Goal: Information Seeking & Learning: Learn about a topic

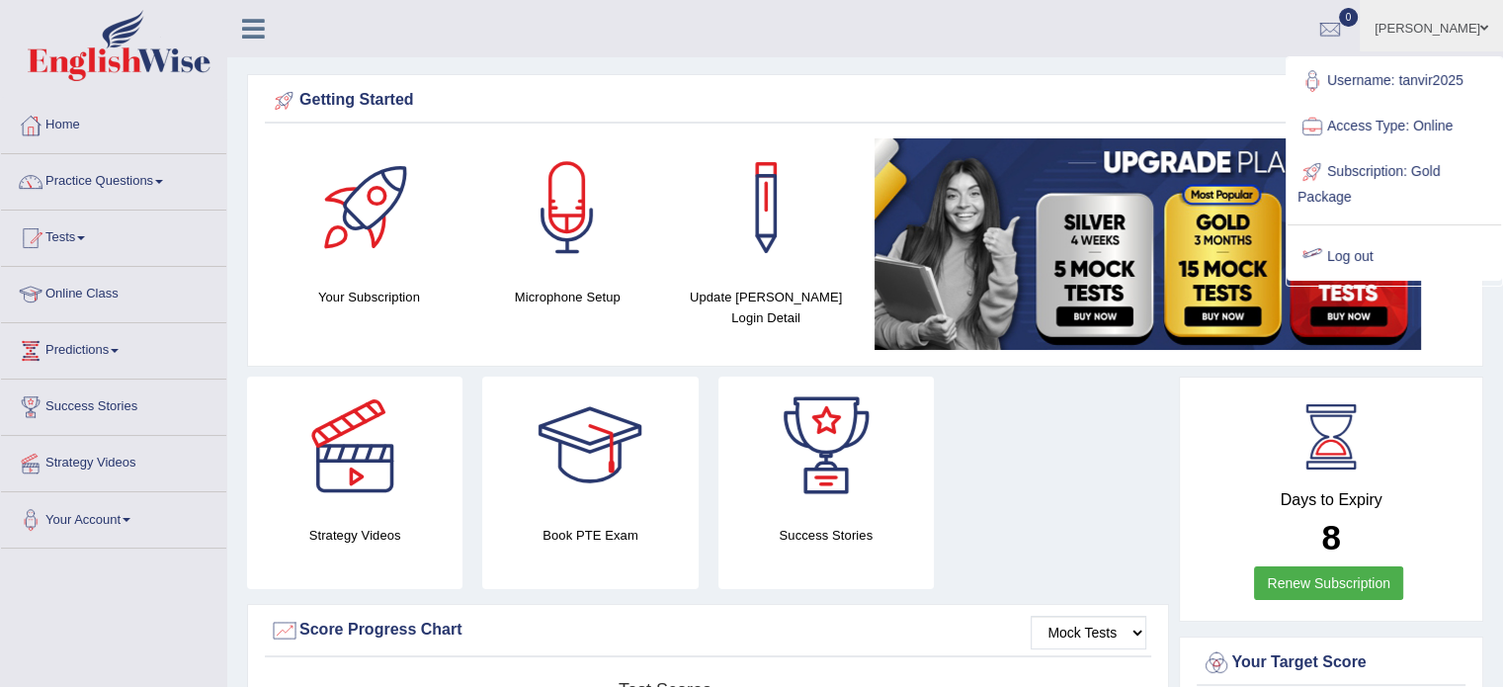
click at [1358, 256] on link "Log out" at bounding box center [1394, 256] width 213 height 45
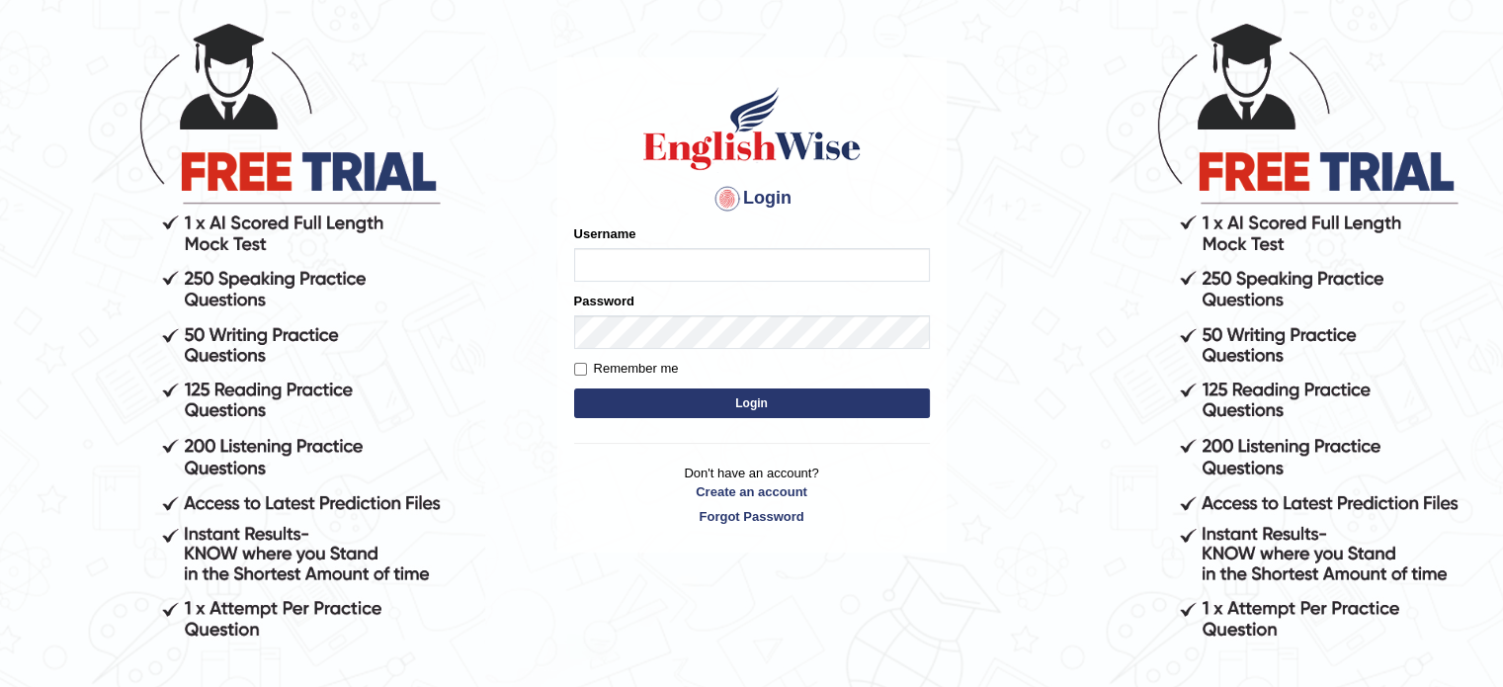
scroll to position [182, 0]
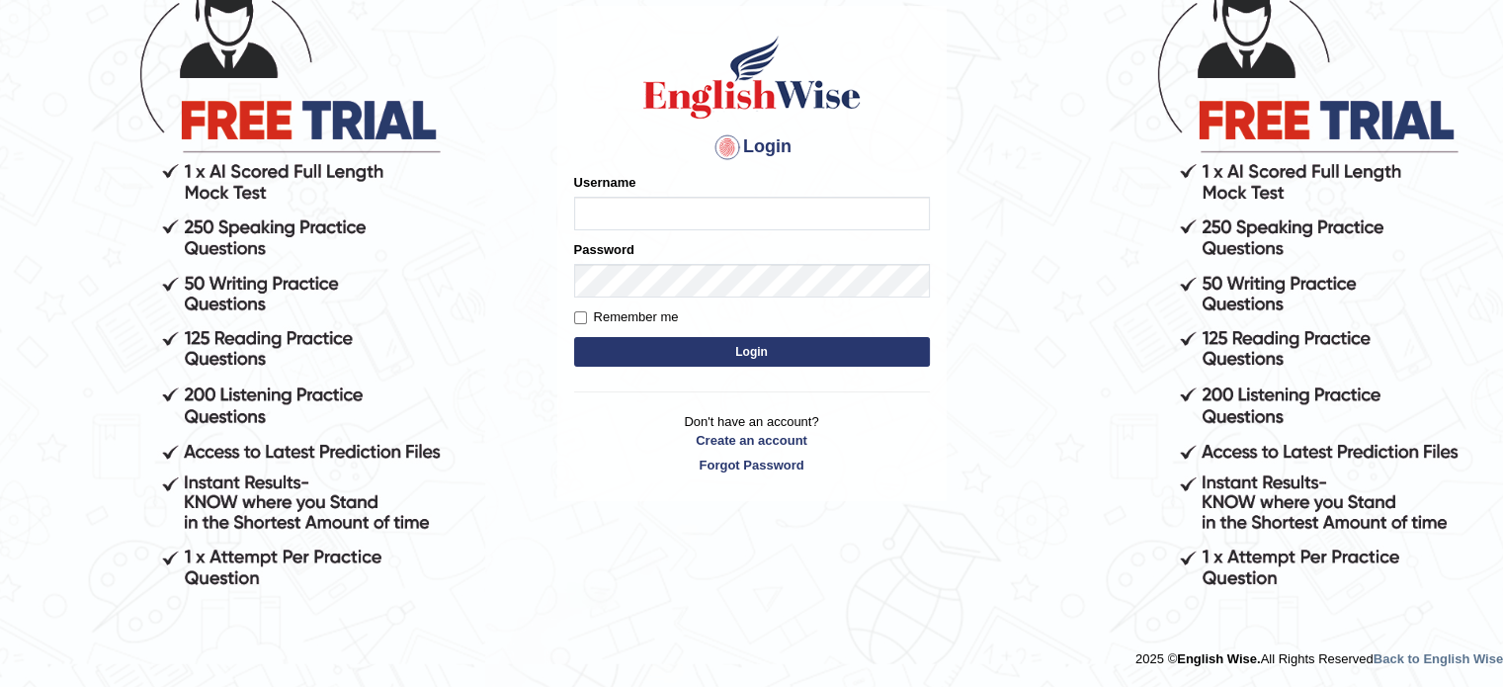
type input "tanvir2025"
click at [584, 317] on input "Remember me" at bounding box center [580, 317] width 13 height 13
checkbox input "true"
click at [766, 353] on button "Login" at bounding box center [752, 352] width 356 height 30
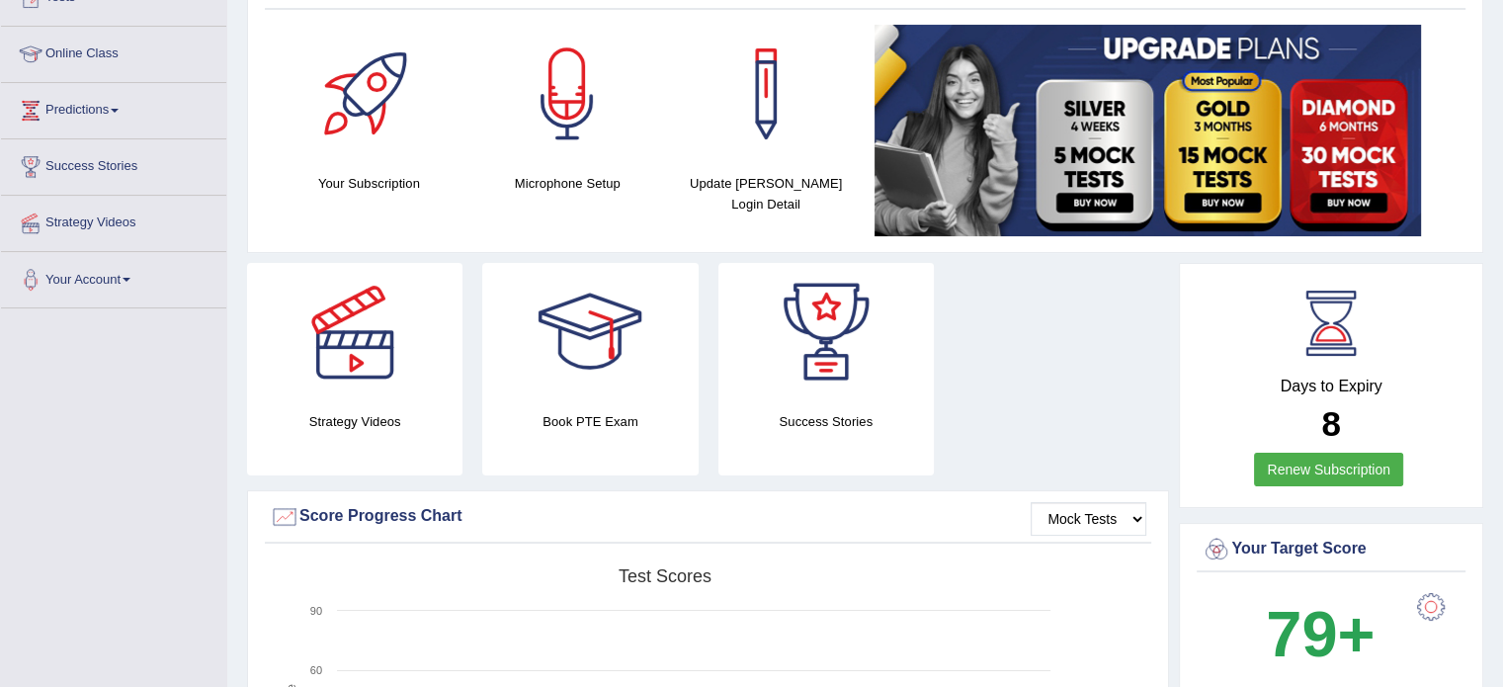
scroll to position [296, 0]
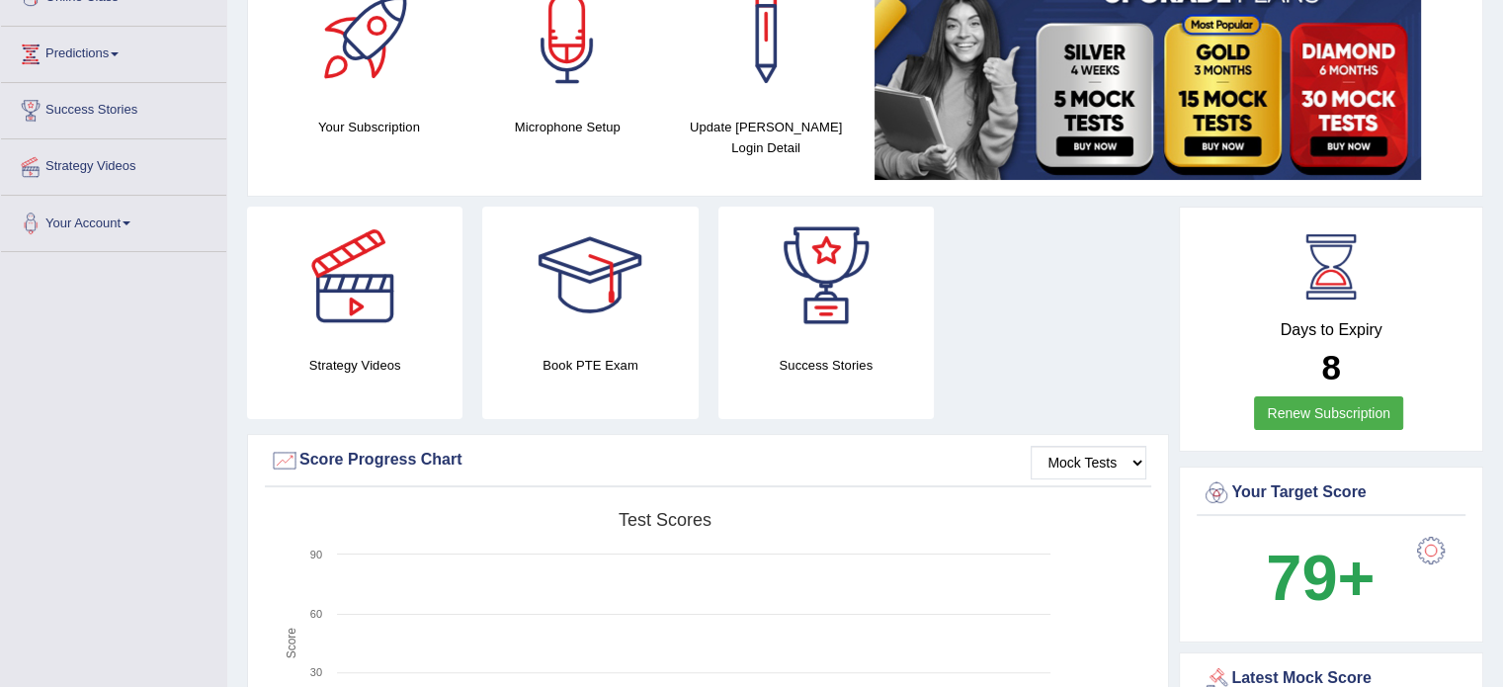
click at [1094, 149] on img at bounding box center [1148, 73] width 546 height 211
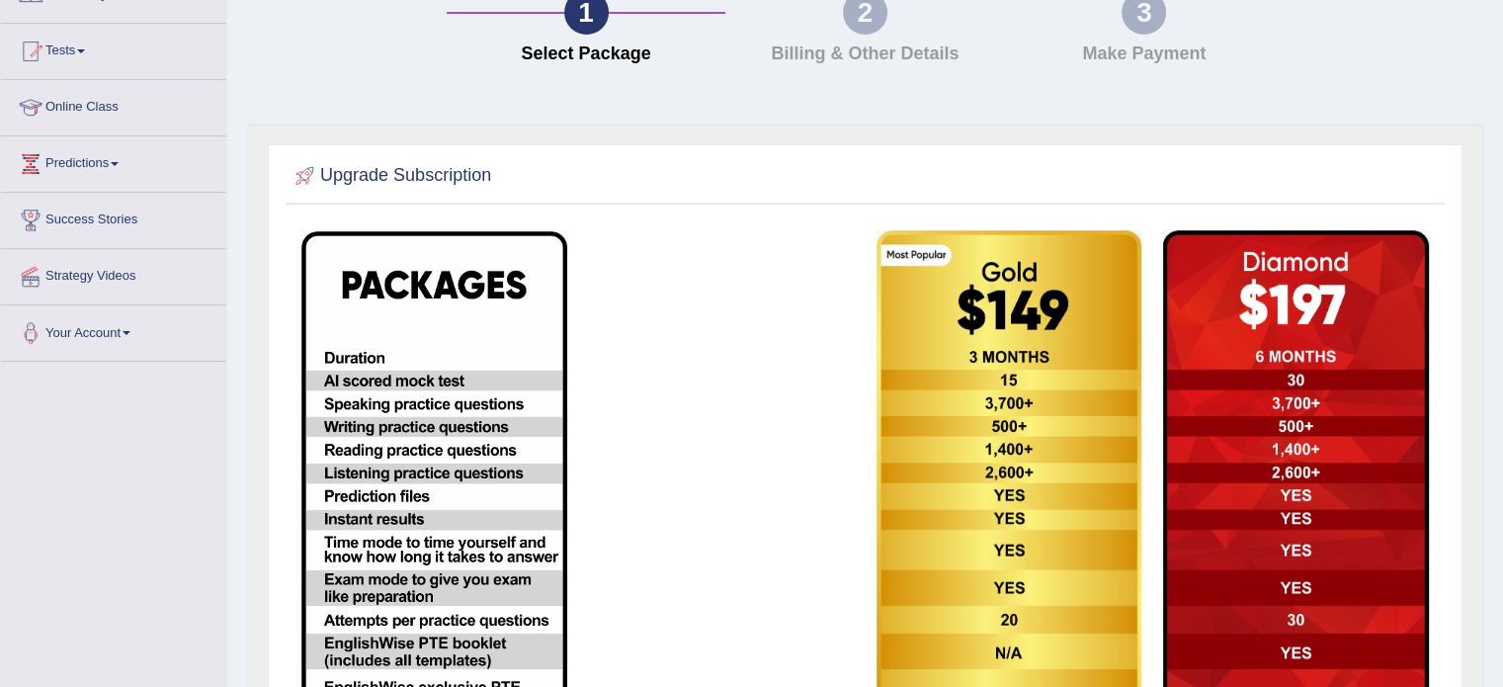
scroll to position [198, 0]
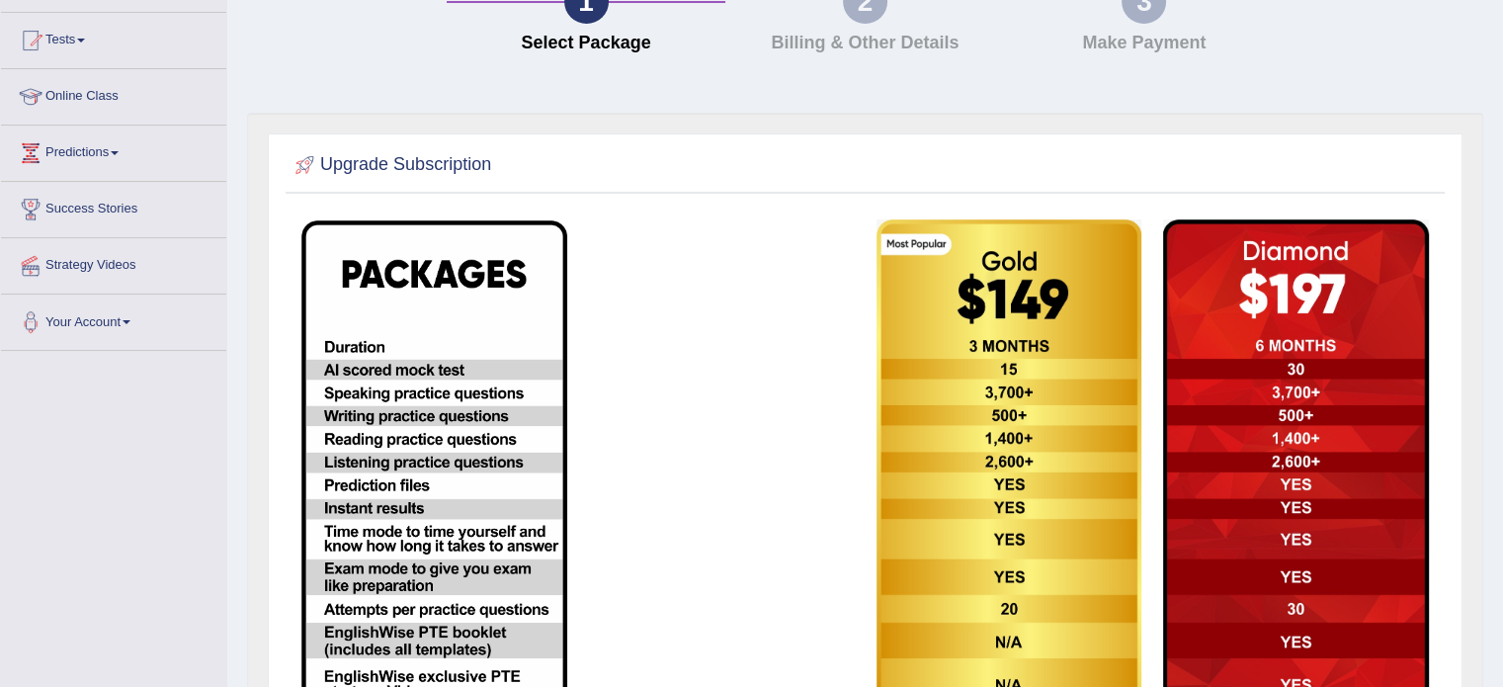
click at [1397, 136] on div "Upgrade Subscription" at bounding box center [865, 499] width 1195 height 732
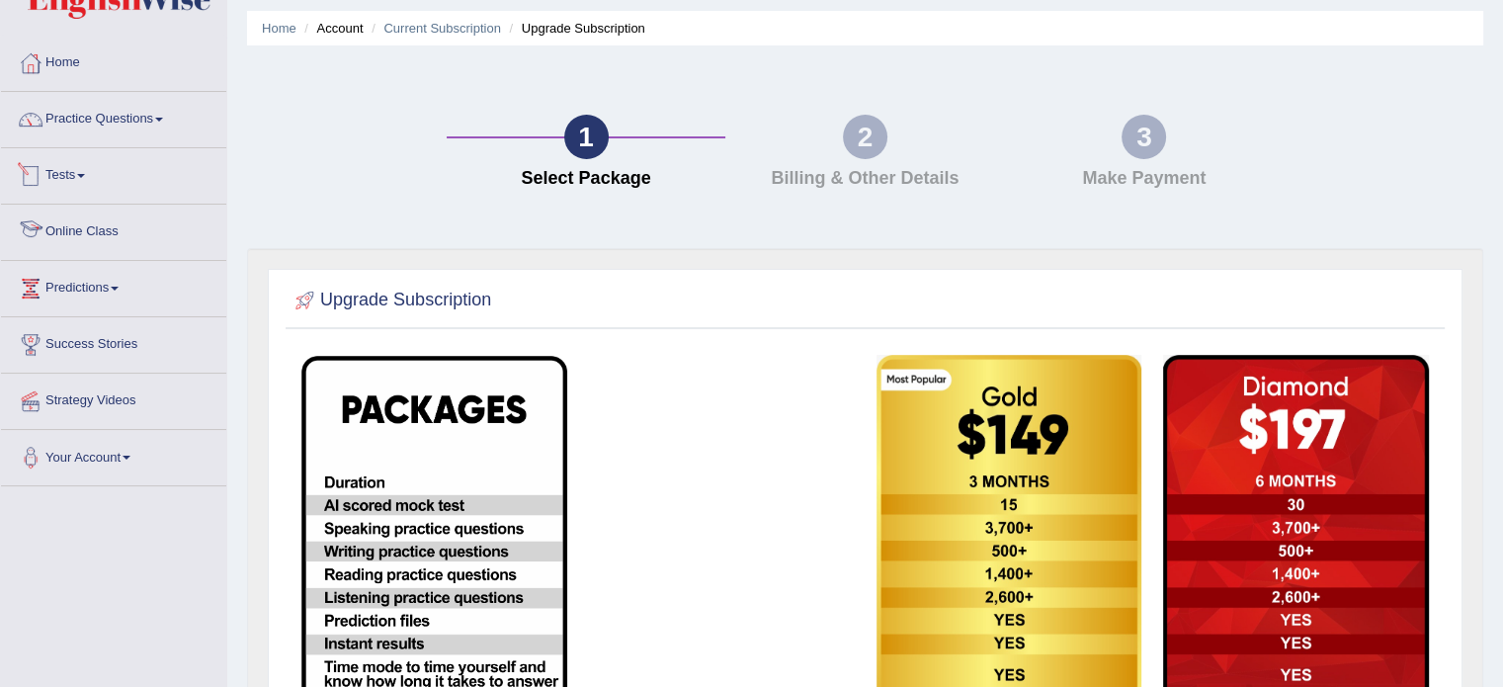
scroll to position [0, 0]
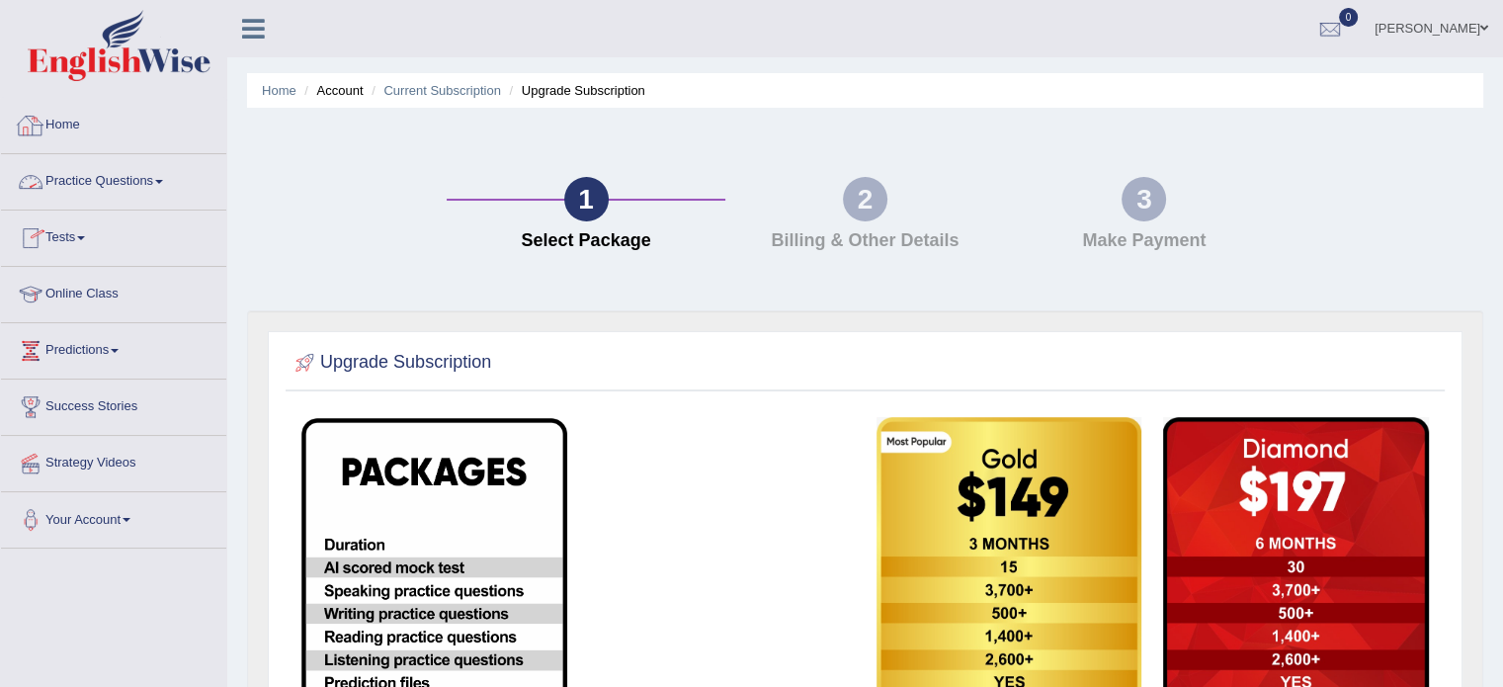
click at [166, 178] on link "Practice Questions" at bounding box center [113, 178] width 225 height 49
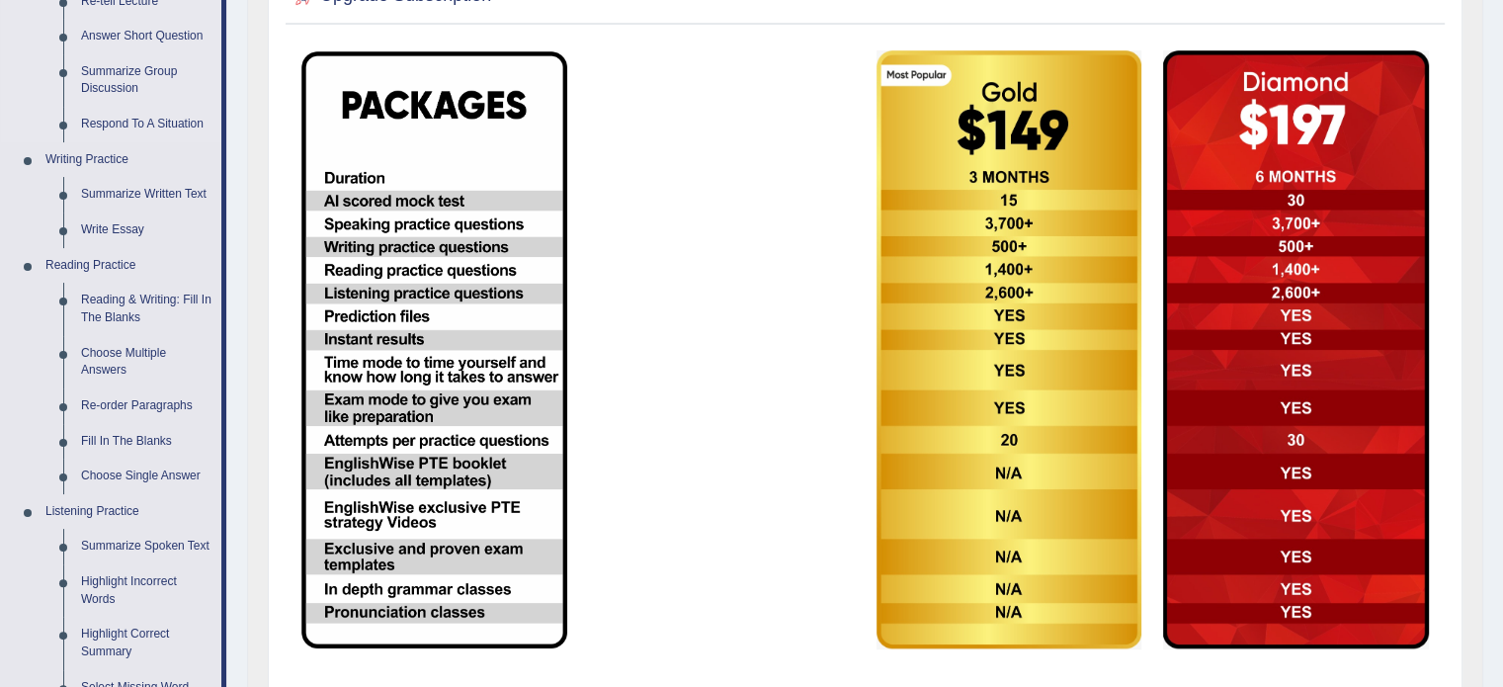
scroll to position [494, 0]
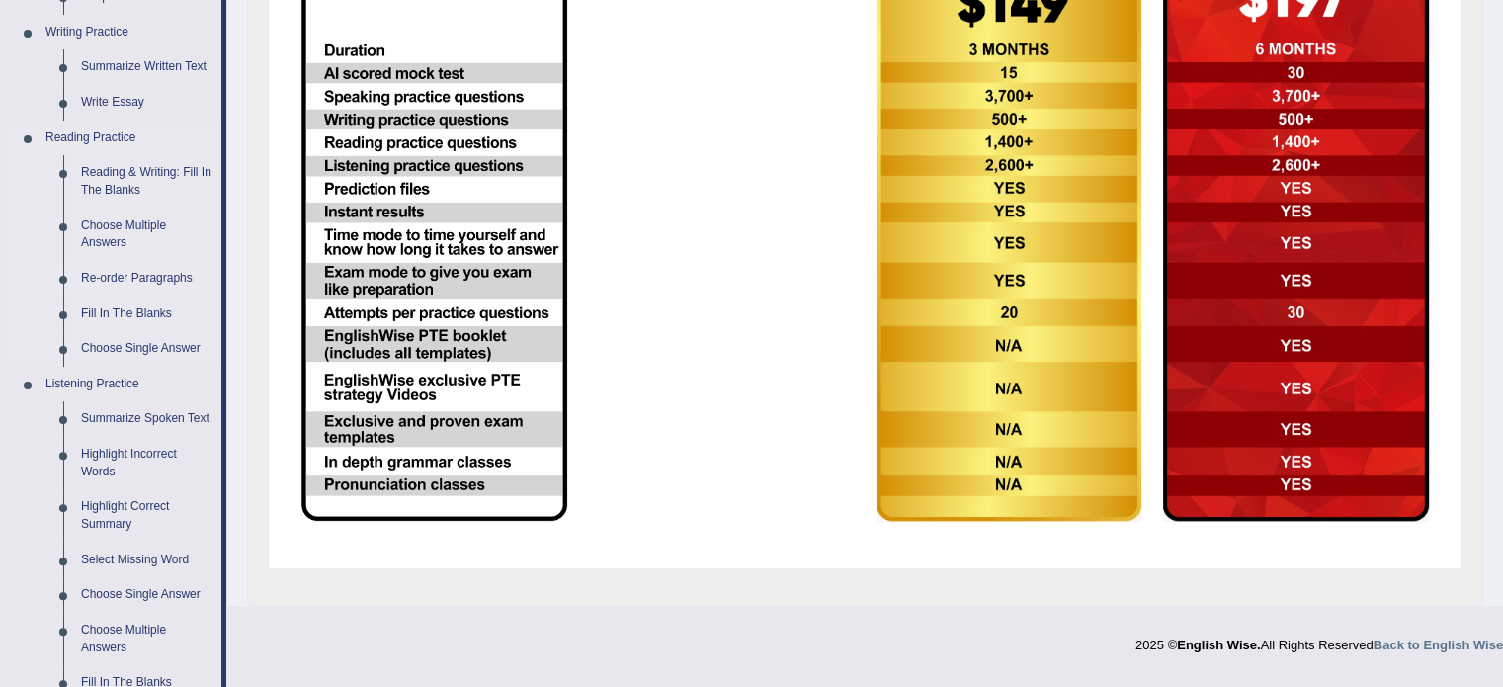
click at [134, 275] on link "Re-order Paragraphs" at bounding box center [146, 279] width 149 height 36
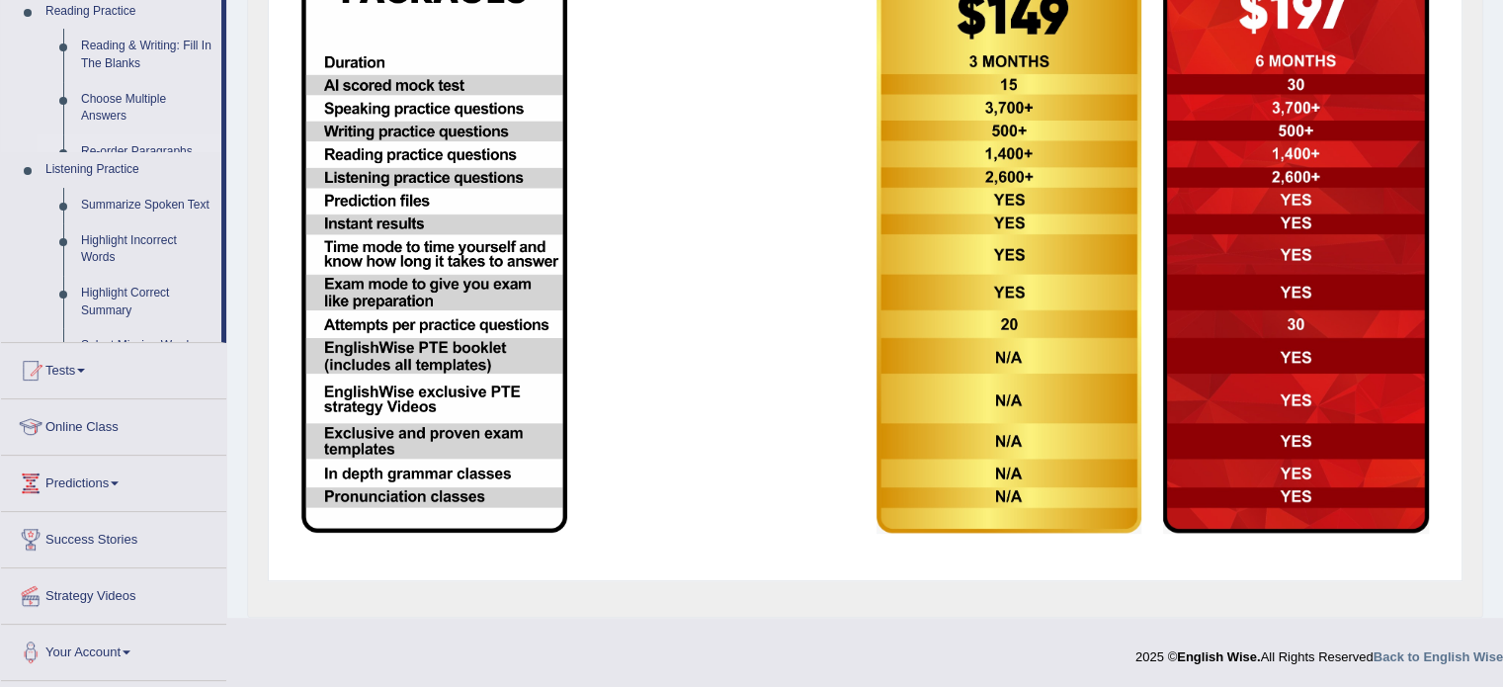
scroll to position [429, 0]
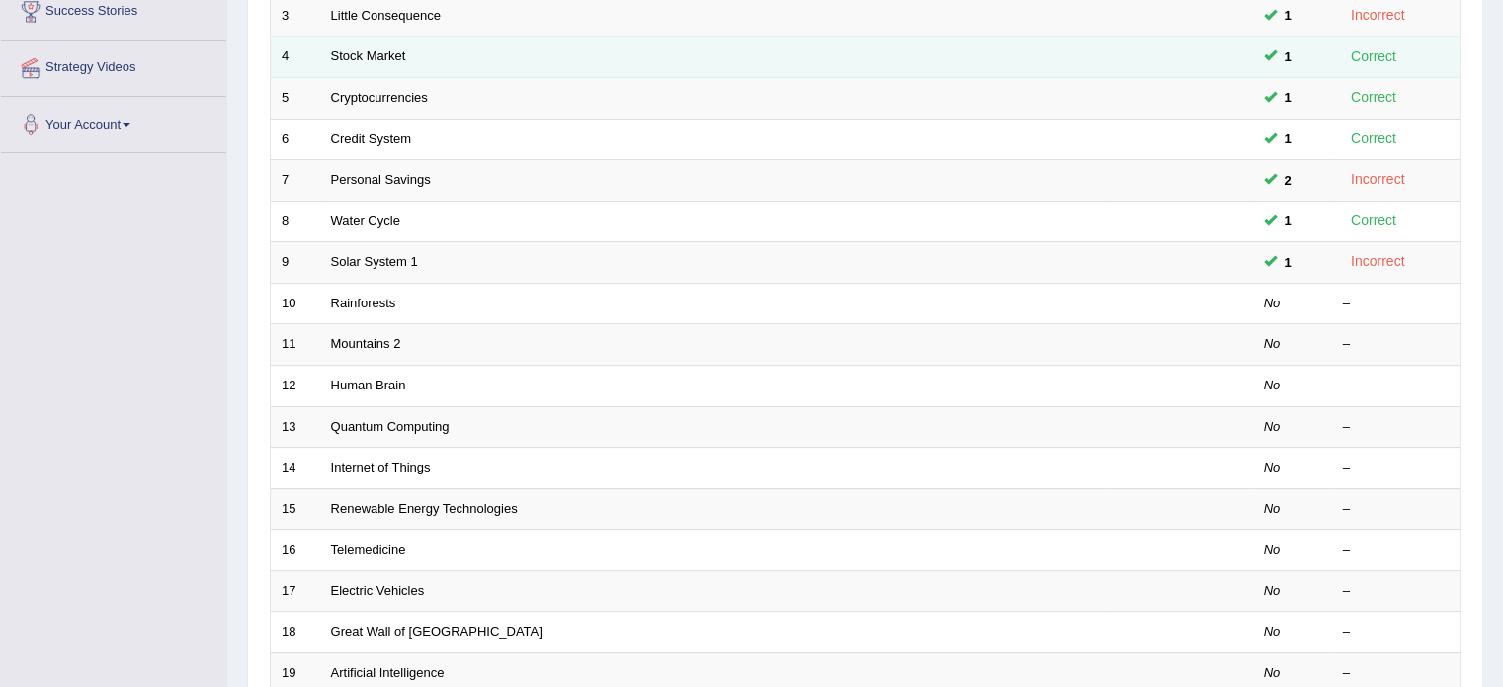
scroll to position [494, 0]
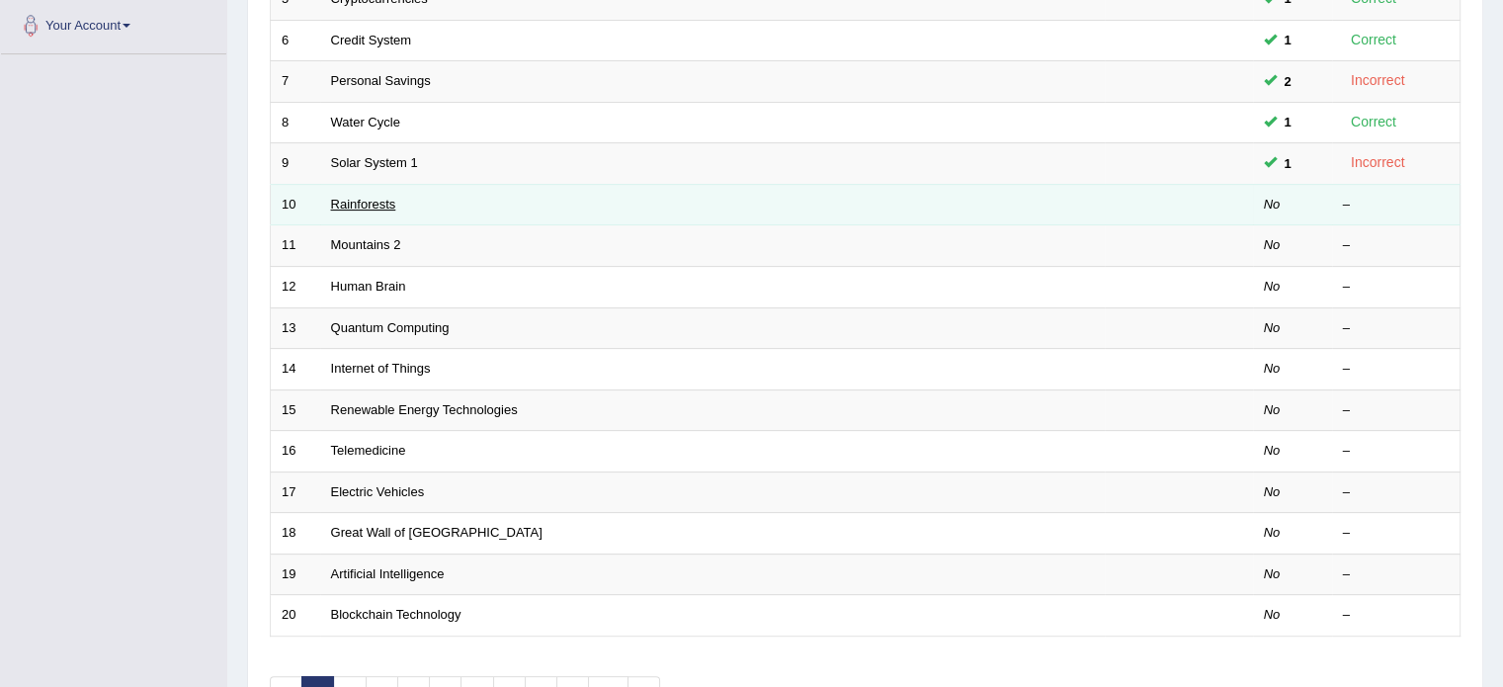
click at [377, 204] on link "Rainforests" at bounding box center [363, 204] width 65 height 15
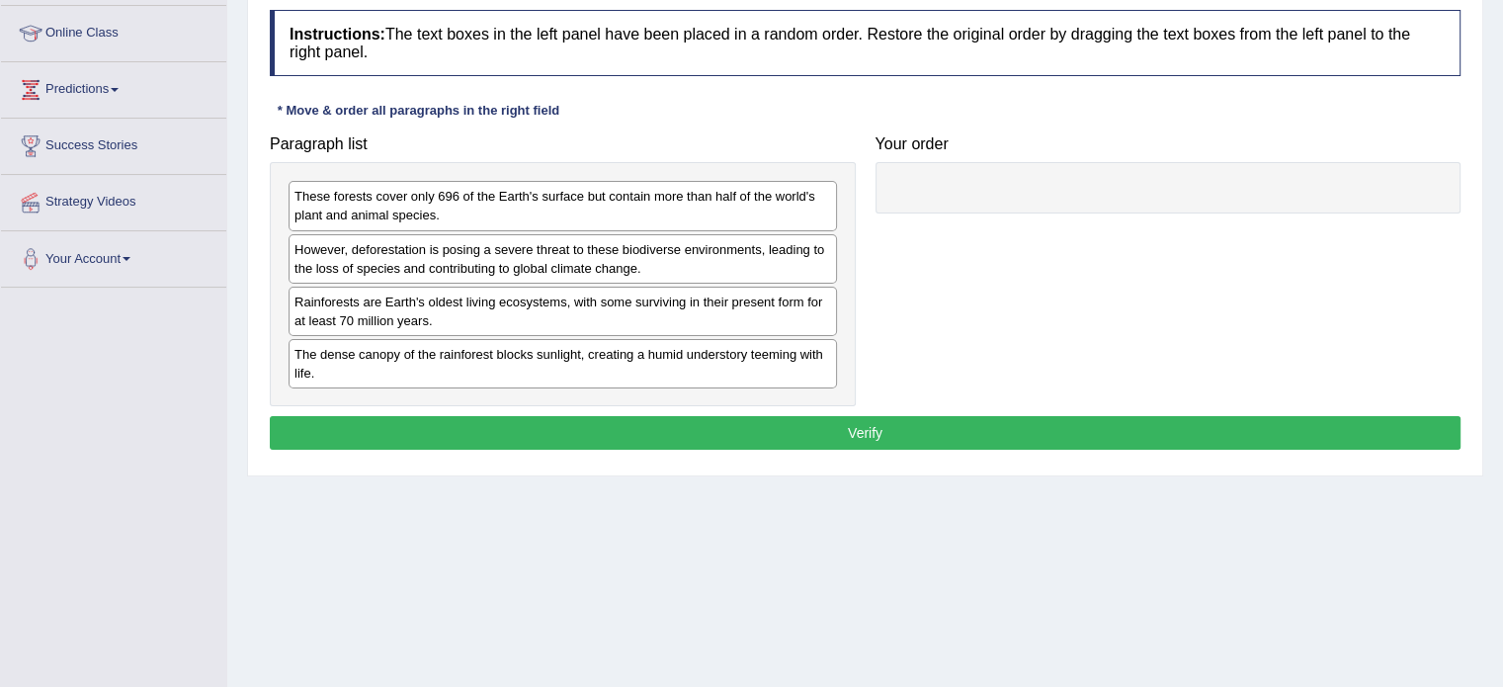
scroll to position [296, 0]
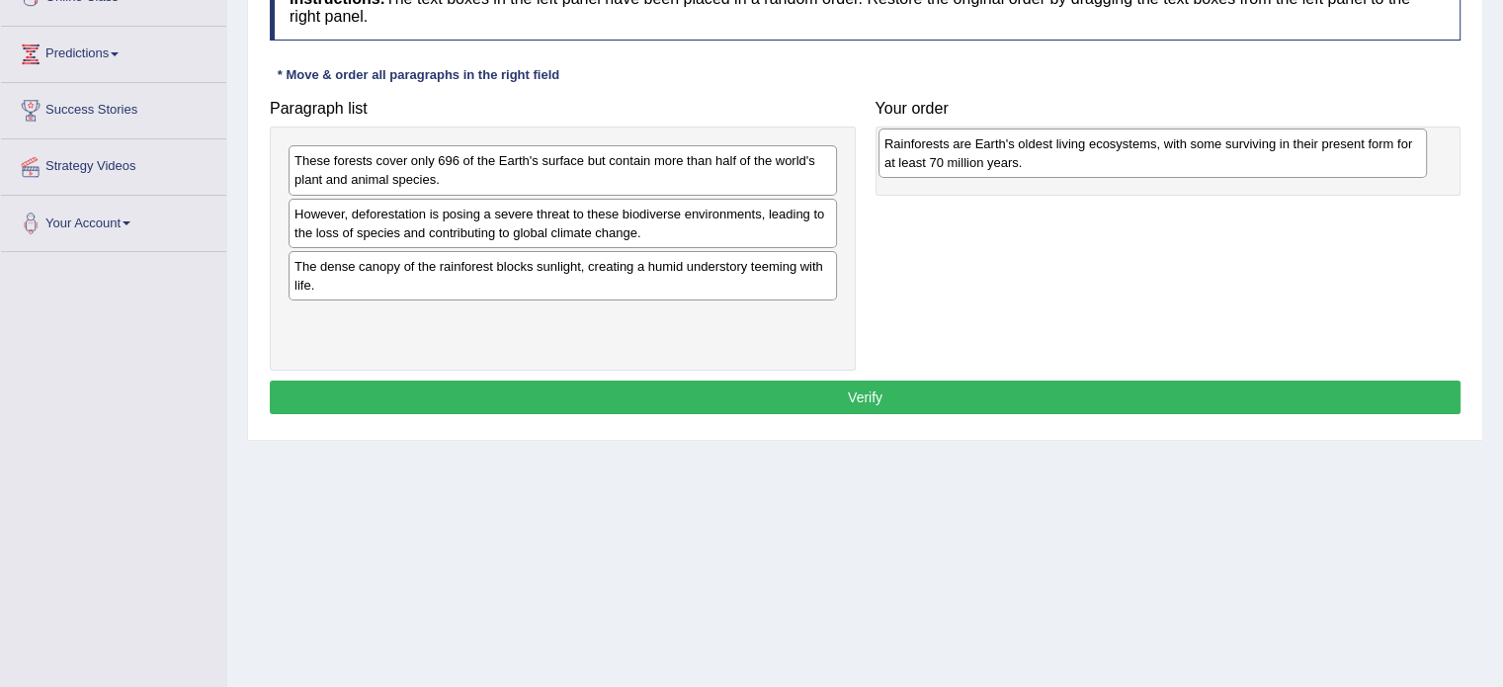
drag, startPoint x: 456, startPoint y: 280, endPoint x: 1045, endPoint y: 158, distance: 602.3
click at [1045, 158] on div "Rainforests are Earth's oldest living ecosystems, with some surviving in their …" at bounding box center [1152, 152] width 548 height 49
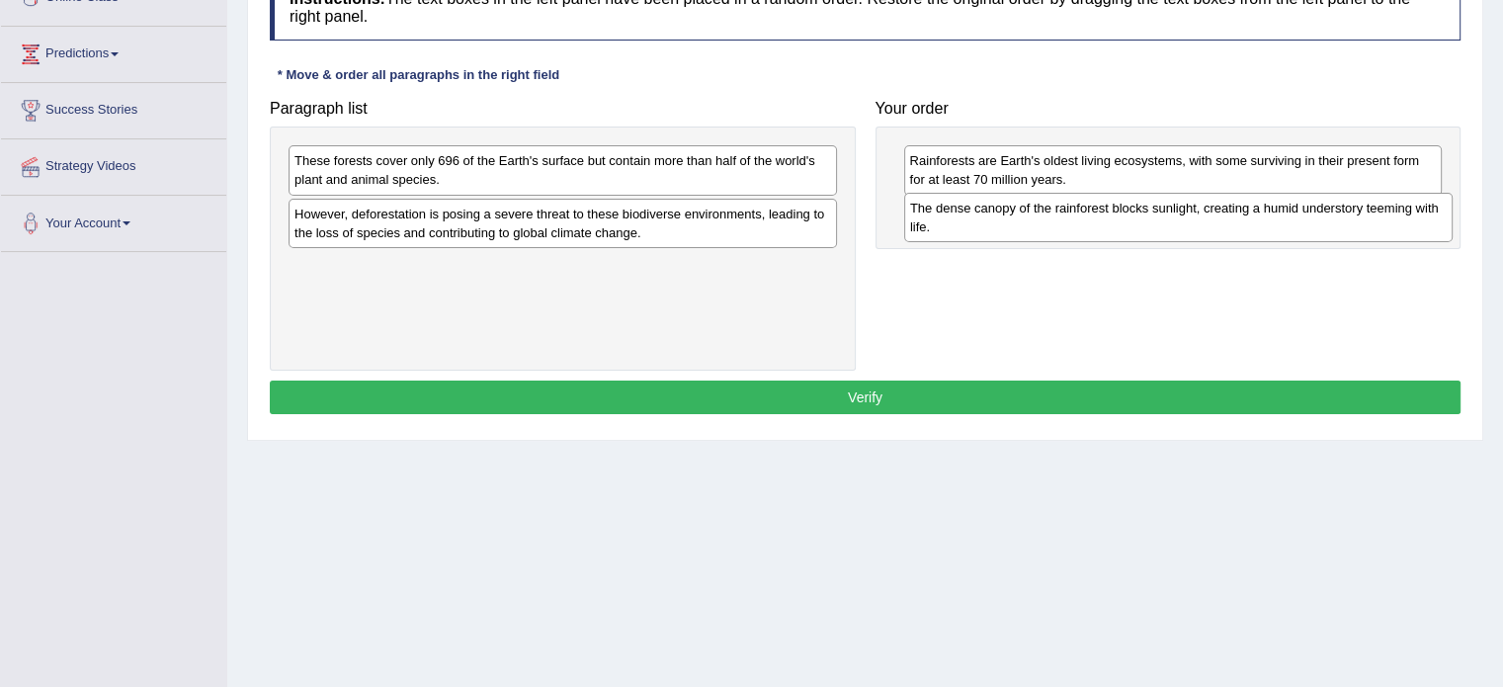
drag, startPoint x: 435, startPoint y: 278, endPoint x: 1050, endPoint y: 220, distance: 618.3
click at [1050, 220] on div "The dense canopy of the rainforest blocks sunlight, creating a humid understory…" at bounding box center [1178, 217] width 548 height 49
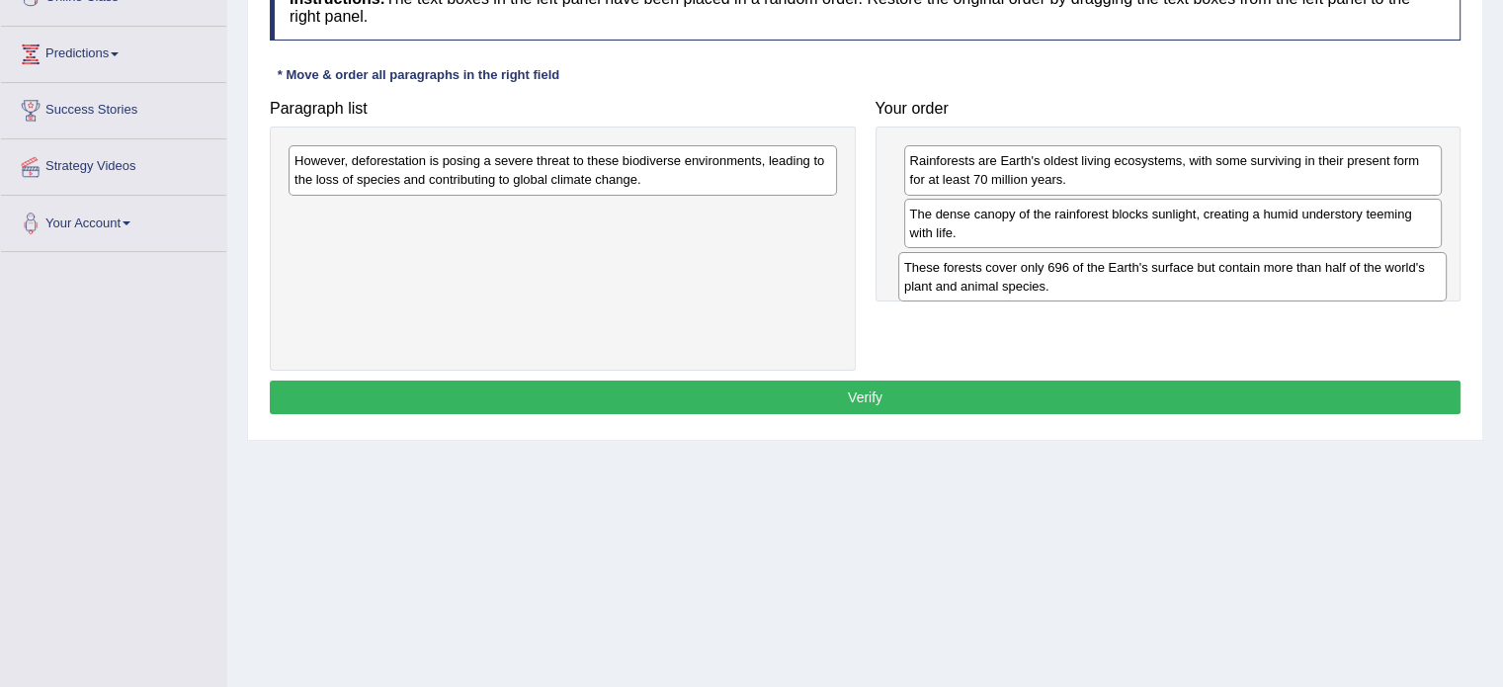
drag, startPoint x: 461, startPoint y: 166, endPoint x: 1071, endPoint y: 273, distance: 619.0
click at [1071, 273] on div "These forests cover only 696 of the Earth's surface but contain more than half …" at bounding box center [1172, 276] width 548 height 49
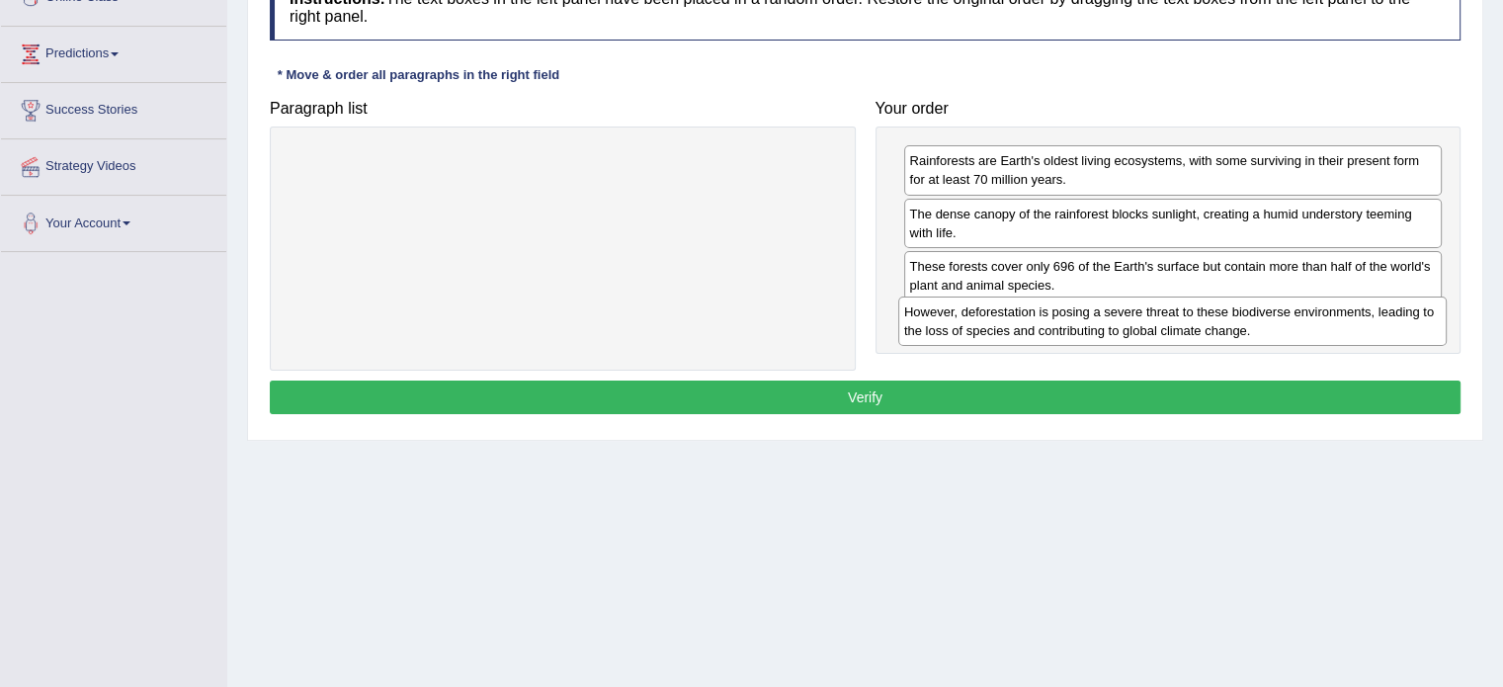
drag, startPoint x: 427, startPoint y: 161, endPoint x: 1037, endPoint y: 312, distance: 628.2
click at [1037, 312] on div "However, deforestation is posing a severe threat to these biodiverse environmen…" at bounding box center [1172, 320] width 548 height 49
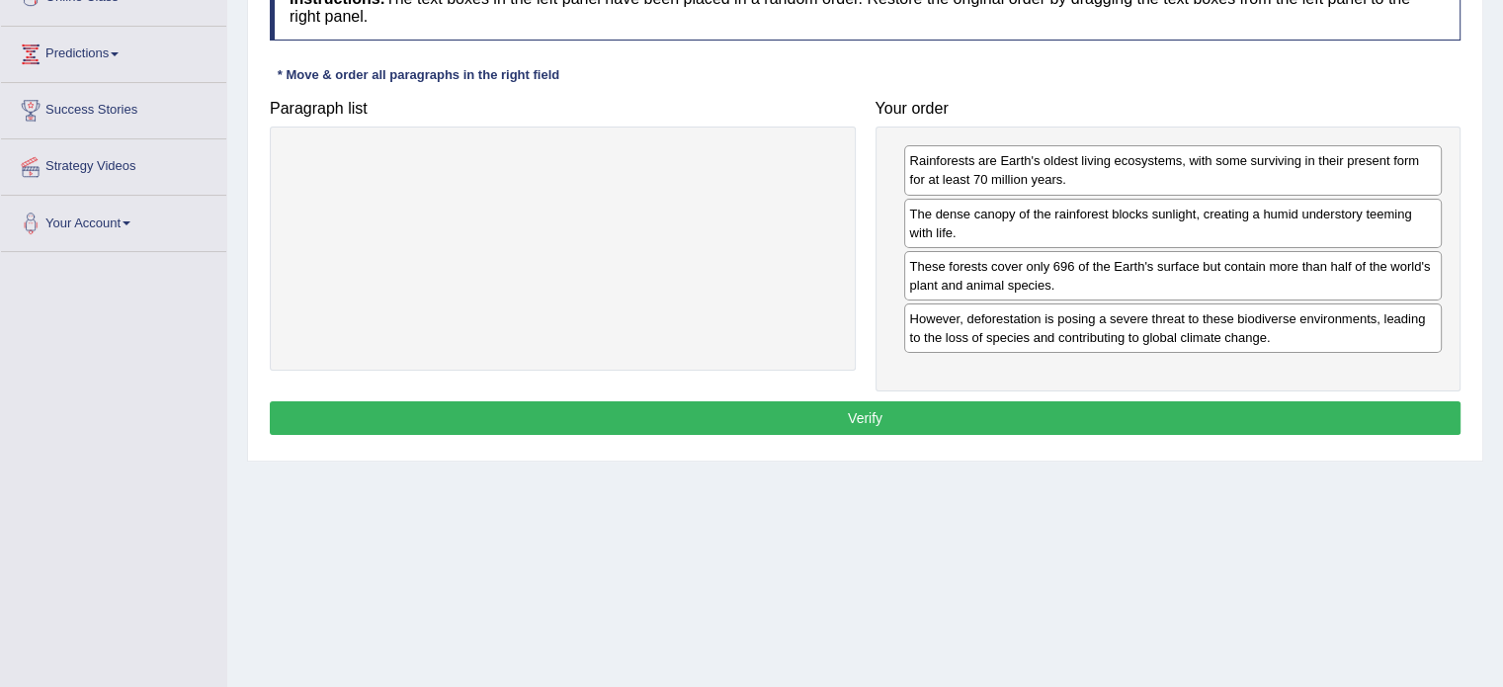
click at [875, 408] on button "Verify" at bounding box center [865, 418] width 1191 height 34
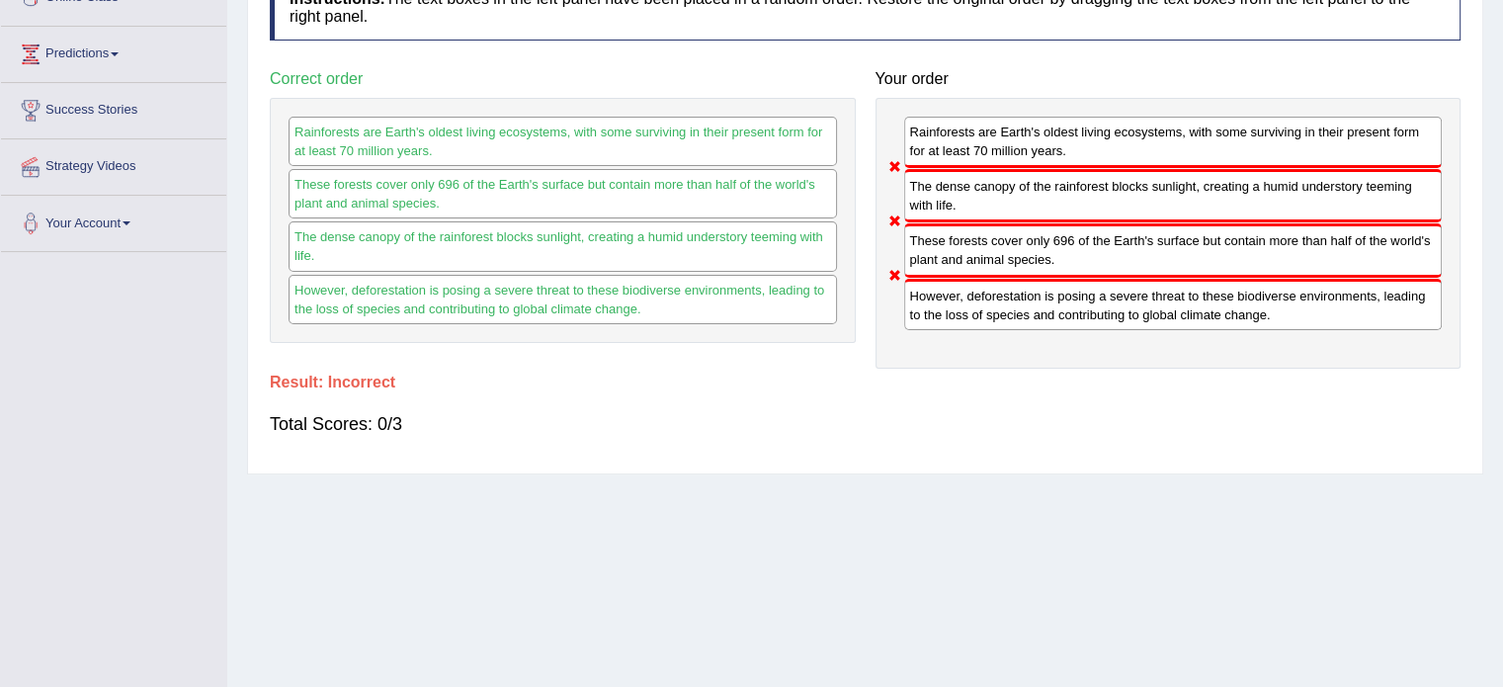
drag, startPoint x: 925, startPoint y: 259, endPoint x: 933, endPoint y: 188, distance: 71.6
click at [933, 188] on div "Rainforests are Earth's oldest living ecosystems, with some surviving in their …" at bounding box center [1169, 233] width 586 height 271
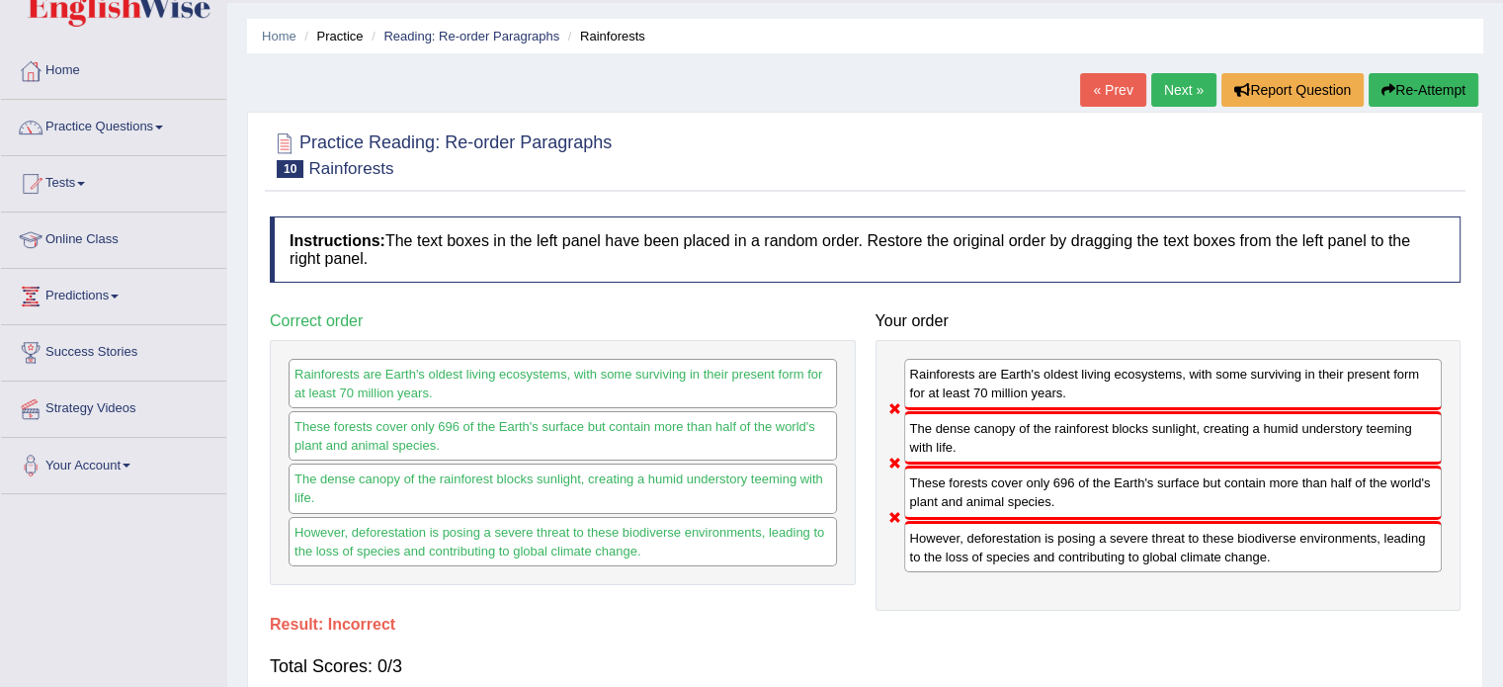
scroll to position [0, 0]
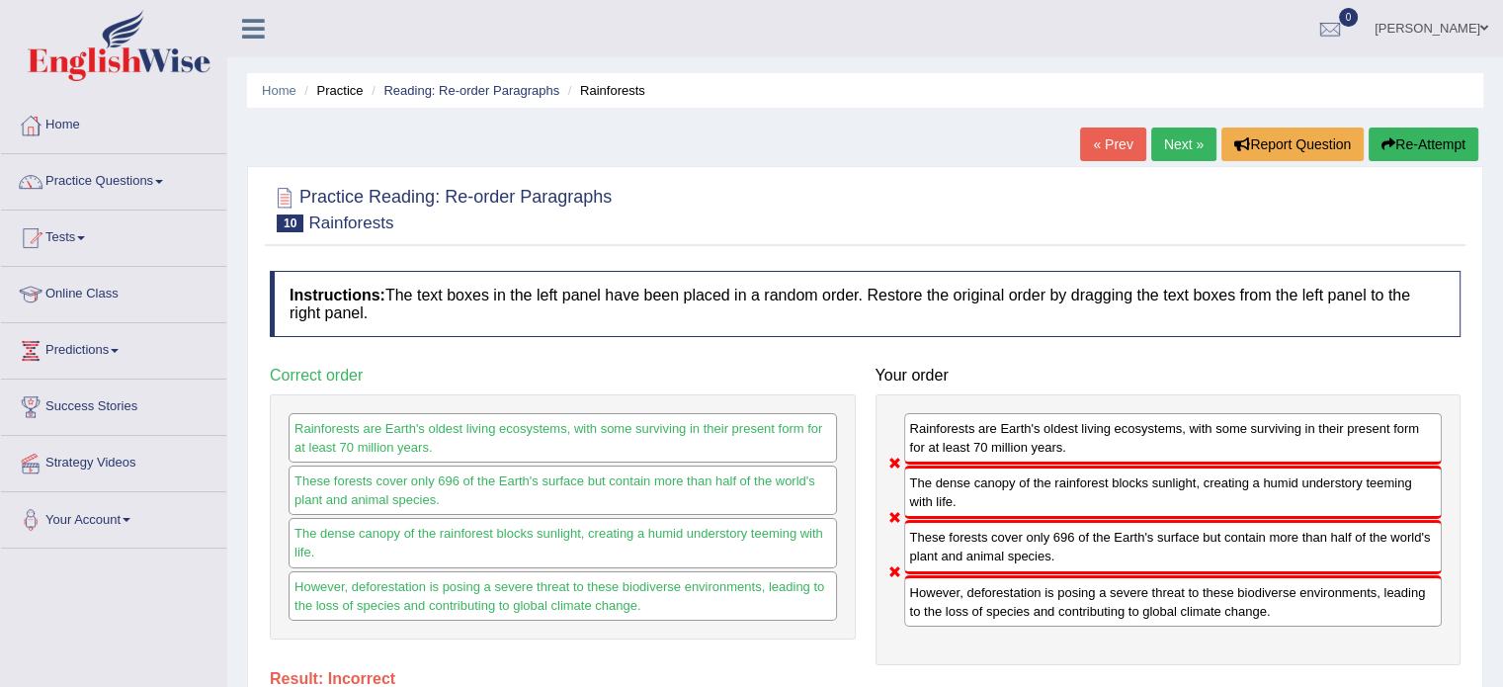
click at [1167, 151] on link "Next »" at bounding box center [1183, 144] width 65 height 34
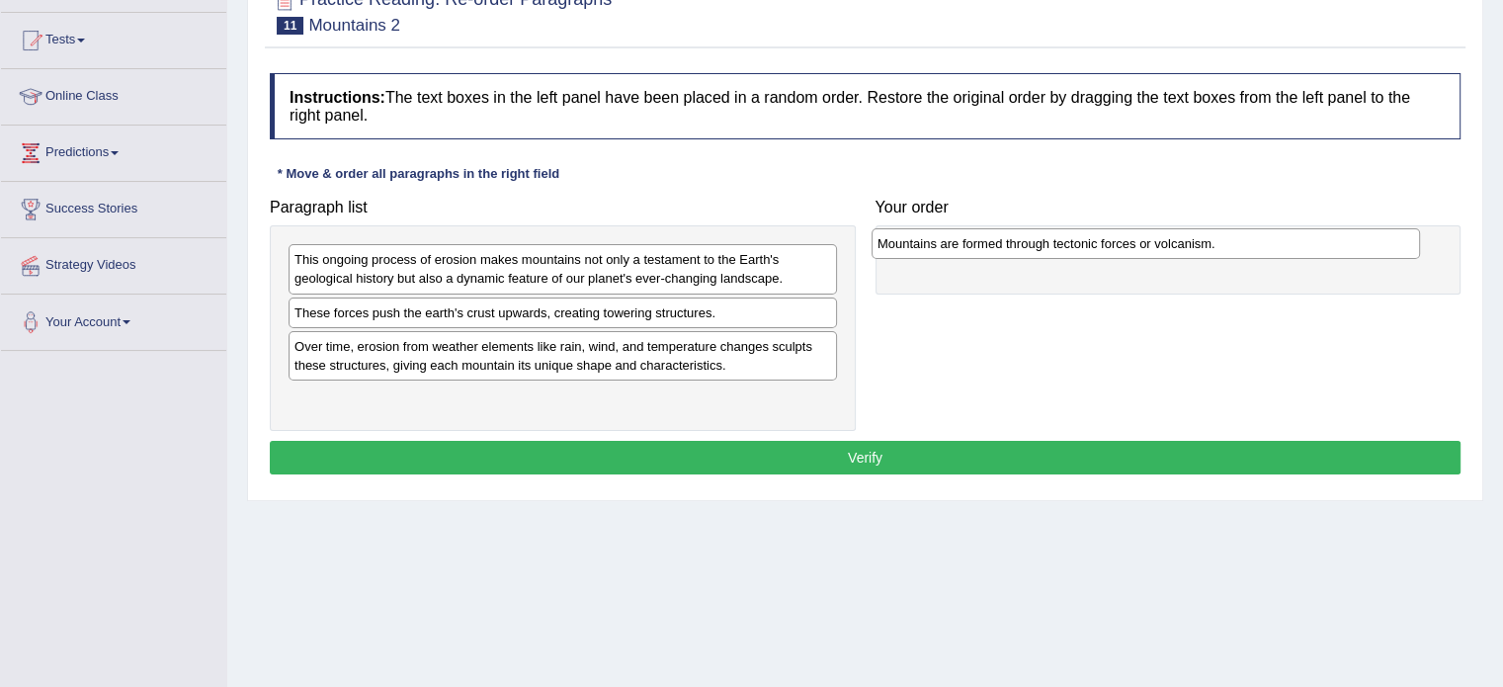
drag, startPoint x: 577, startPoint y: 261, endPoint x: 1160, endPoint y: 245, distance: 583.2
click at [1160, 245] on div "Mountains are formed through tectonic forces or volcanism." at bounding box center [1146, 243] width 548 height 31
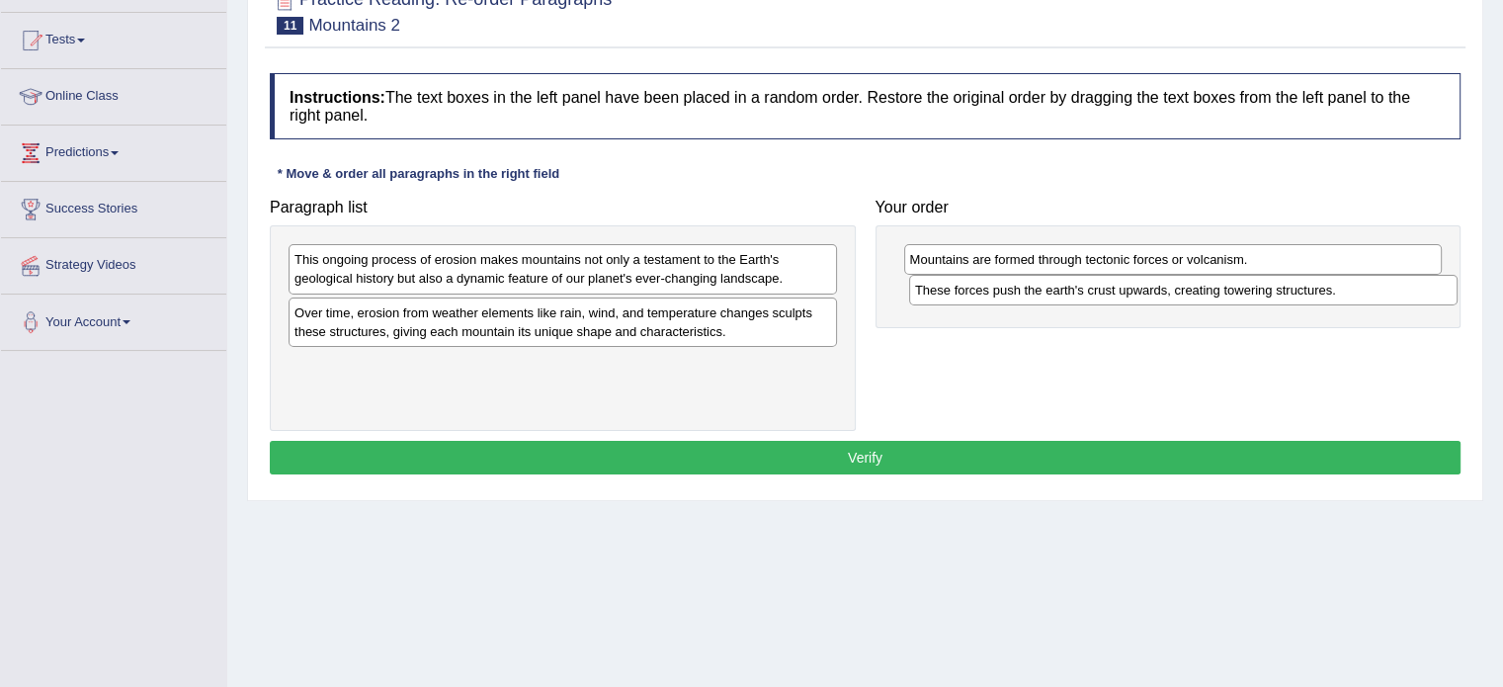
drag, startPoint x: 415, startPoint y: 313, endPoint x: 1036, endPoint y: 292, distance: 620.9
click at [1036, 292] on div "These forces push the earth's crust upwards, creating towering structures." at bounding box center [1183, 290] width 548 height 31
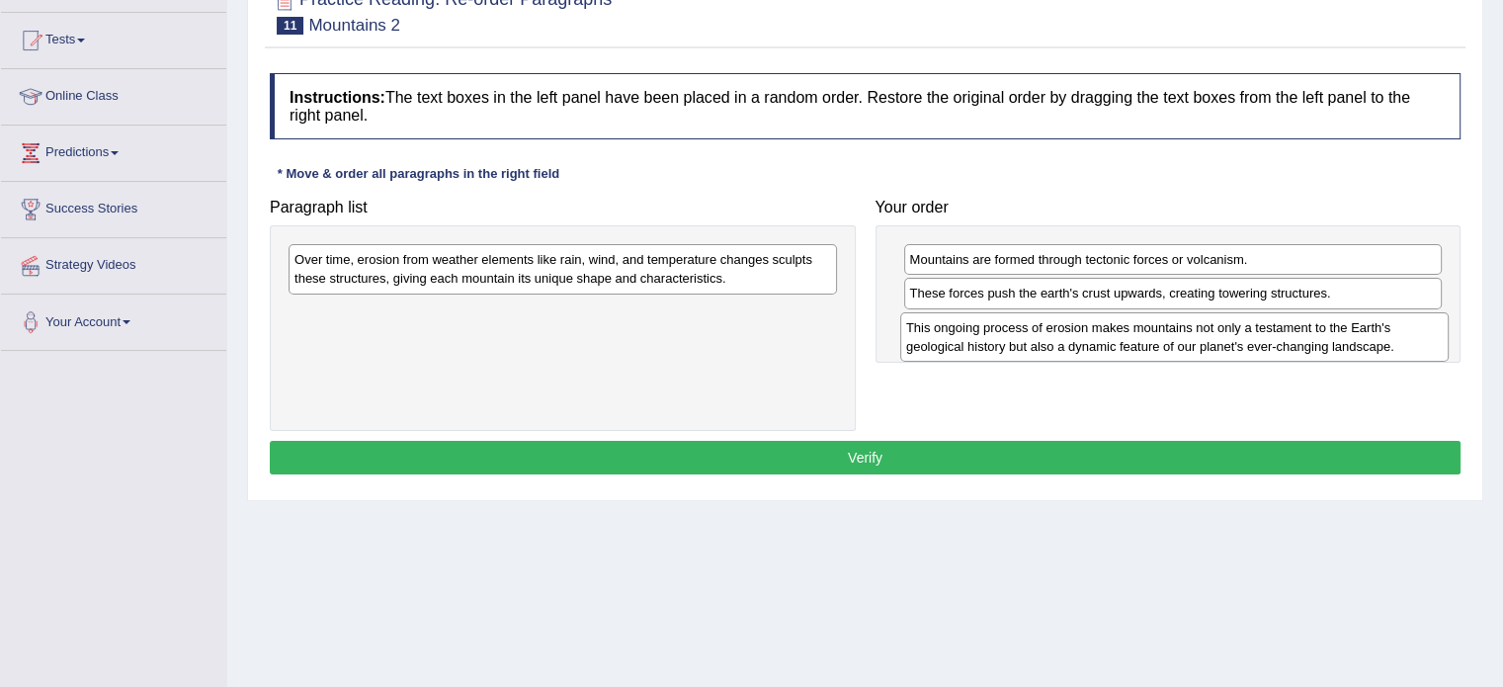
drag, startPoint x: 407, startPoint y: 269, endPoint x: 1019, endPoint y: 337, distance: 615.5
click at [1019, 337] on div "This ongoing process of erosion makes mountains not only a testament to the Ear…" at bounding box center [1174, 336] width 548 height 49
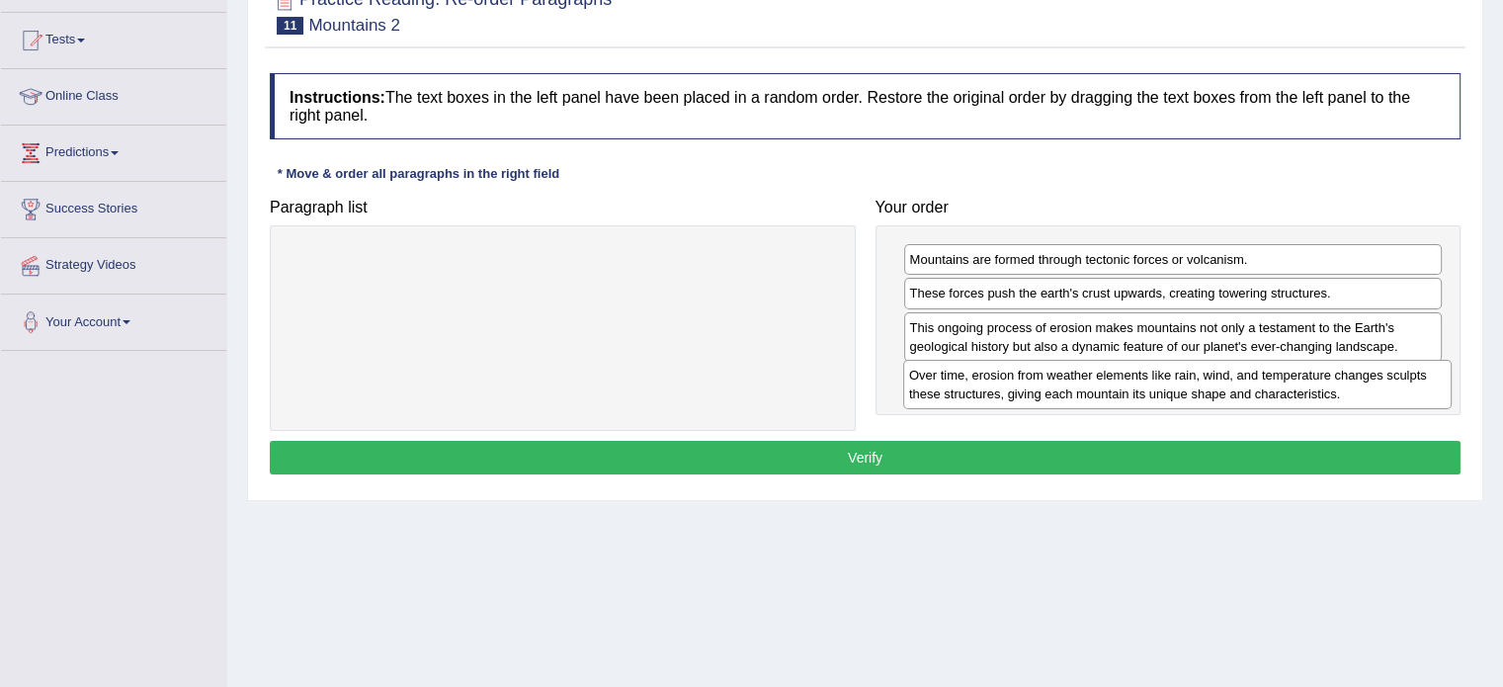
drag, startPoint x: 320, startPoint y: 268, endPoint x: 935, endPoint y: 383, distance: 625.4
click at [935, 383] on div "Over time, erosion from weather elements like rain, wind, and temperature chang…" at bounding box center [1177, 384] width 548 height 49
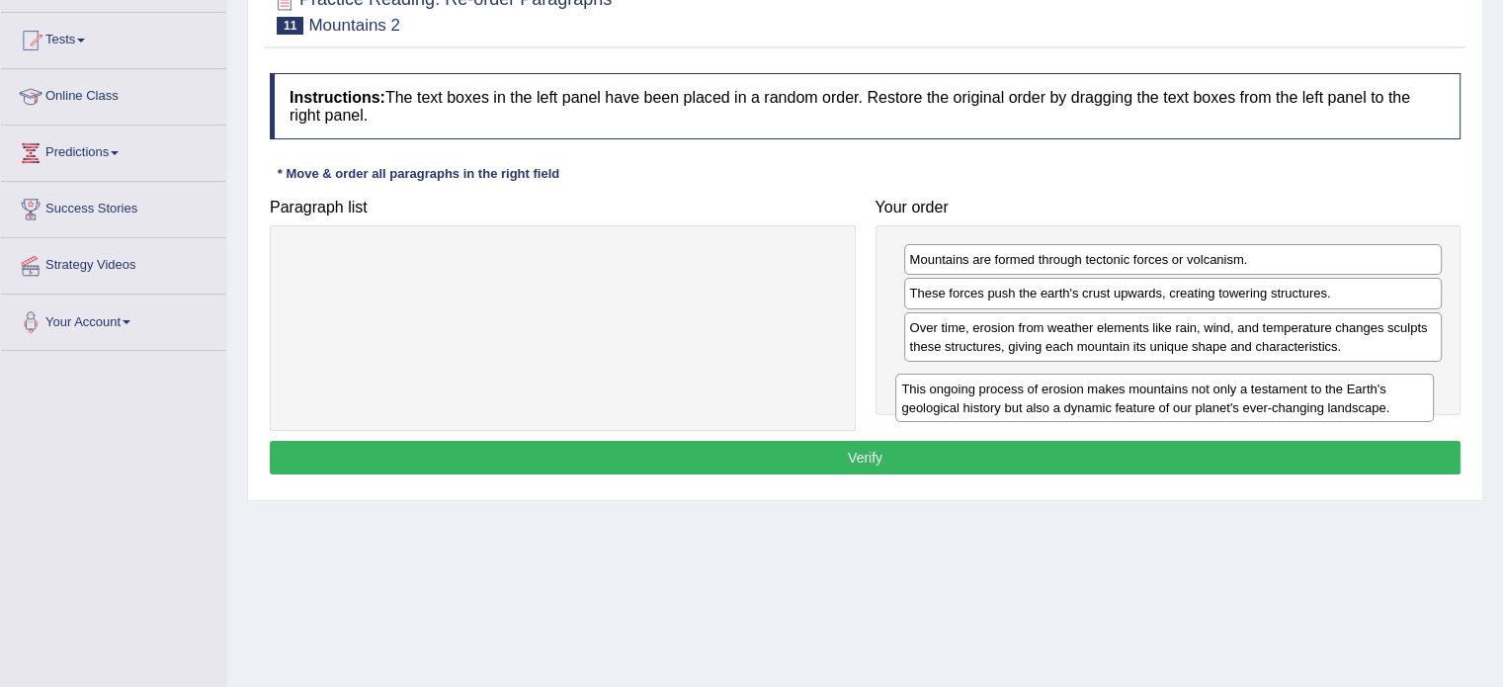
drag, startPoint x: 984, startPoint y: 343, endPoint x: 976, endPoint y: 405, distance: 62.8
click at [976, 405] on div "This ongoing process of erosion makes mountains not only a testament to the Ear…" at bounding box center [1164, 398] width 539 height 49
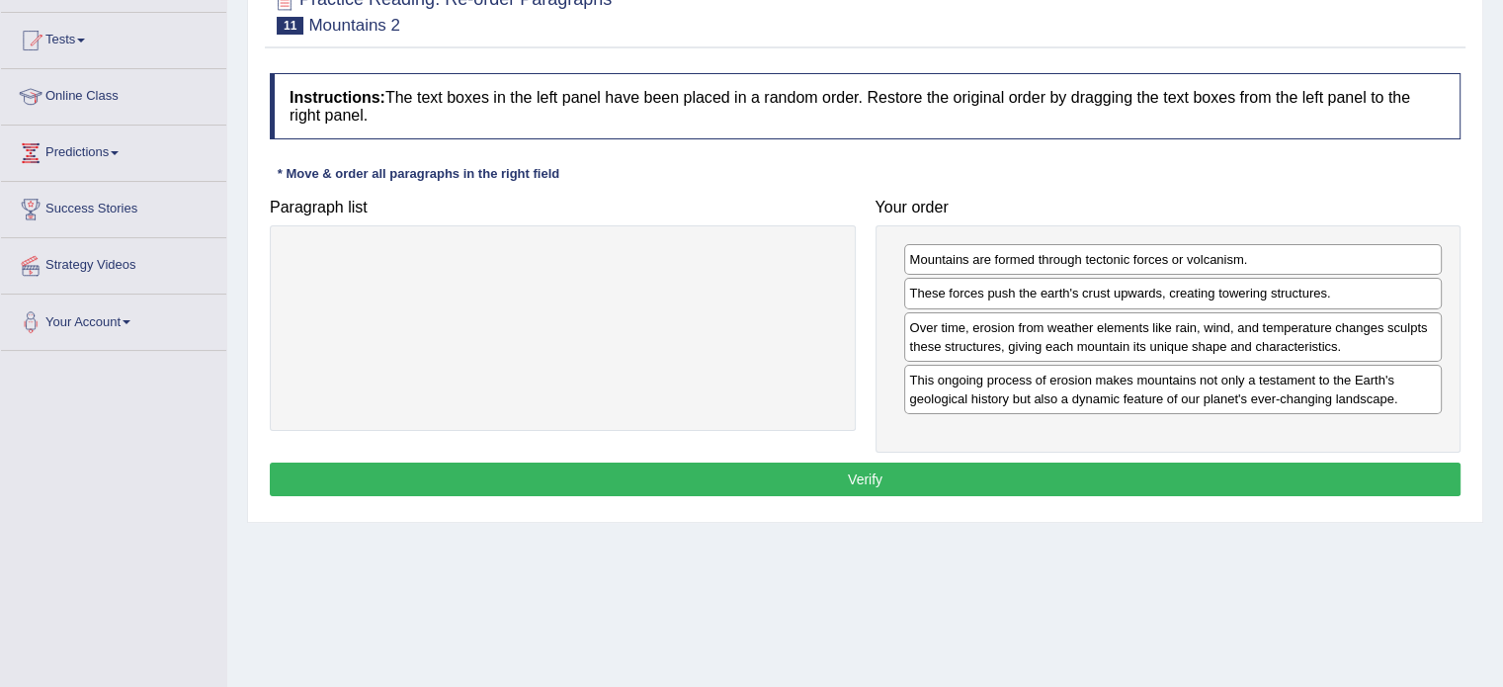
click at [877, 475] on button "Verify" at bounding box center [865, 479] width 1191 height 34
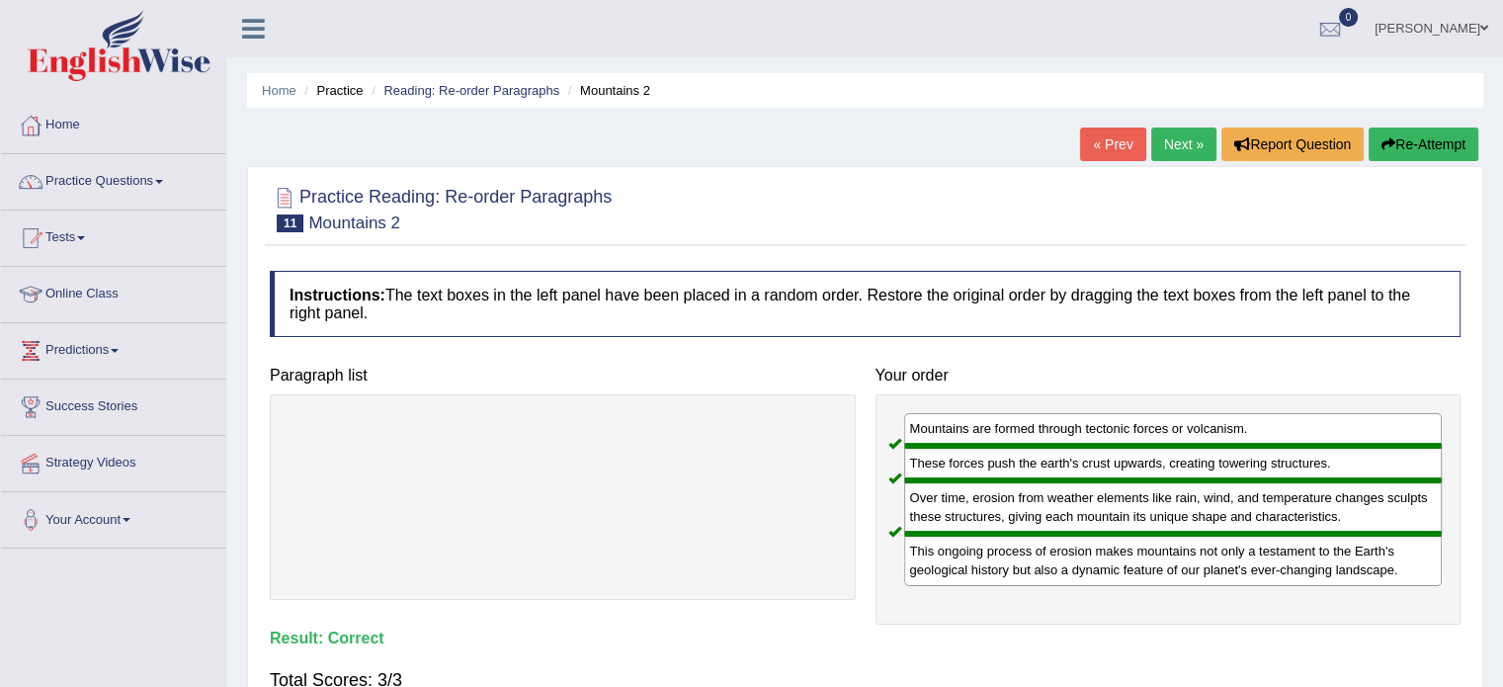
click at [1182, 142] on link "Next »" at bounding box center [1183, 144] width 65 height 34
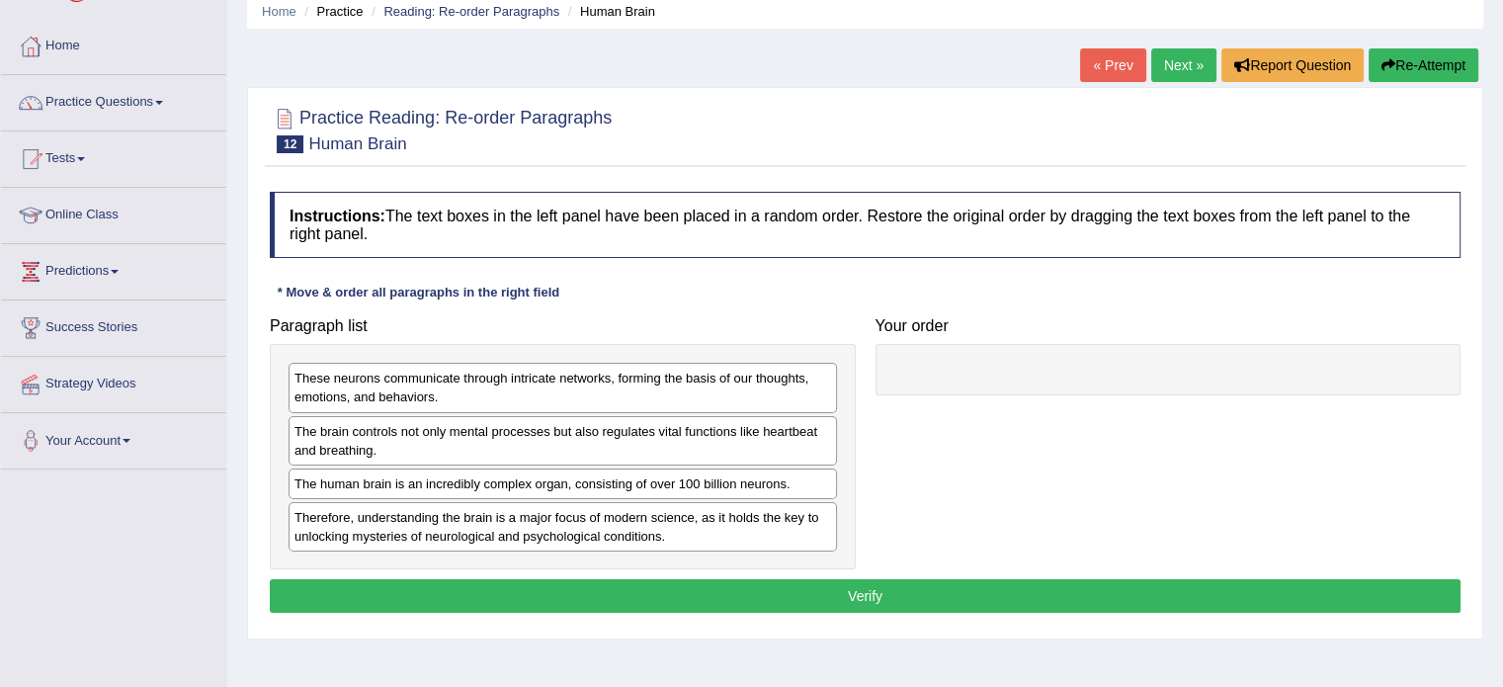
scroll to position [198, 0]
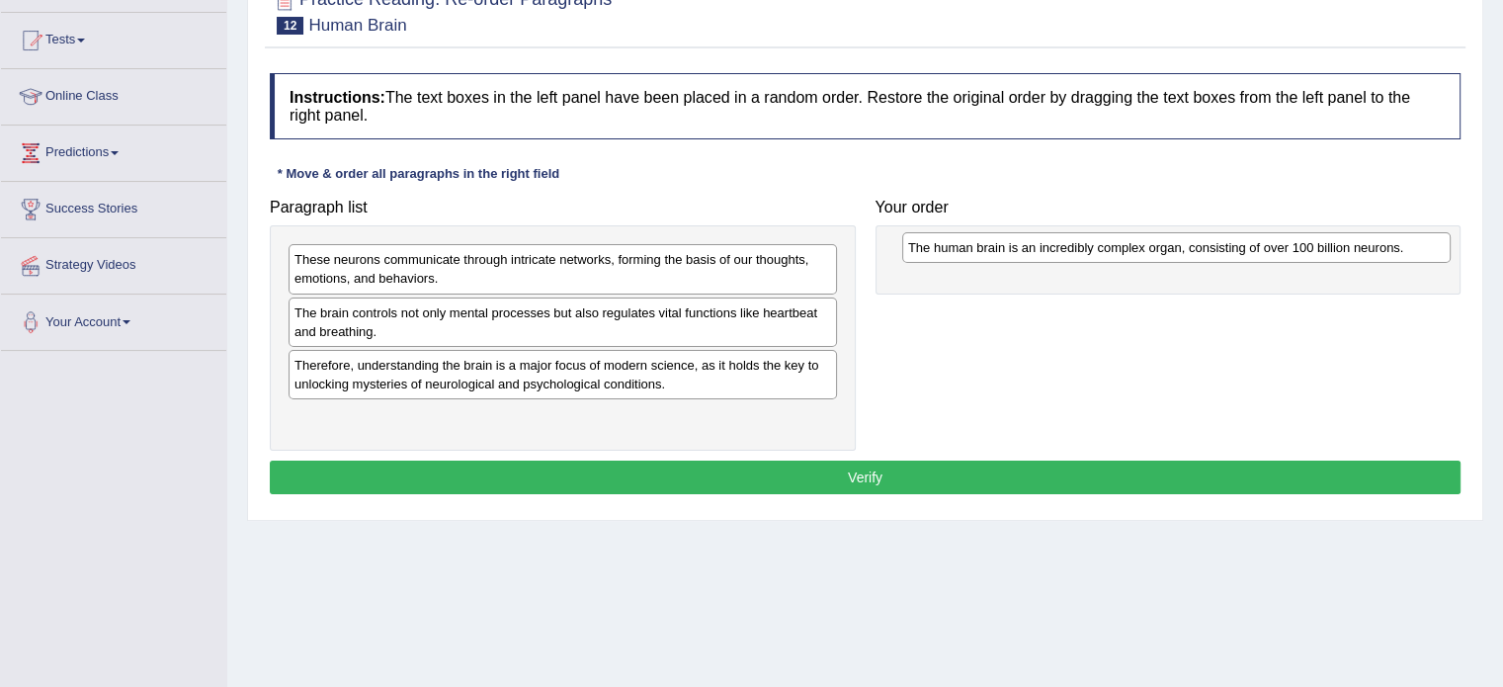
drag, startPoint x: 754, startPoint y: 366, endPoint x: 1368, endPoint y: 249, distance: 624.6
click at [1368, 249] on div "The human brain is an incredibly complex organ, consisting of over 100 billion …" at bounding box center [1176, 247] width 548 height 31
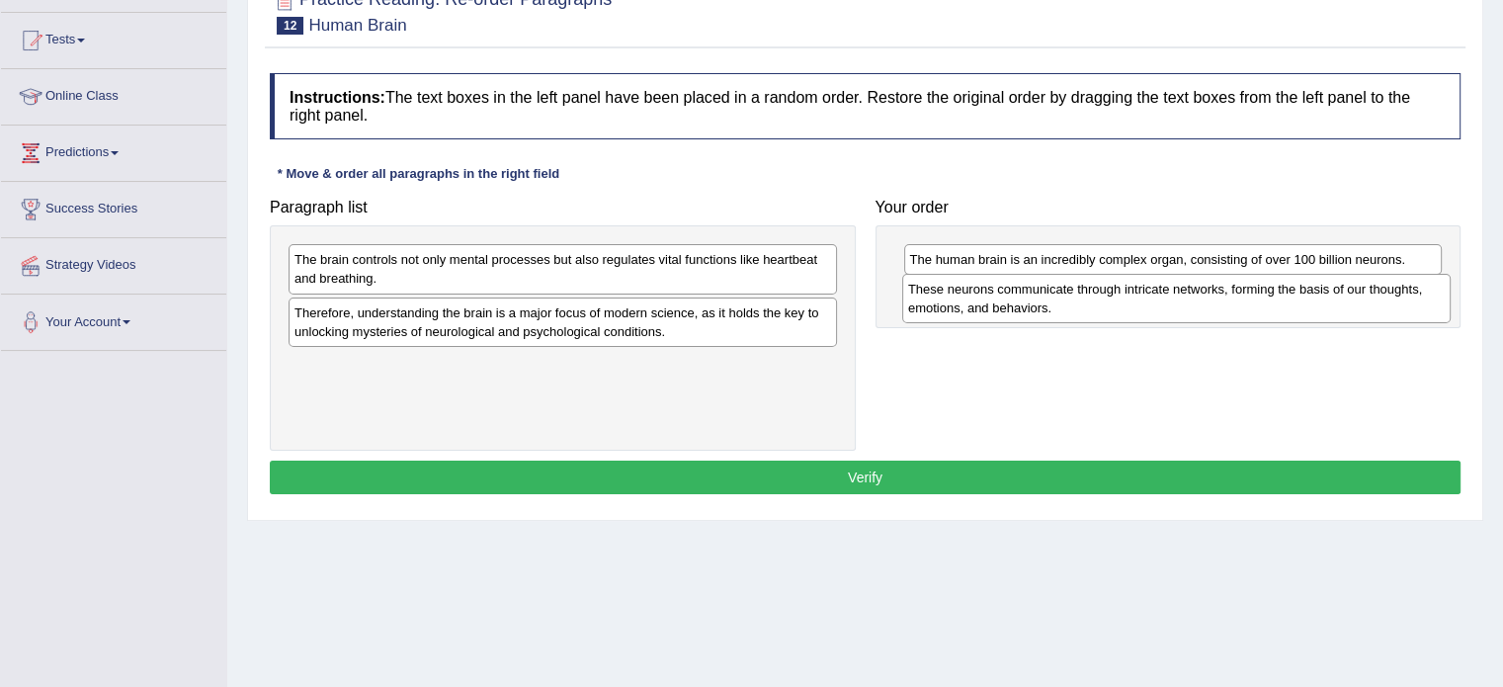
drag, startPoint x: 447, startPoint y: 267, endPoint x: 1060, endPoint y: 296, distance: 614.4
click at [1060, 296] on div "These neurons communicate through intricate networks, forming the basis of our …" at bounding box center [1176, 298] width 548 height 49
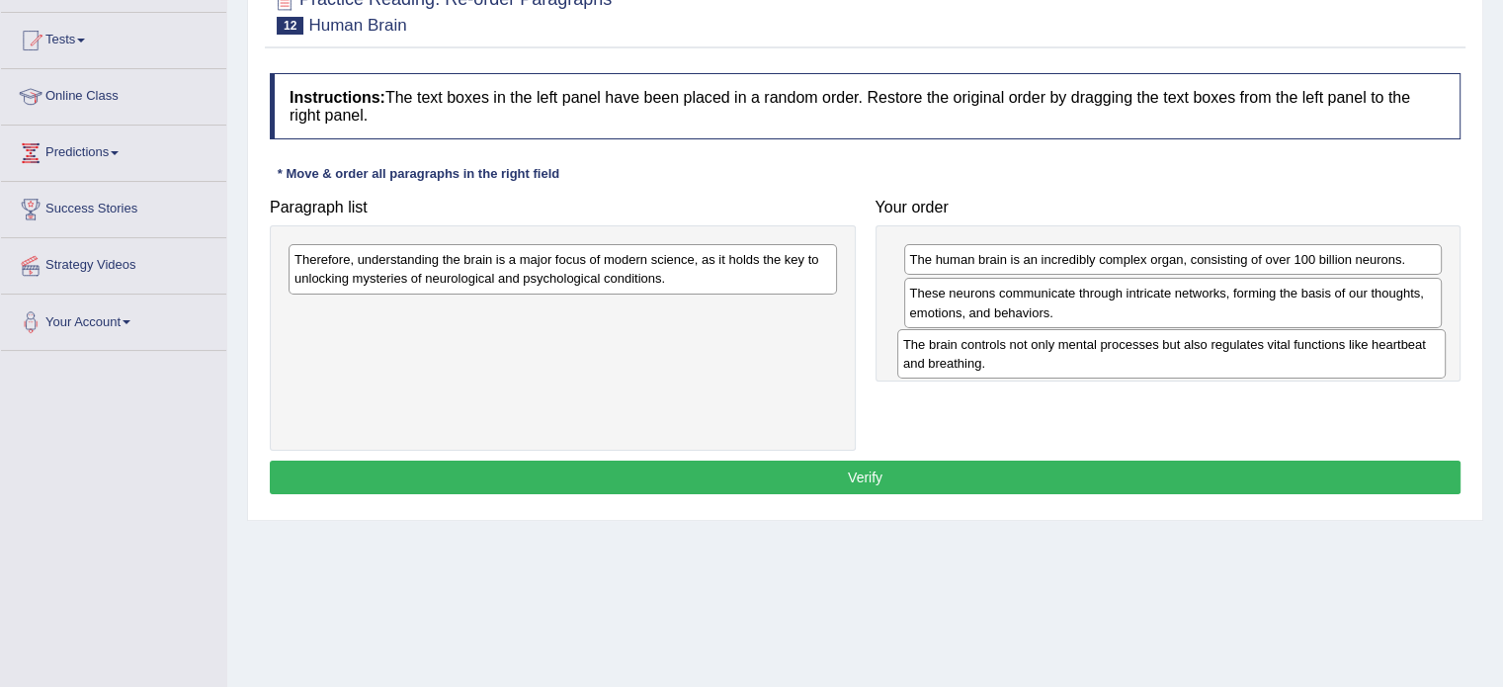
drag, startPoint x: 575, startPoint y: 276, endPoint x: 1184, endPoint y: 361, distance: 614.6
click at [1184, 361] on div "The brain controls not only mental processes but also regulates vital functions…" at bounding box center [1171, 353] width 548 height 49
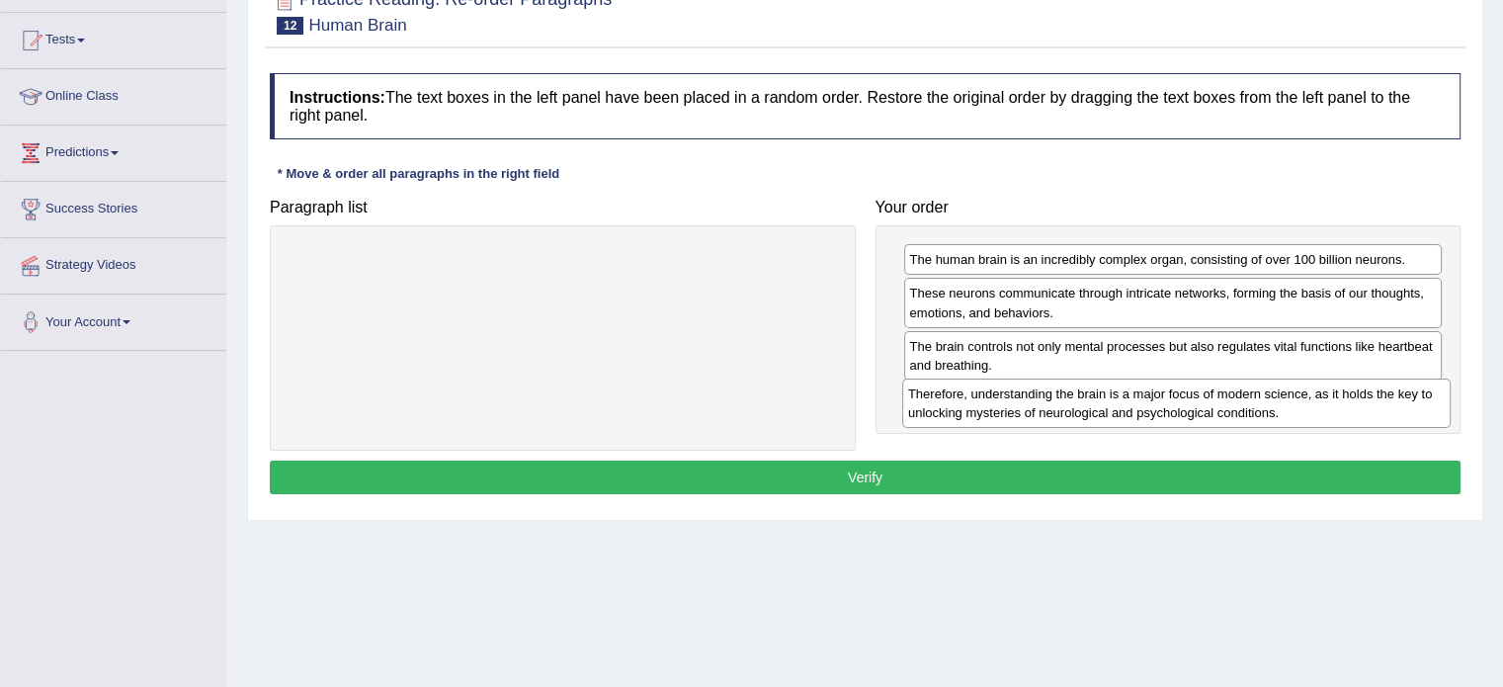
drag, startPoint x: 648, startPoint y: 265, endPoint x: 1262, endPoint y: 399, distance: 628.2
click at [1262, 399] on div "Therefore, understanding the brain is a major focus of modern science, as it ho…" at bounding box center [1176, 402] width 548 height 49
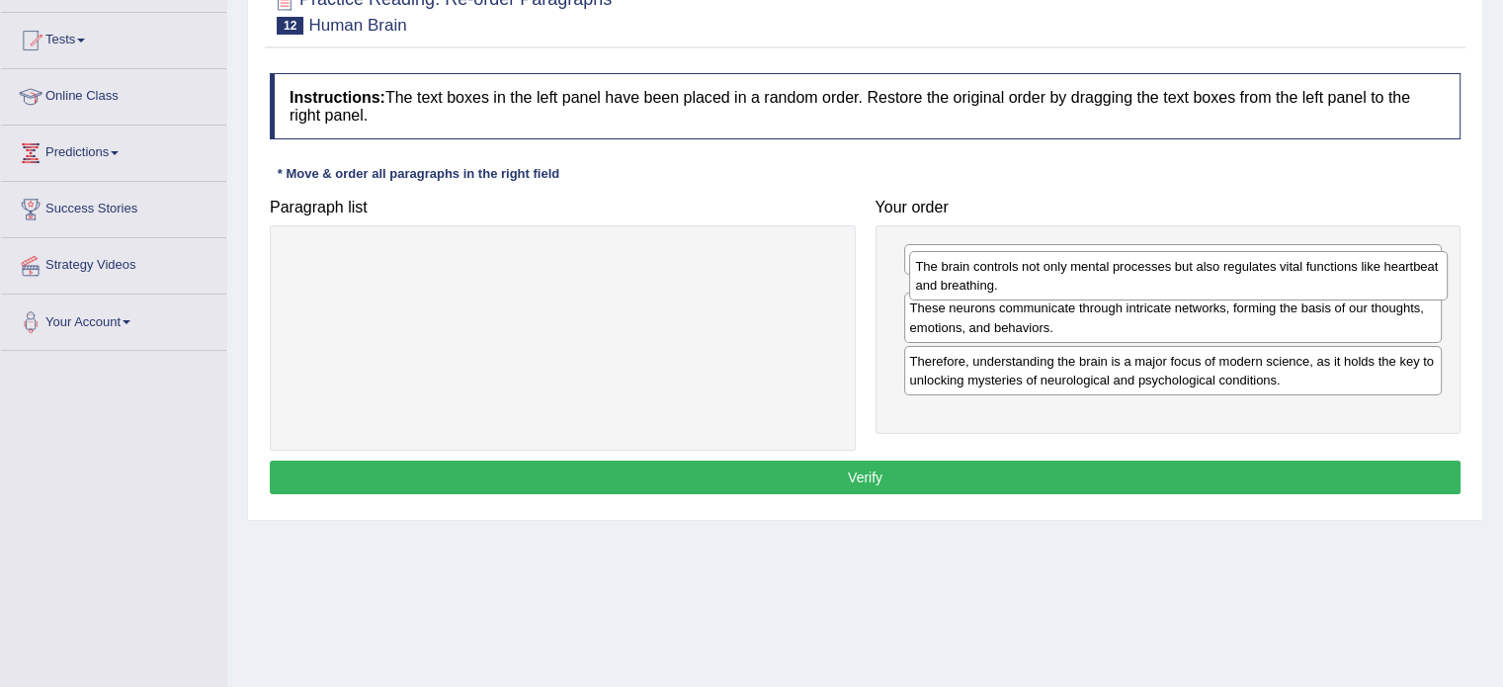
drag, startPoint x: 1014, startPoint y: 363, endPoint x: 1020, endPoint y: 284, distance: 79.3
click at [1020, 284] on div "The brain controls not only mental processes but also regulates vital functions…" at bounding box center [1178, 275] width 539 height 49
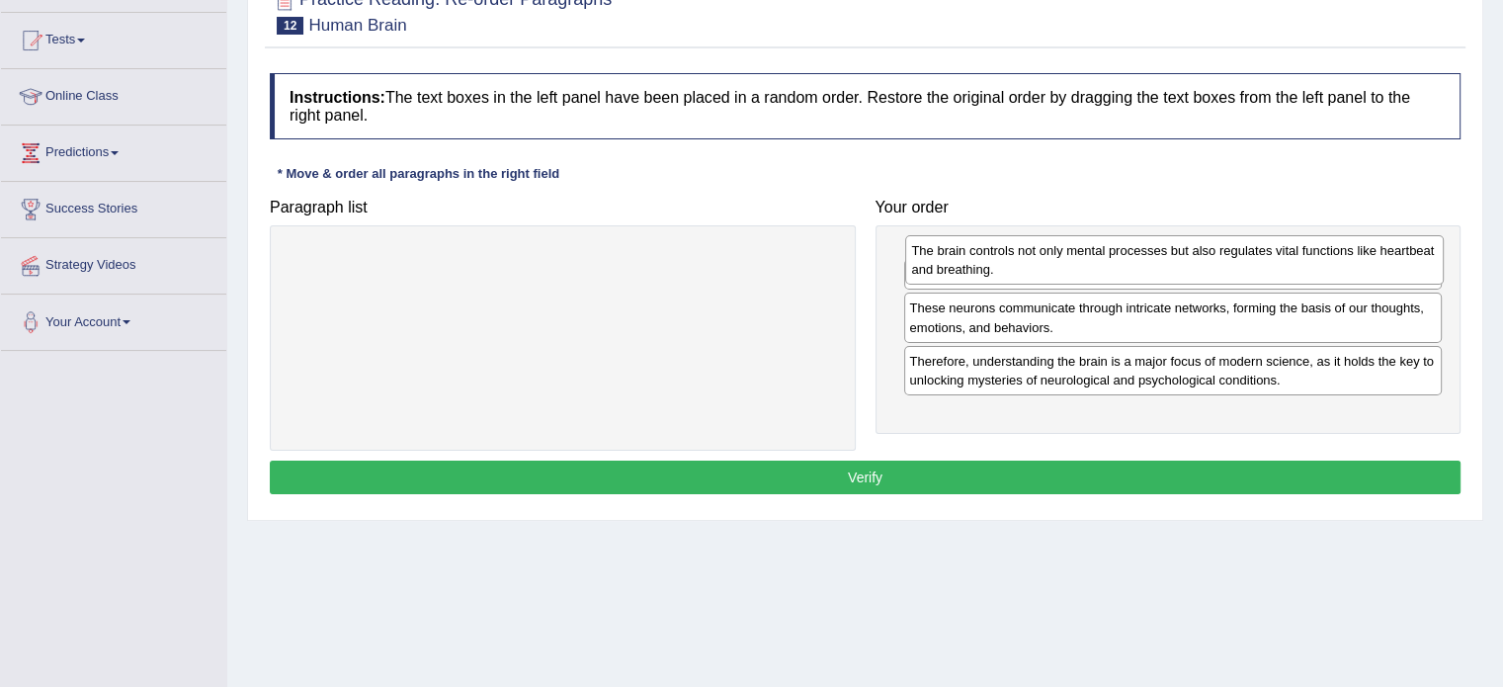
drag, startPoint x: 998, startPoint y: 298, endPoint x: 1000, endPoint y: 256, distance: 42.5
click at [1000, 256] on div "The brain controls not only mental processes but also regulates vital functions…" at bounding box center [1174, 259] width 539 height 49
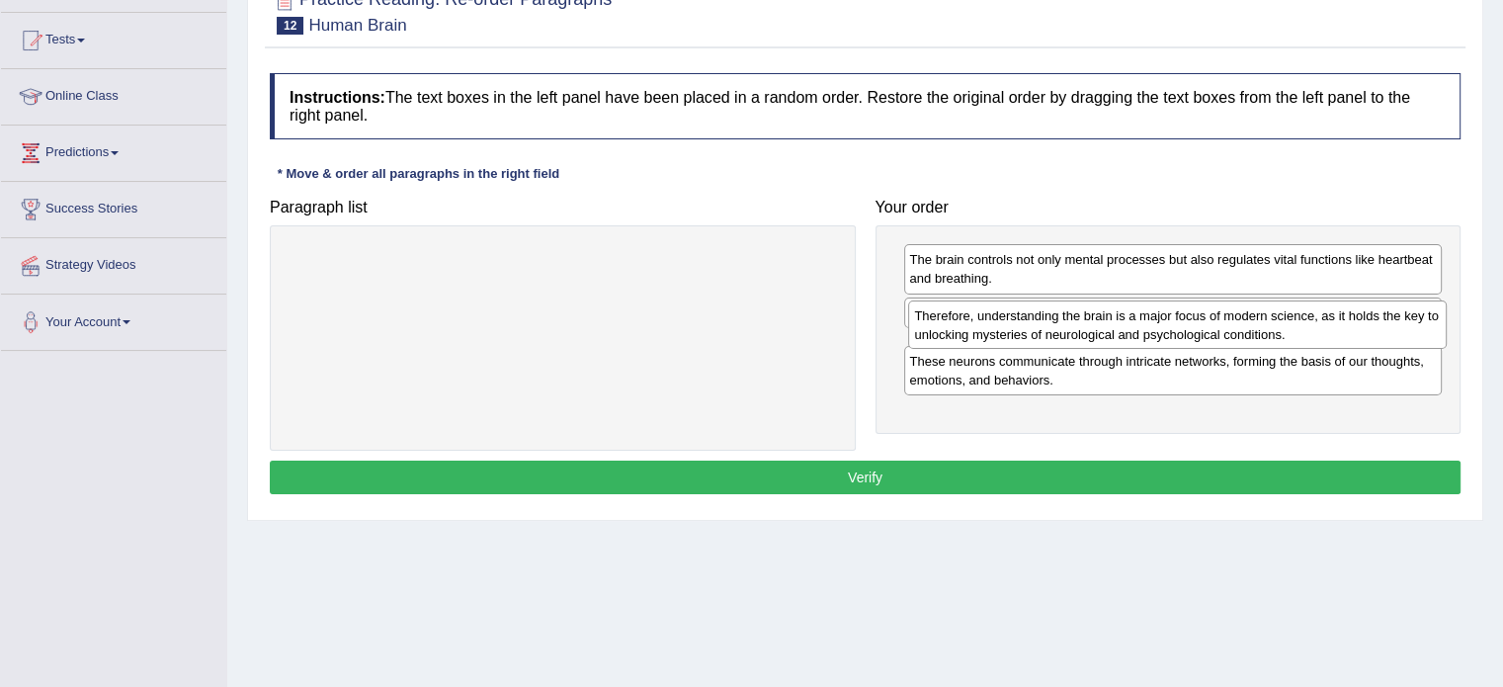
drag, startPoint x: 1004, startPoint y: 407, endPoint x: 1009, endPoint y: 325, distance: 82.2
click at [1009, 325] on div "Therefore, understanding the brain is a major focus of modern science, as it ho…" at bounding box center [1177, 324] width 539 height 49
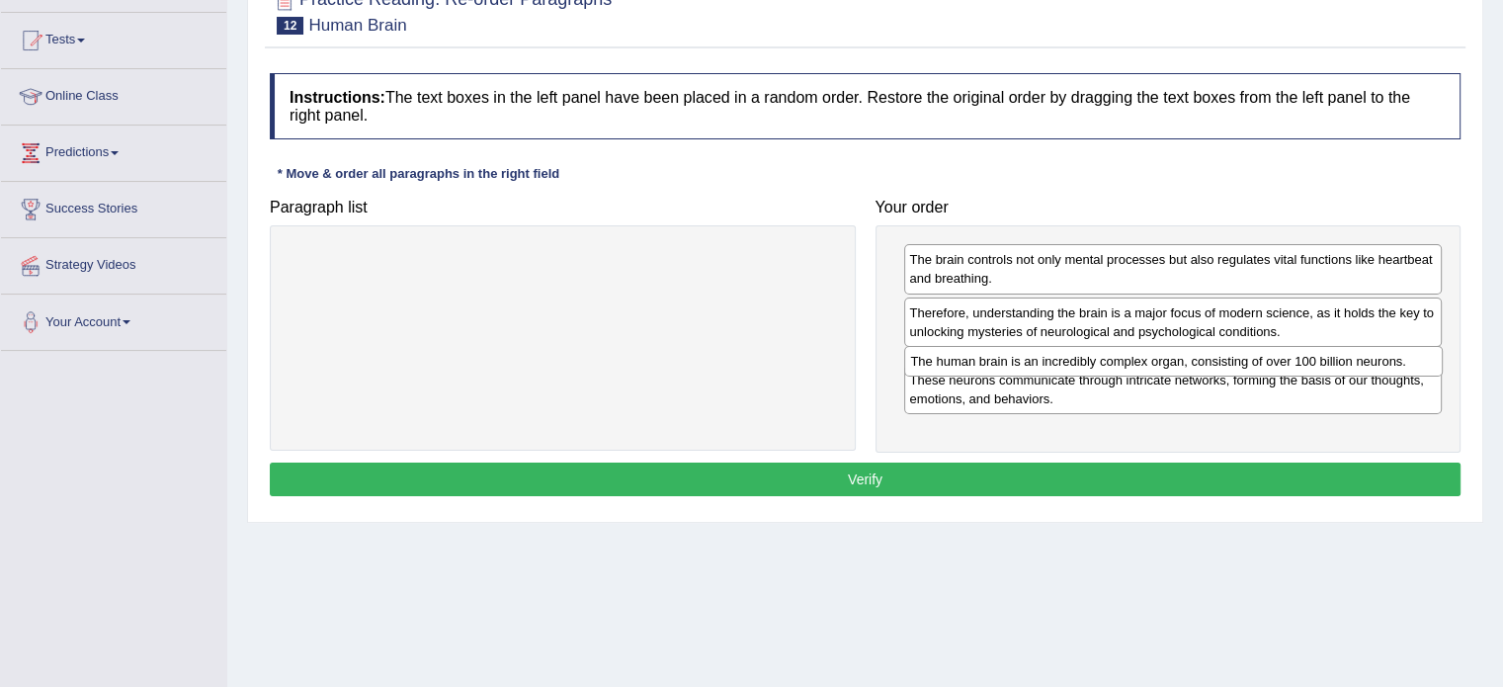
drag, startPoint x: 999, startPoint y: 315, endPoint x: 1000, endPoint y: 365, distance: 49.4
click at [1000, 365] on div "The human brain is an incredibly complex organ, consisting of over 100 billion …" at bounding box center [1173, 361] width 539 height 31
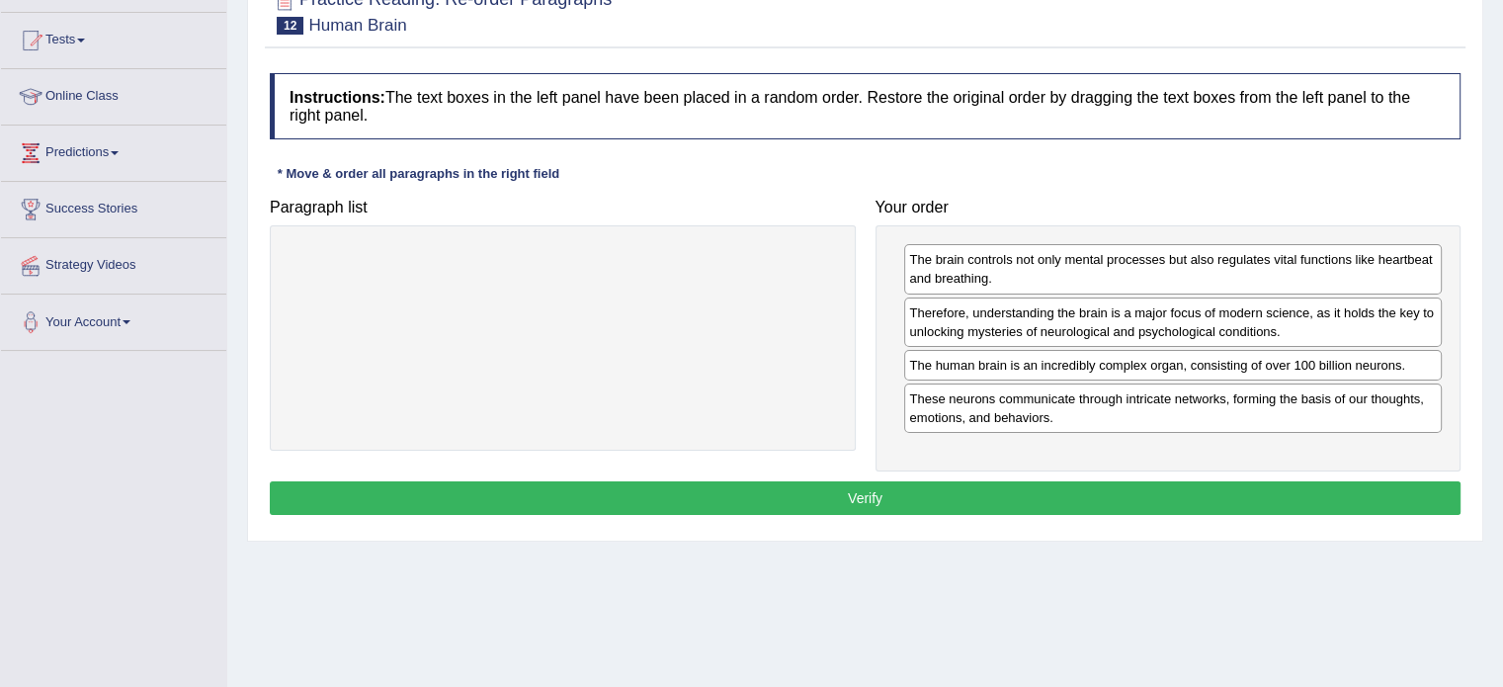
click at [859, 488] on button "Verify" at bounding box center [865, 498] width 1191 height 34
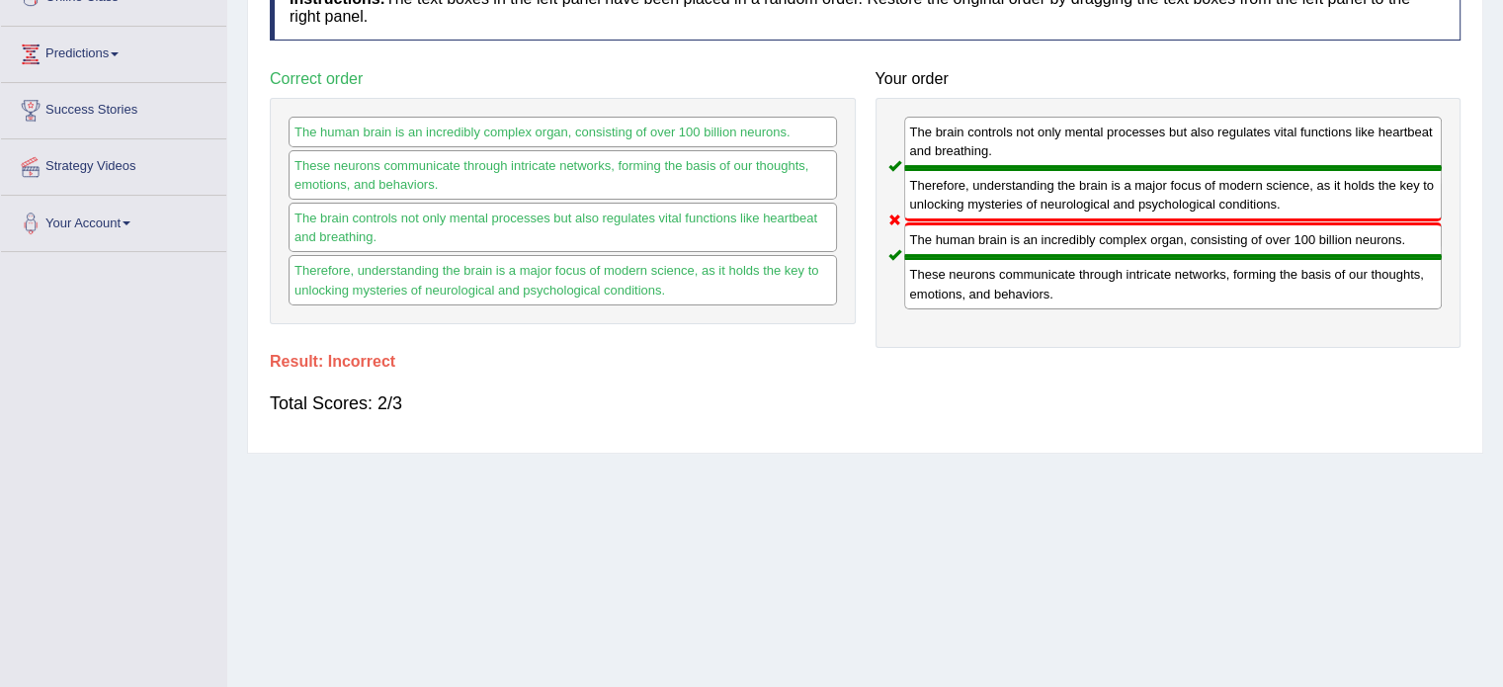
scroll to position [99, 0]
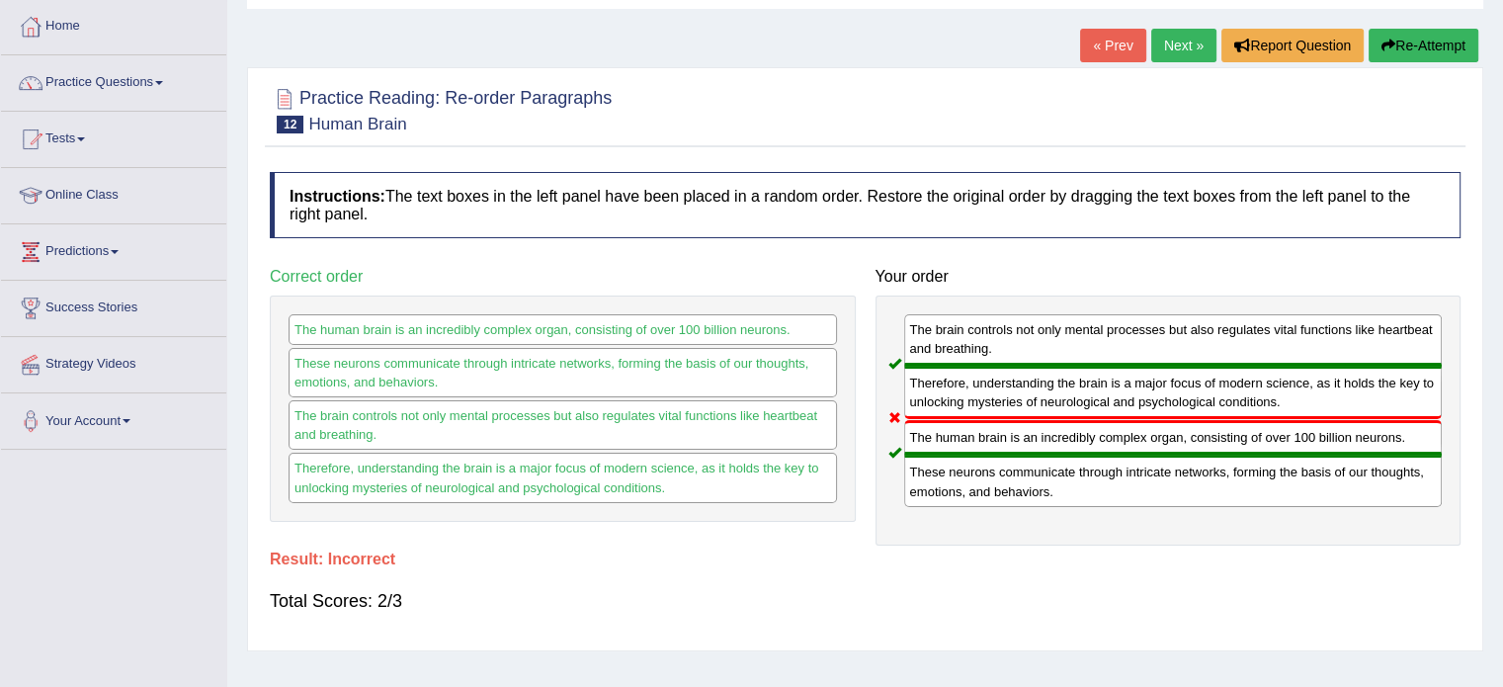
click at [1439, 36] on button "Re-Attempt" at bounding box center [1424, 46] width 110 height 34
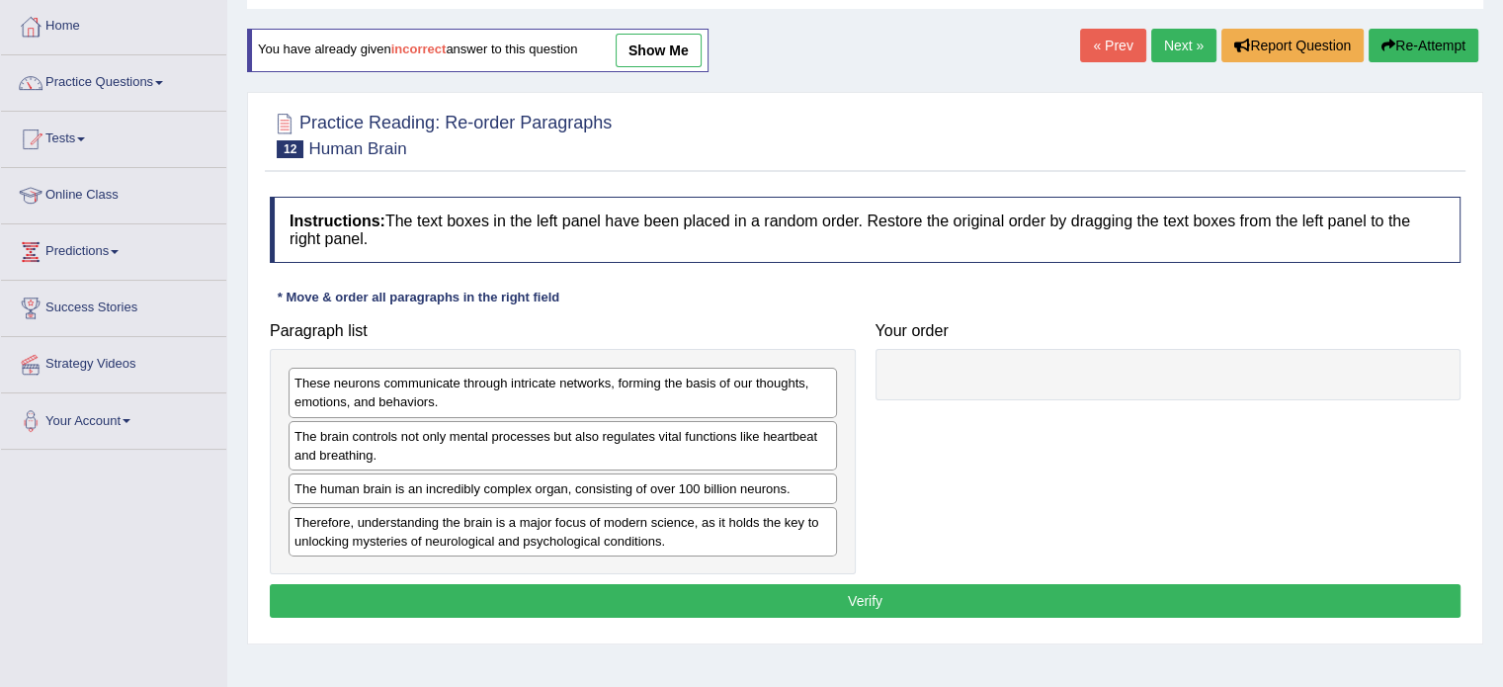
click at [1179, 47] on link "Next »" at bounding box center [1183, 46] width 65 height 34
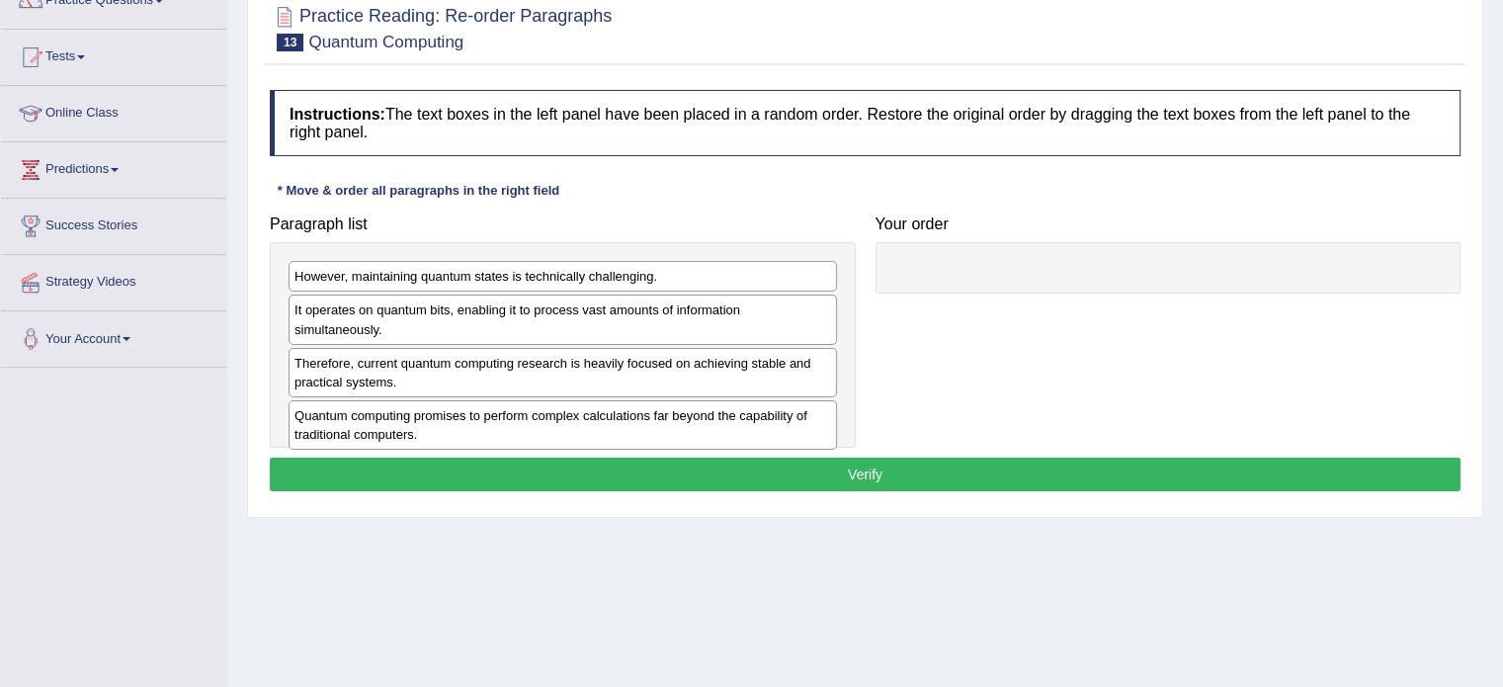
scroll to position [198, 0]
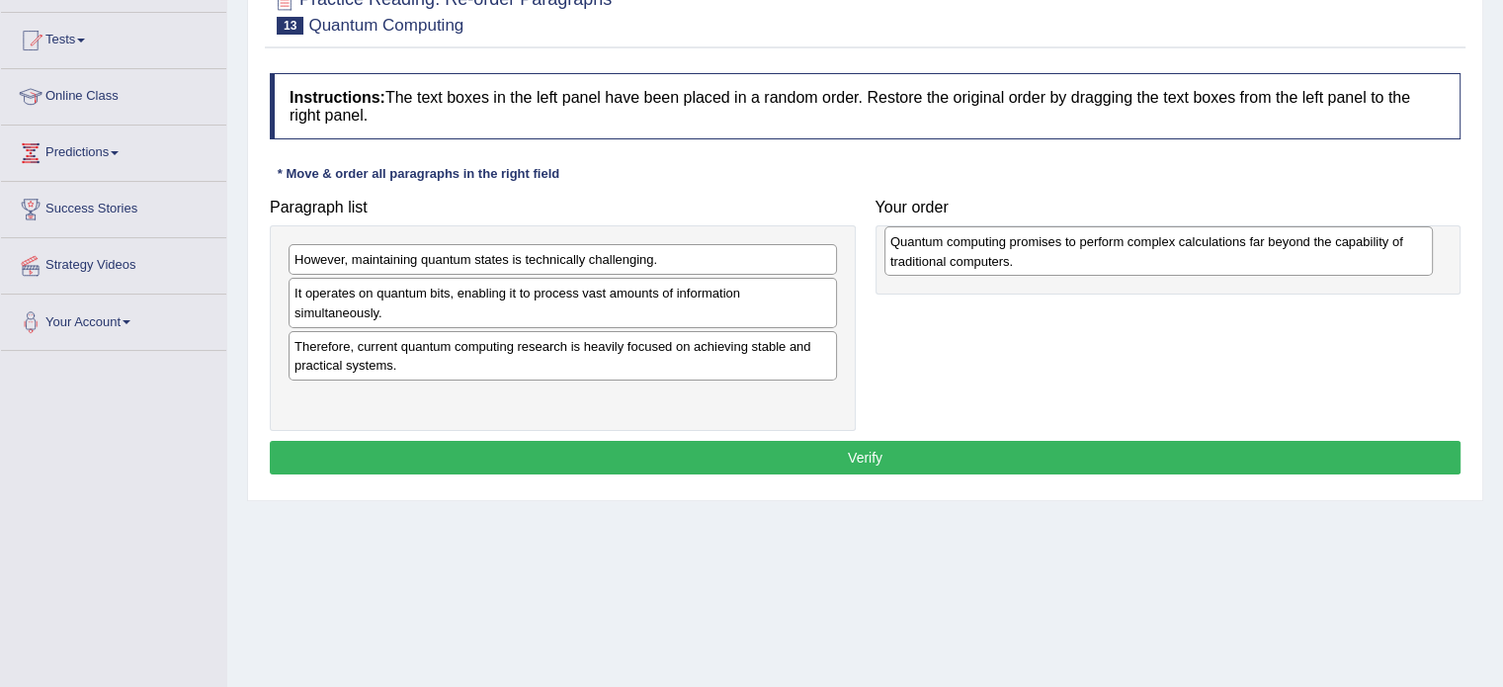
drag, startPoint x: 538, startPoint y: 394, endPoint x: 1133, endPoint y: 258, distance: 611.3
click at [1133, 258] on div "Quantum computing promises to perform complex calculations far beyond the capab…" at bounding box center [1158, 250] width 548 height 49
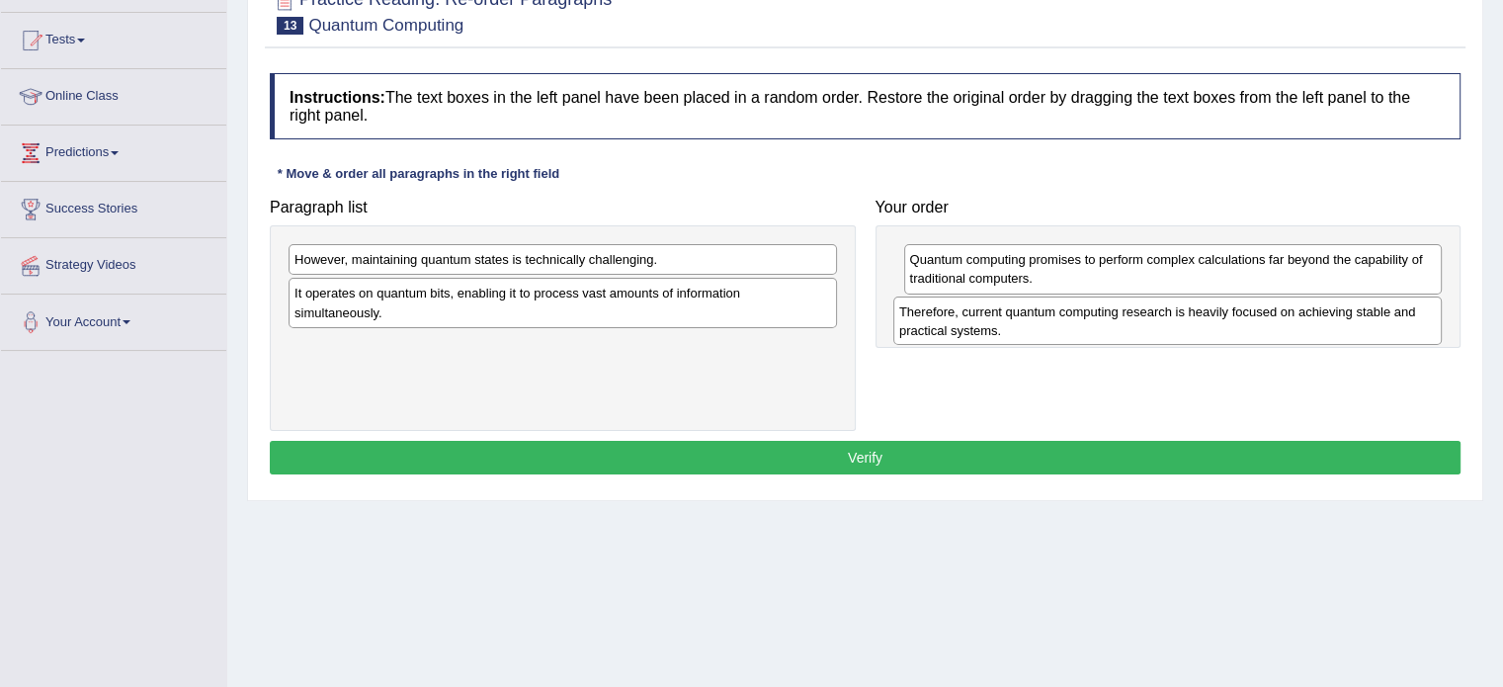
drag, startPoint x: 511, startPoint y: 330, endPoint x: 1116, endPoint y: 315, distance: 604.9
click at [1116, 315] on div "Therefore, current quantum computing research is heavily focused on achieving s…" at bounding box center [1167, 320] width 548 height 49
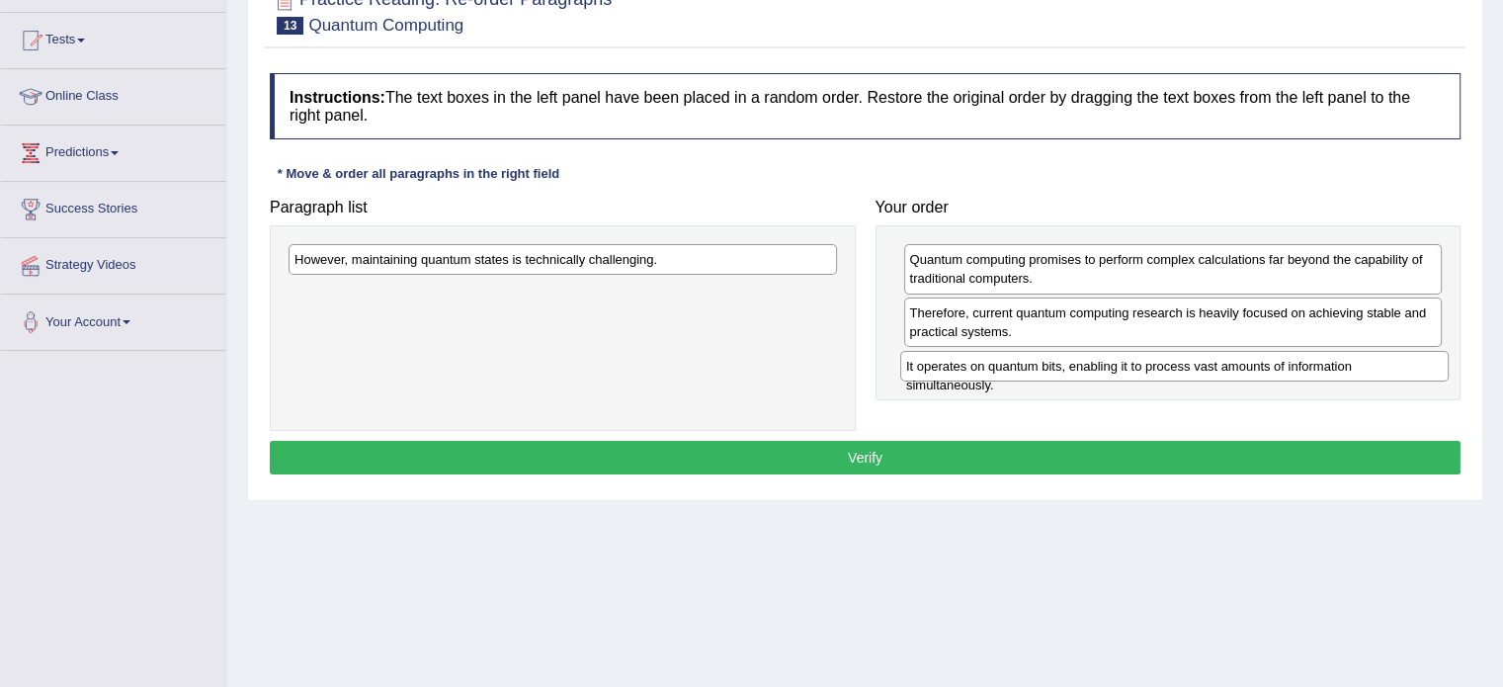
drag, startPoint x: 385, startPoint y: 292, endPoint x: 997, endPoint y: 365, distance: 616.0
click at [997, 365] on div "It operates on quantum bits, enabling it to process vast amounts of information…" at bounding box center [1174, 366] width 548 height 31
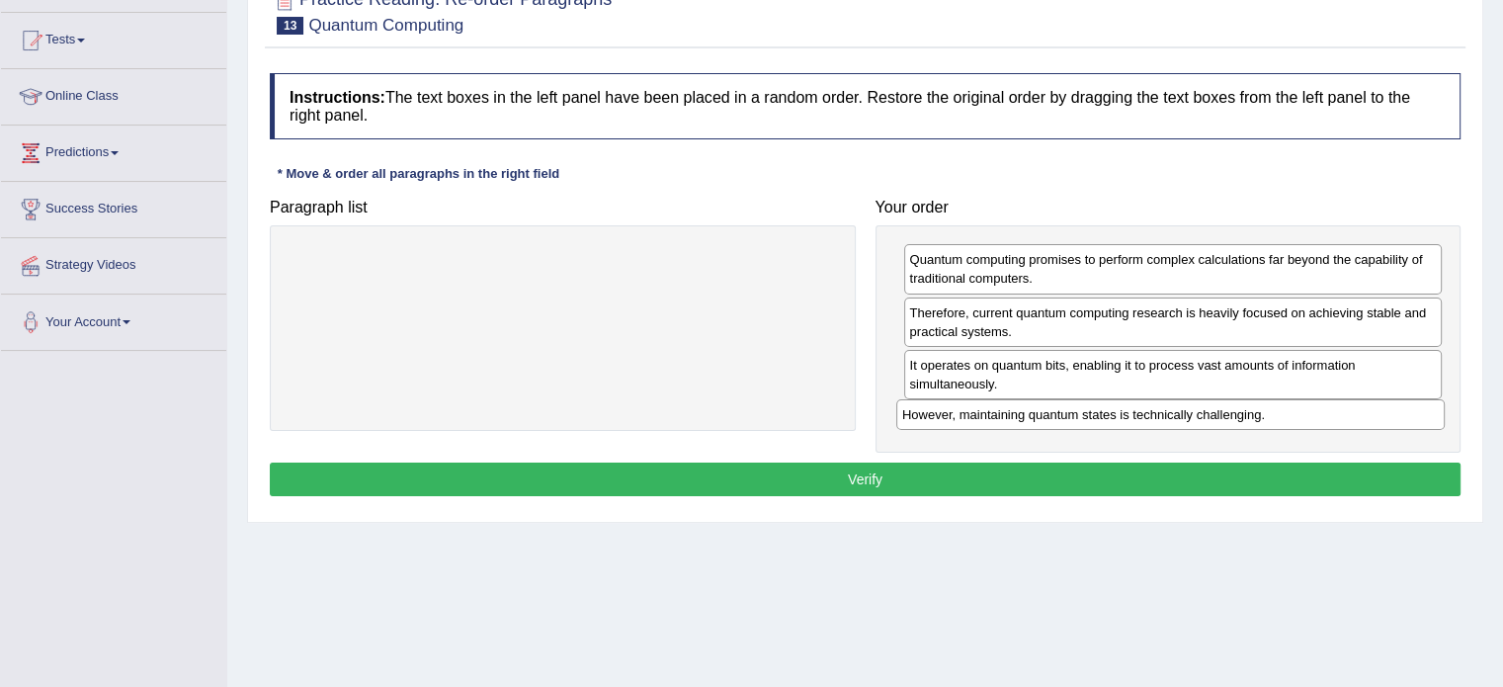
drag, startPoint x: 498, startPoint y: 259, endPoint x: 1106, endPoint y: 414, distance: 627.2
click at [1106, 414] on div "However, maintaining quantum states is technically challenging." at bounding box center [1170, 414] width 548 height 31
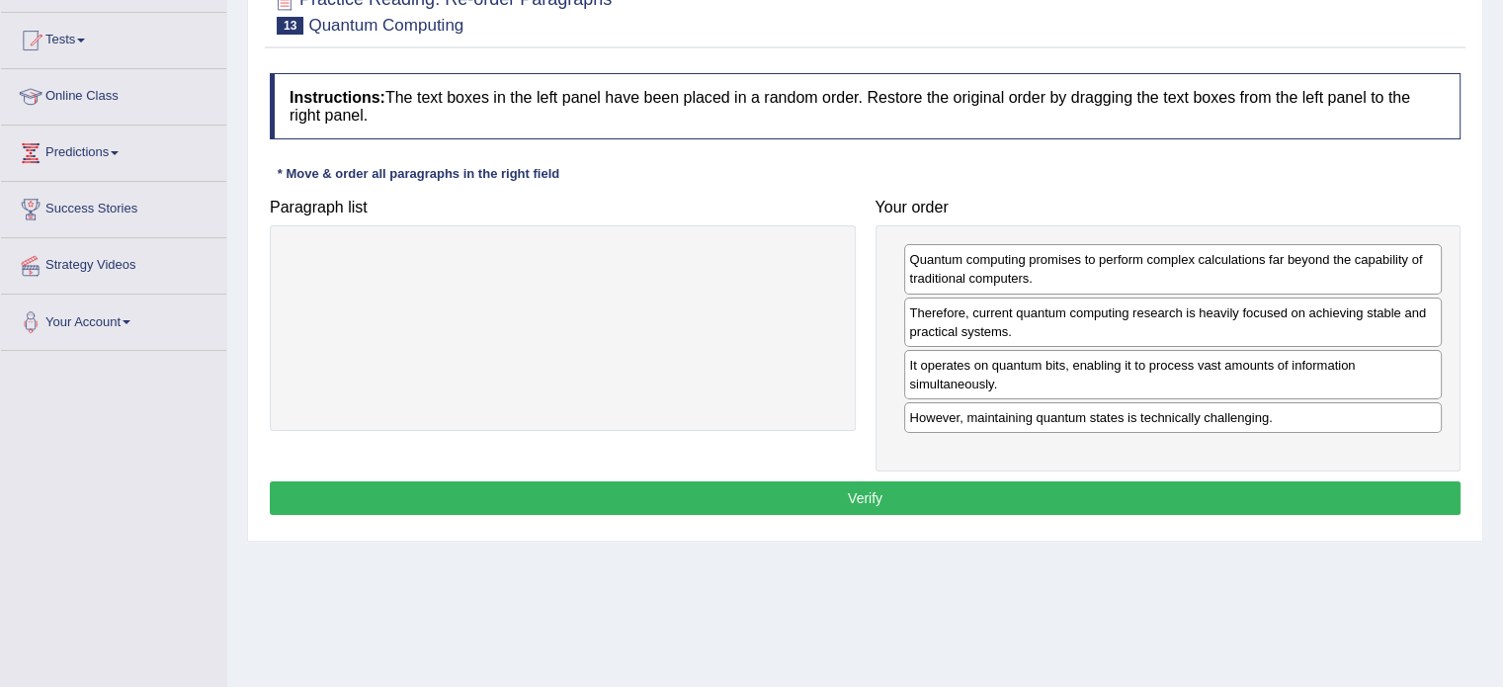
click at [817, 489] on button "Verify" at bounding box center [865, 498] width 1191 height 34
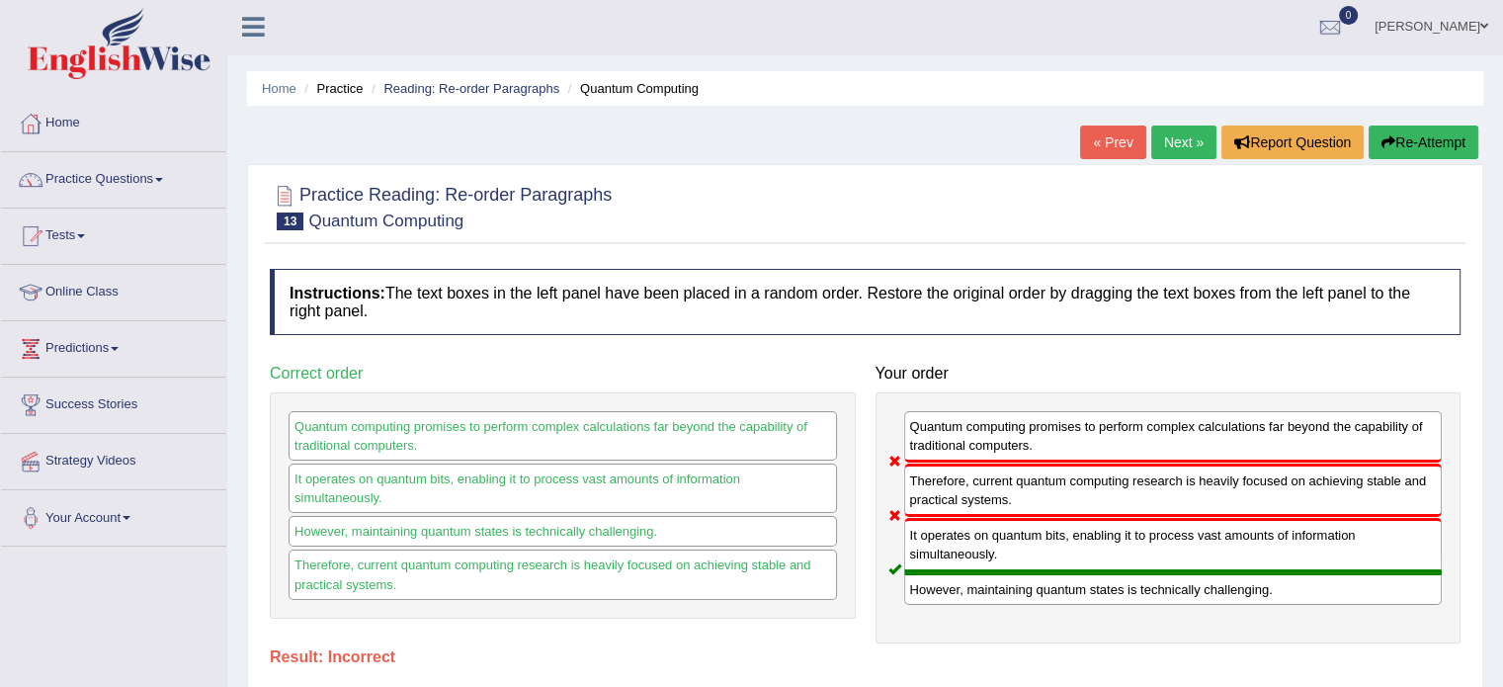
scroll to position [0, 0]
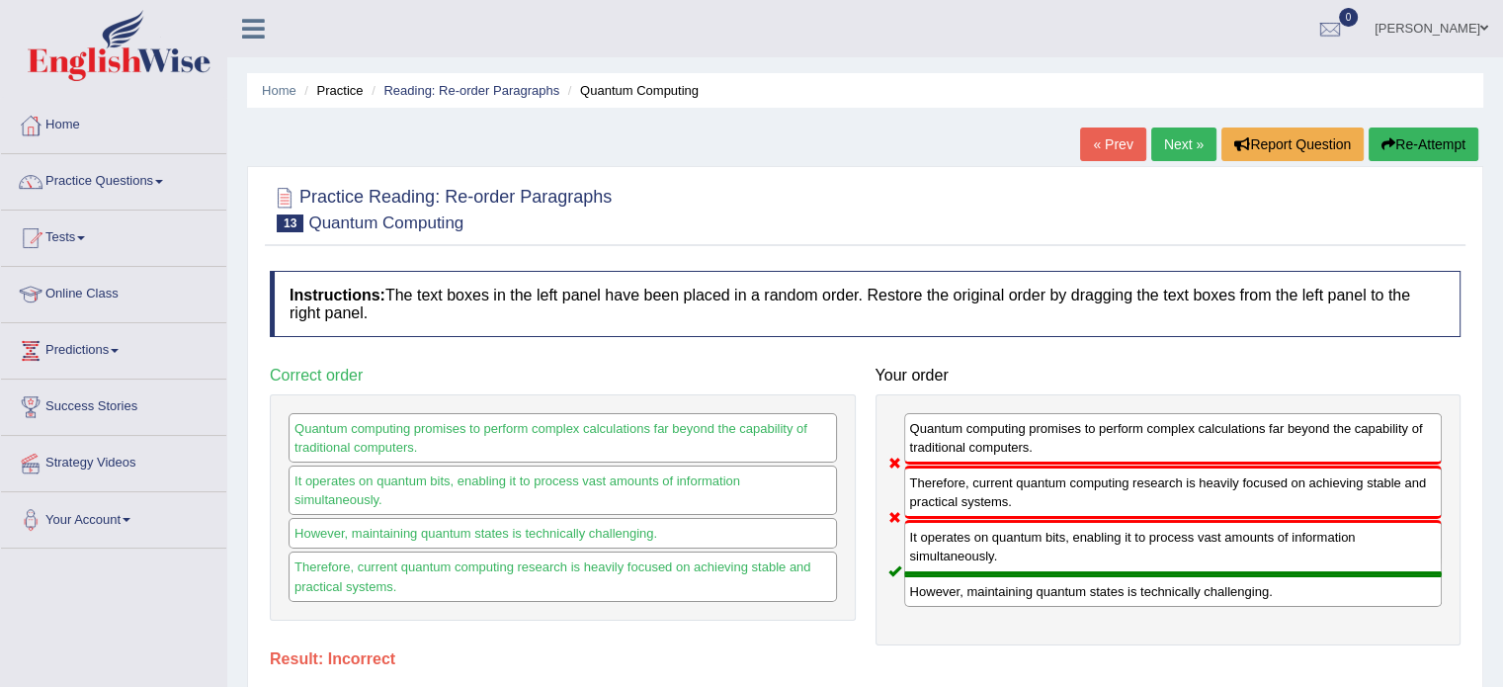
click at [1182, 149] on link "Next »" at bounding box center [1183, 144] width 65 height 34
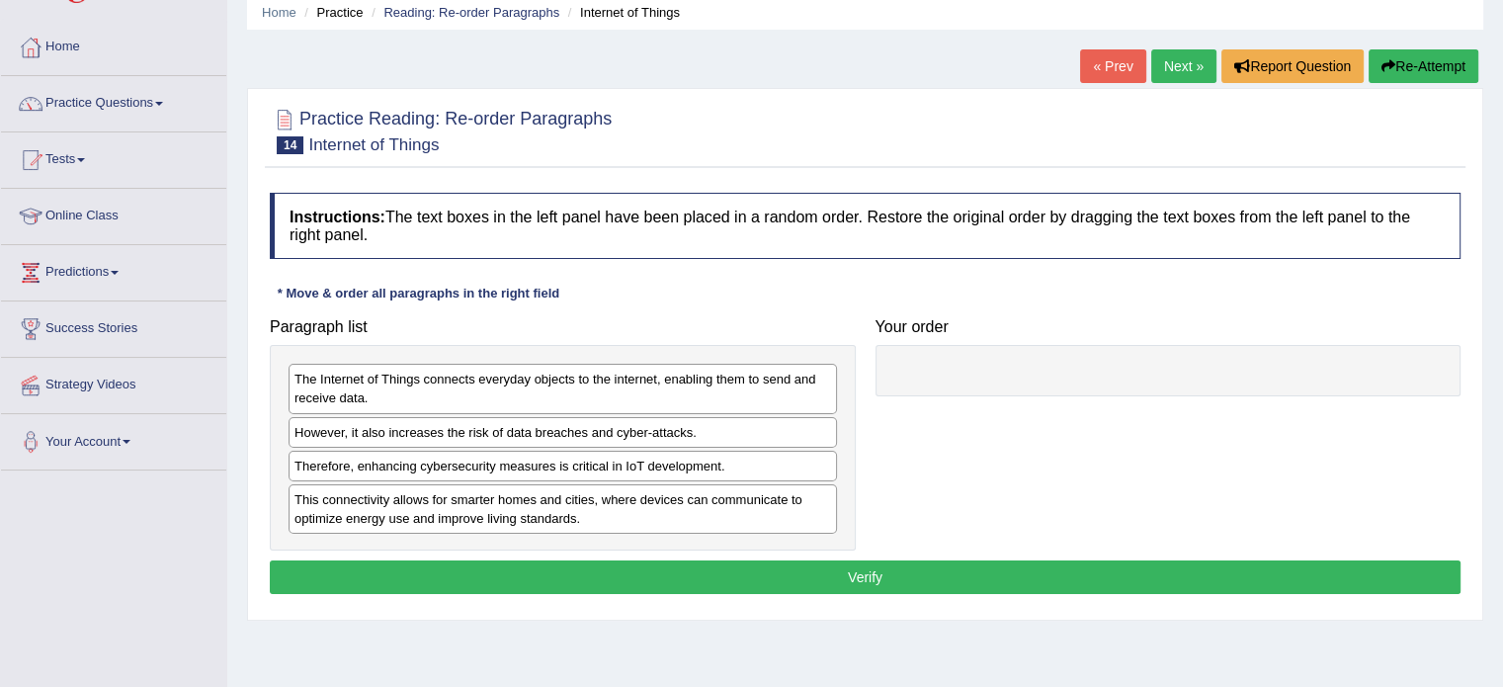
scroll to position [198, 0]
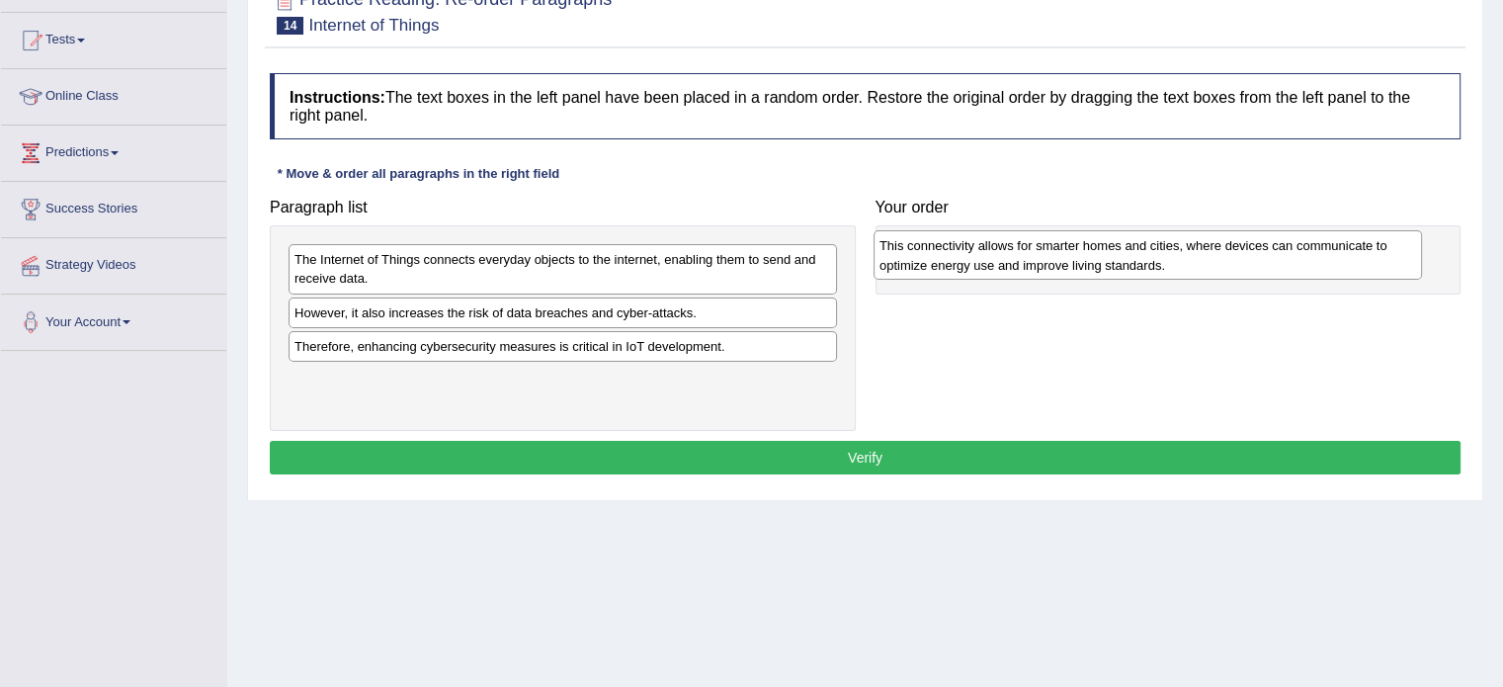
drag, startPoint x: 545, startPoint y: 394, endPoint x: 1130, endPoint y: 262, distance: 599.8
click at [1130, 262] on div "This connectivity allows for smarter homes and cities, where devices can commun…" at bounding box center [1148, 254] width 548 height 49
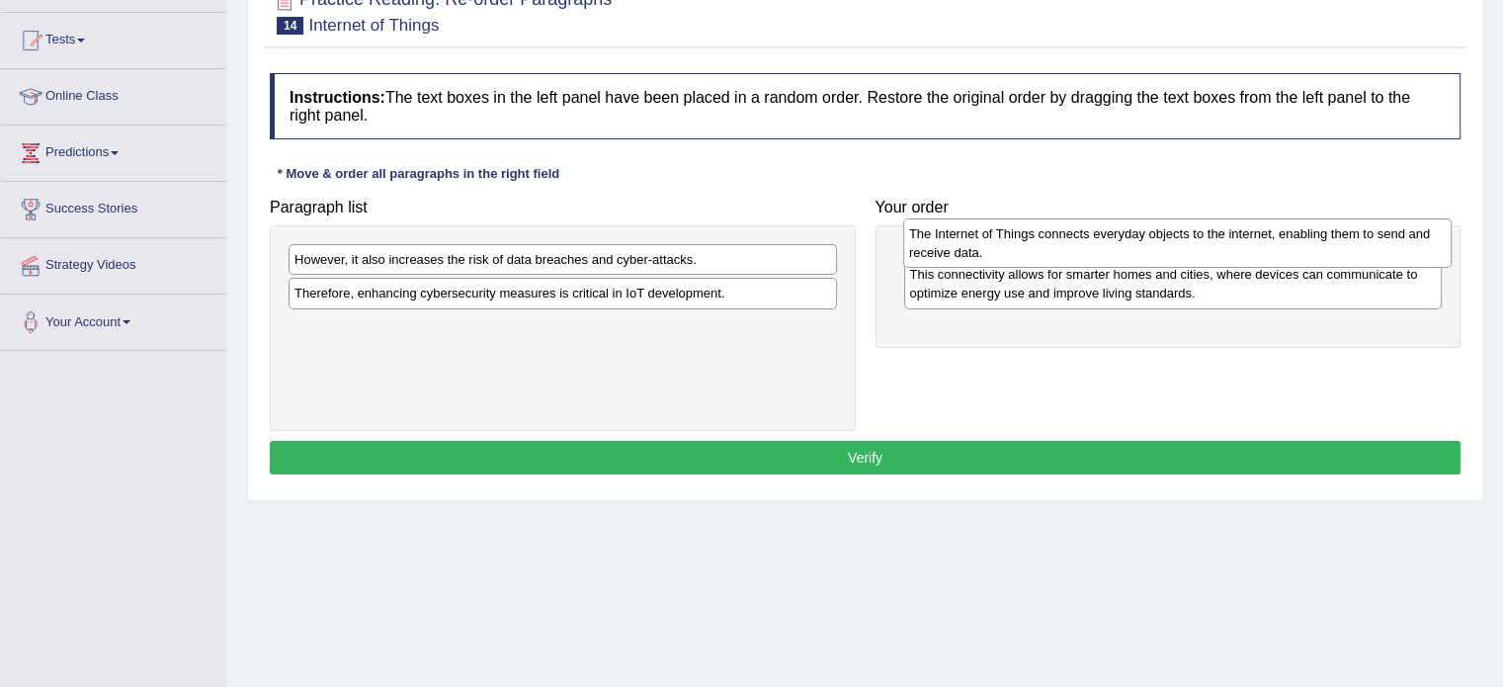
drag, startPoint x: 635, startPoint y: 280, endPoint x: 1250, endPoint y: 254, distance: 615.2
click at [1250, 254] on div "The Internet of Things connects everyday objects to the internet, enabling them…" at bounding box center [1177, 242] width 548 height 49
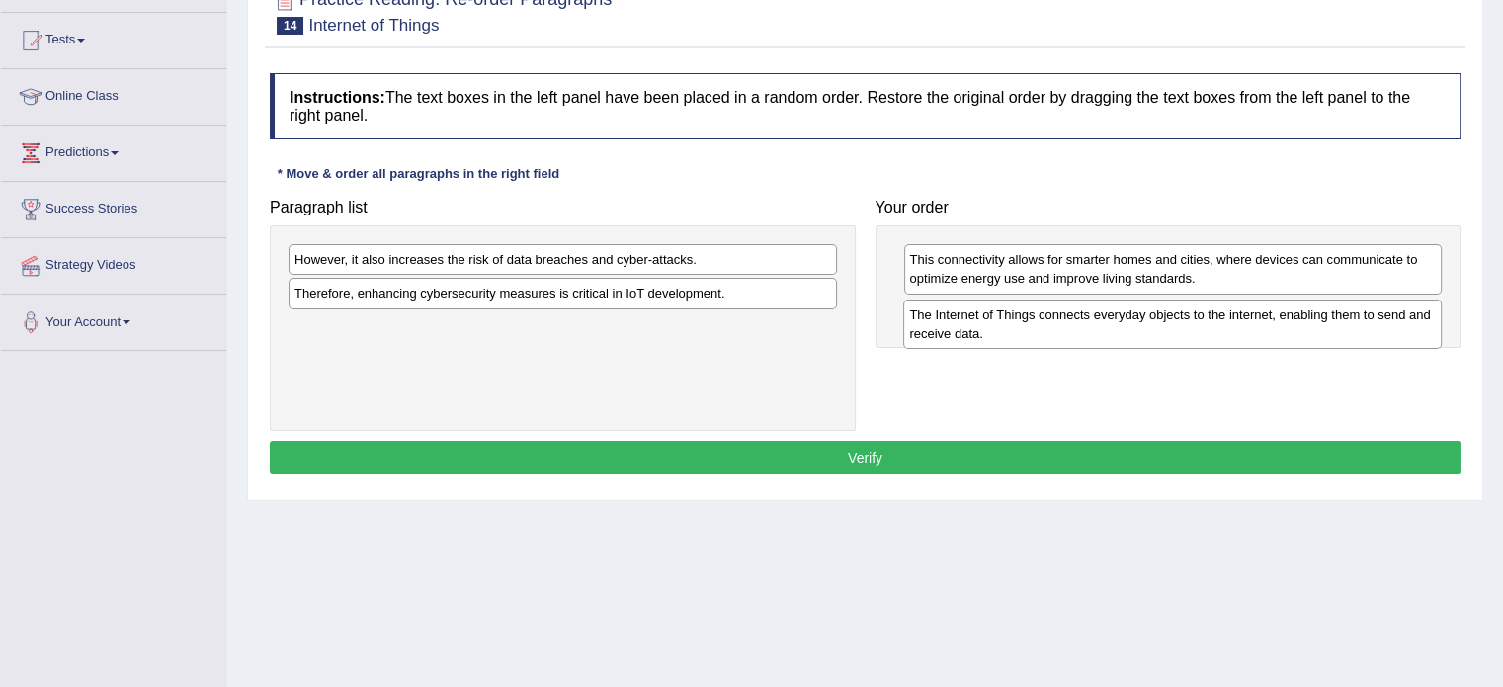
drag, startPoint x: 1008, startPoint y: 271, endPoint x: 1008, endPoint y: 326, distance: 55.3
click at [1008, 326] on div "The Internet of Things connects everyday objects to the internet, enabling them…" at bounding box center [1172, 323] width 539 height 49
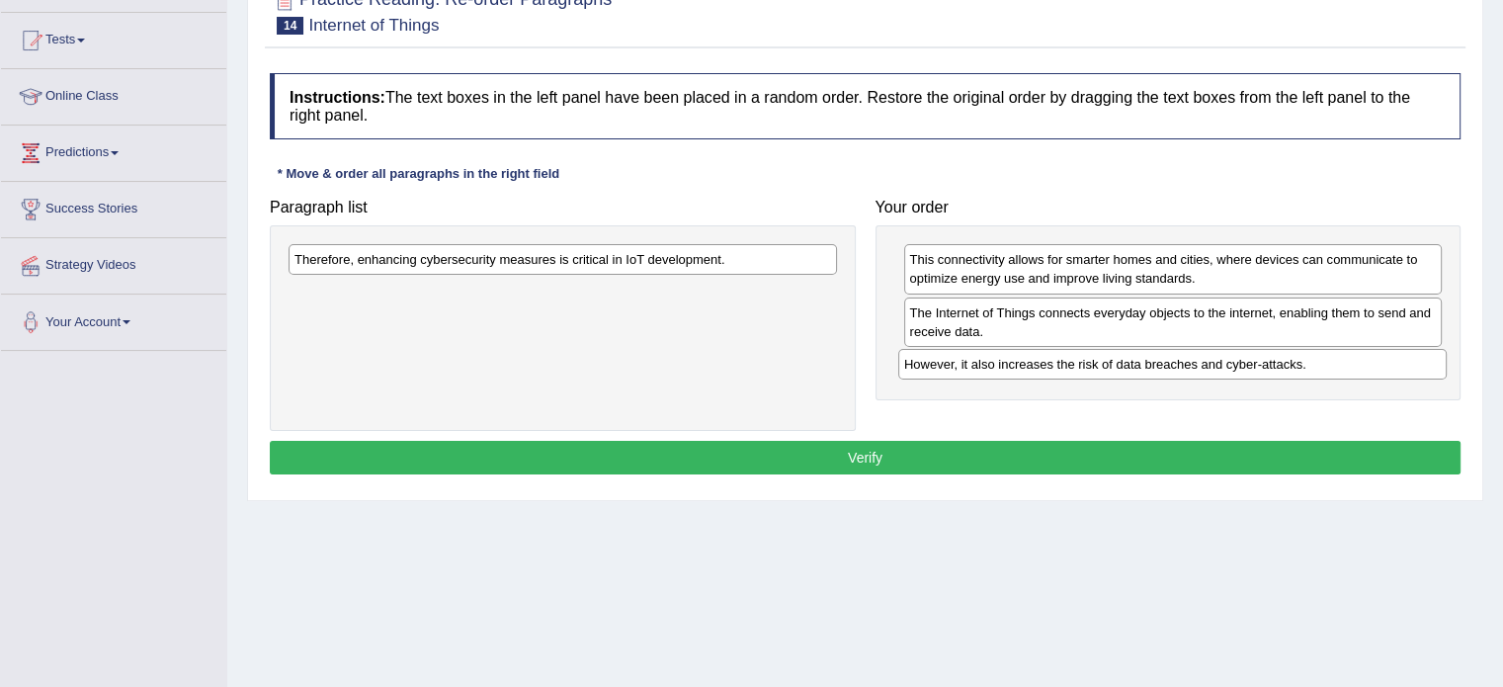
drag, startPoint x: 636, startPoint y: 256, endPoint x: 1246, endPoint y: 361, distance: 618.6
click at [1246, 361] on div "However, it also increases the risk of data breaches and cyber-attacks." at bounding box center [1172, 364] width 548 height 31
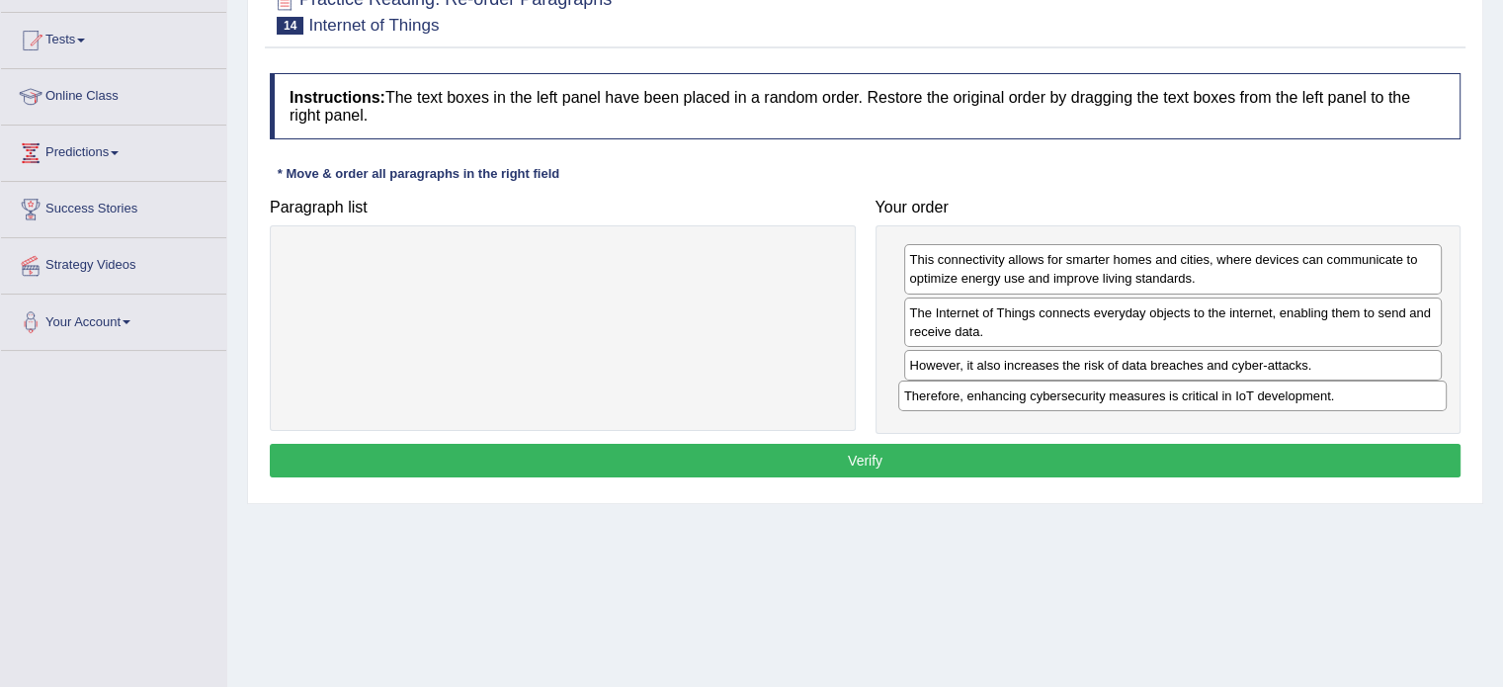
drag, startPoint x: 435, startPoint y: 258, endPoint x: 1044, endPoint y: 394, distance: 624.8
click at [1044, 394] on div "Therefore, enhancing cybersecurity measures is critical in IoT development." at bounding box center [1172, 395] width 548 height 31
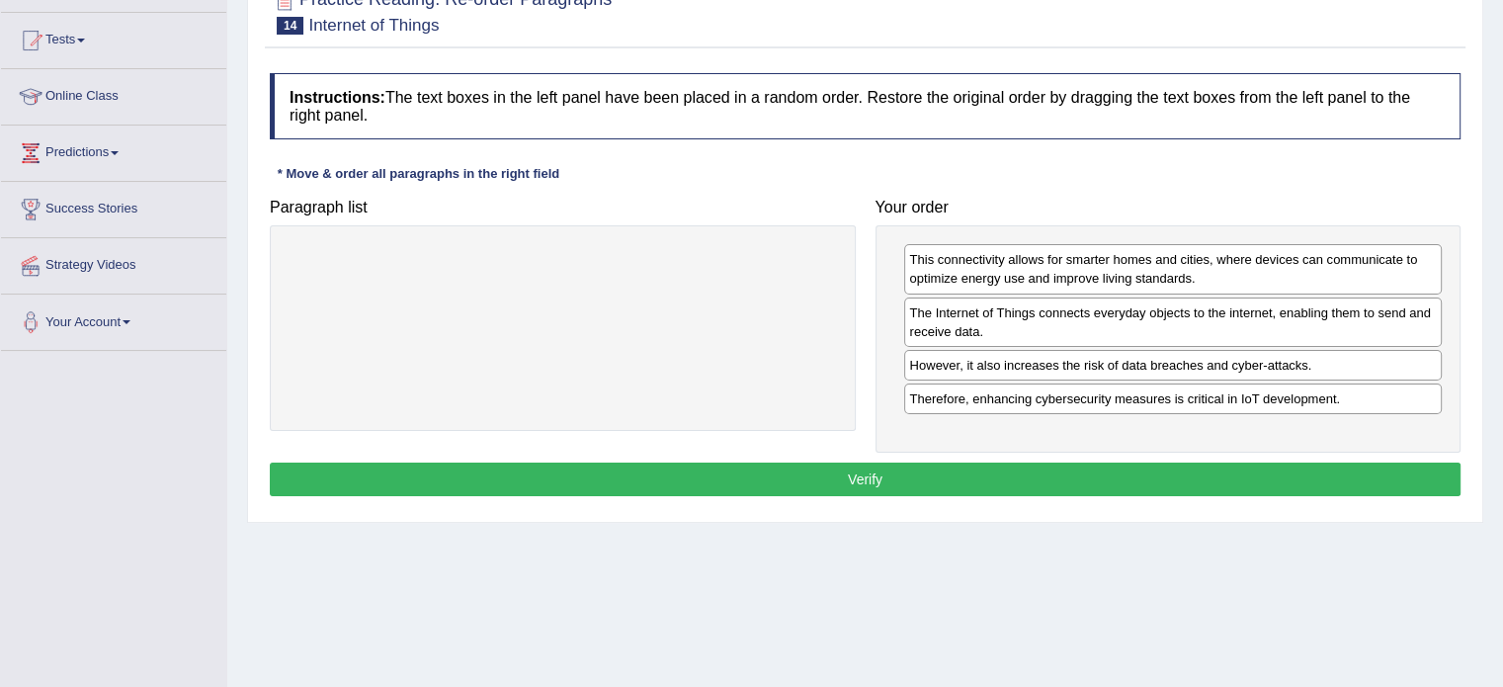
click at [799, 468] on button "Verify" at bounding box center [865, 479] width 1191 height 34
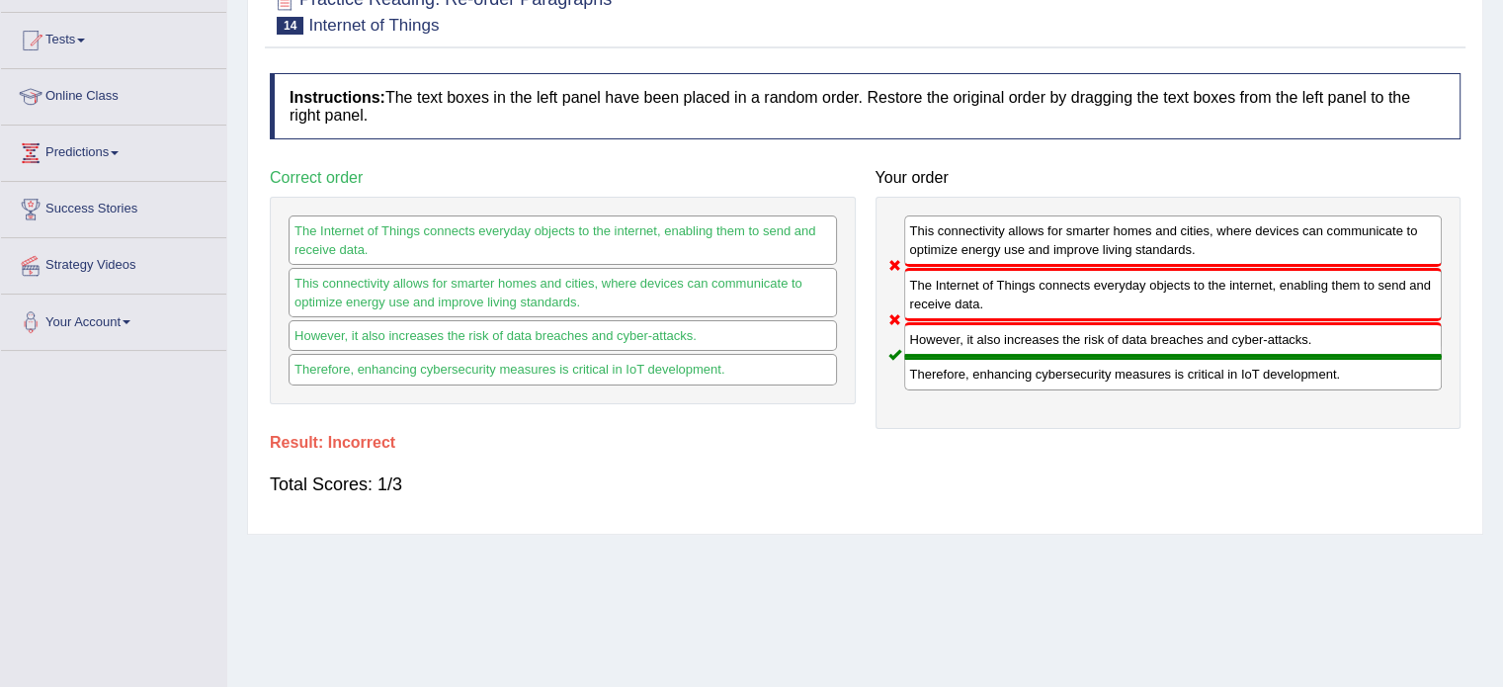
scroll to position [0, 0]
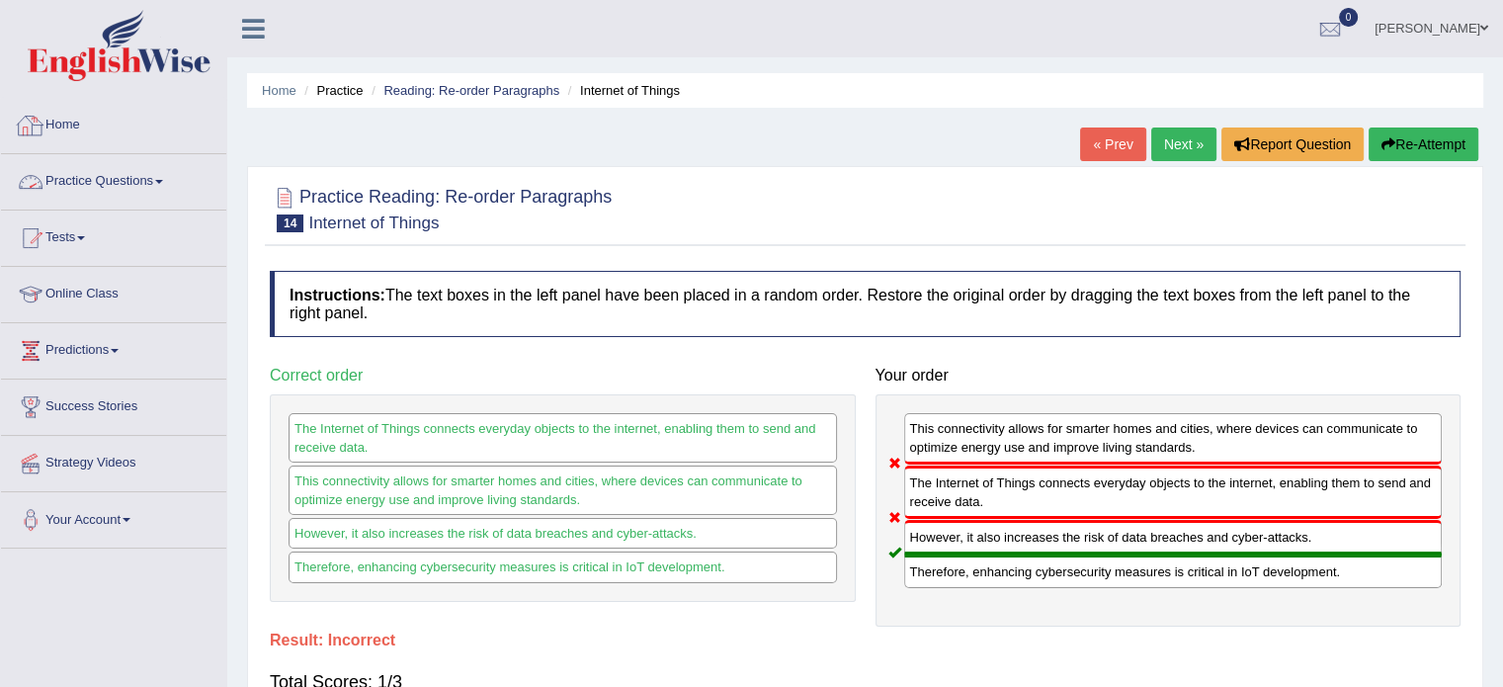
click at [53, 130] on link "Home" at bounding box center [113, 122] width 225 height 49
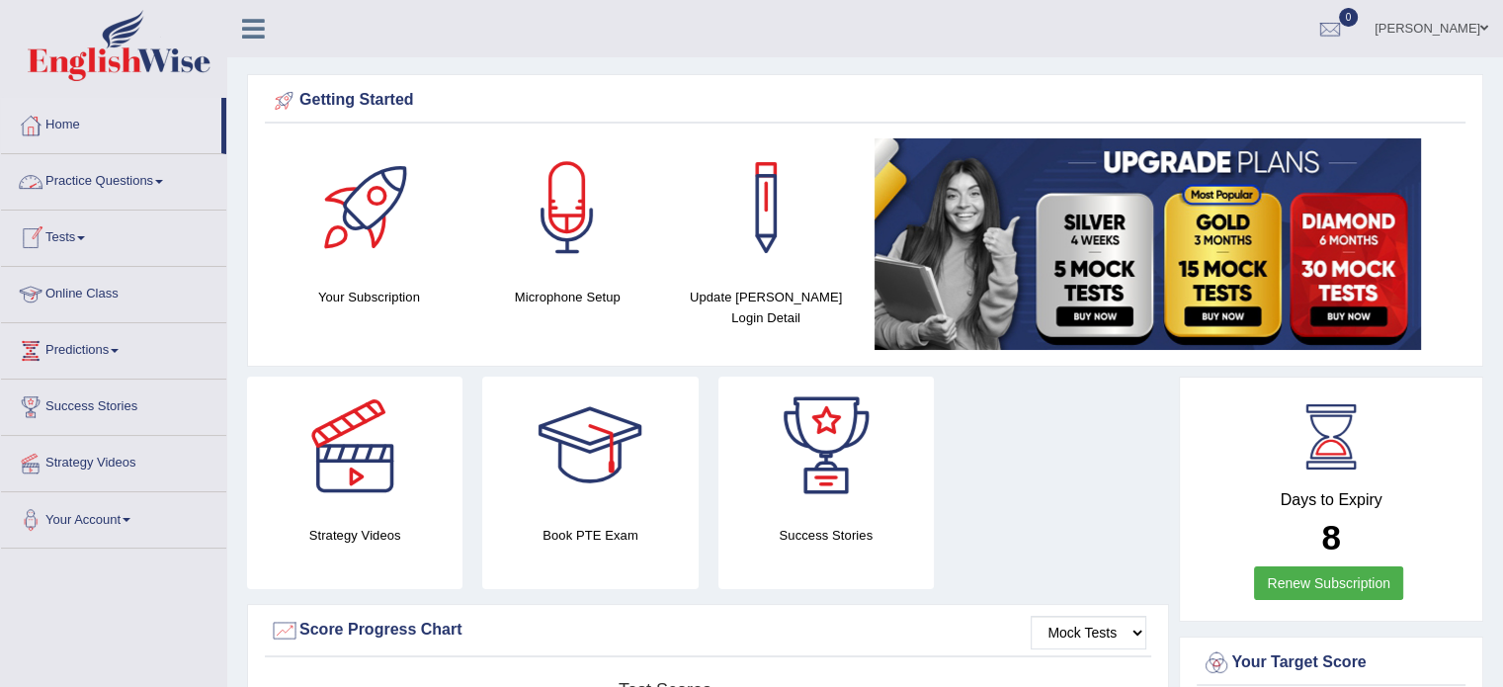
click at [153, 184] on link "Practice Questions" at bounding box center [113, 178] width 225 height 49
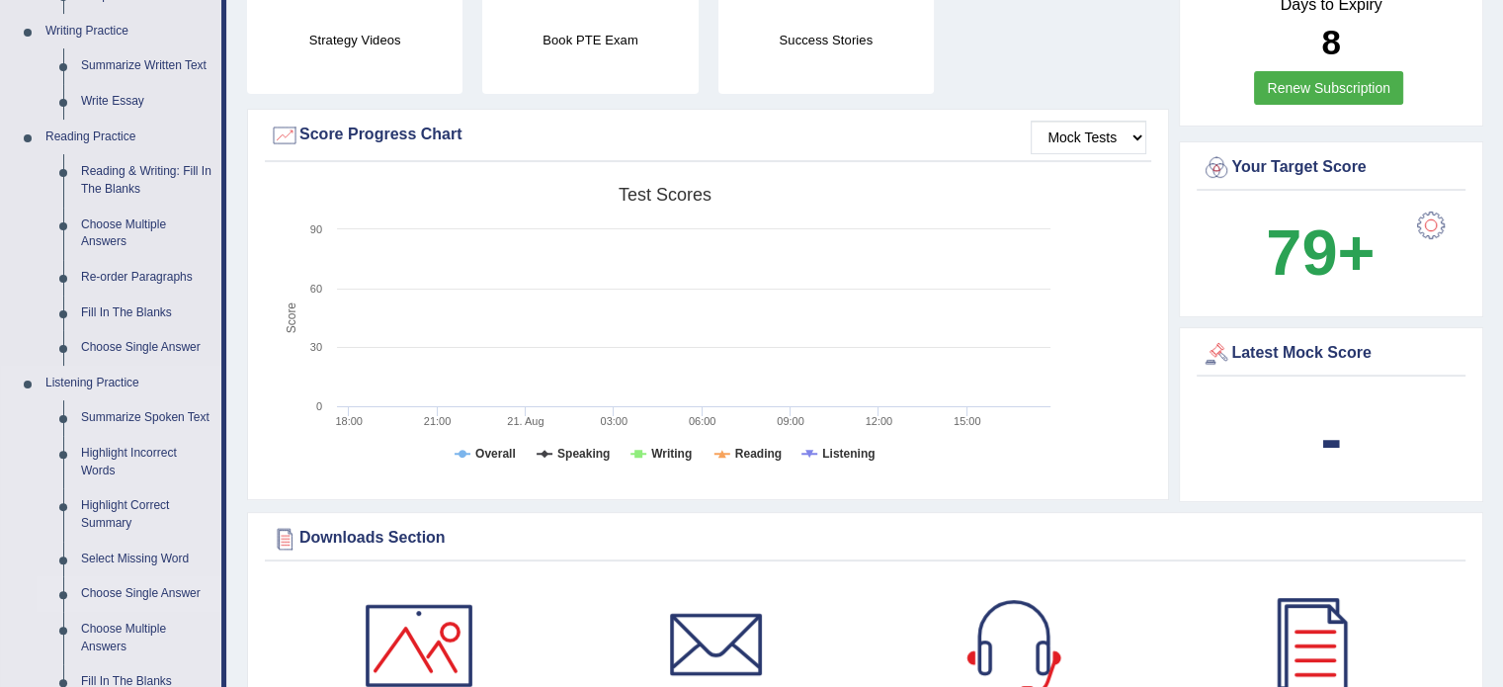
scroll to position [494, 0]
click at [137, 455] on link "Highlight Incorrect Words" at bounding box center [146, 463] width 149 height 52
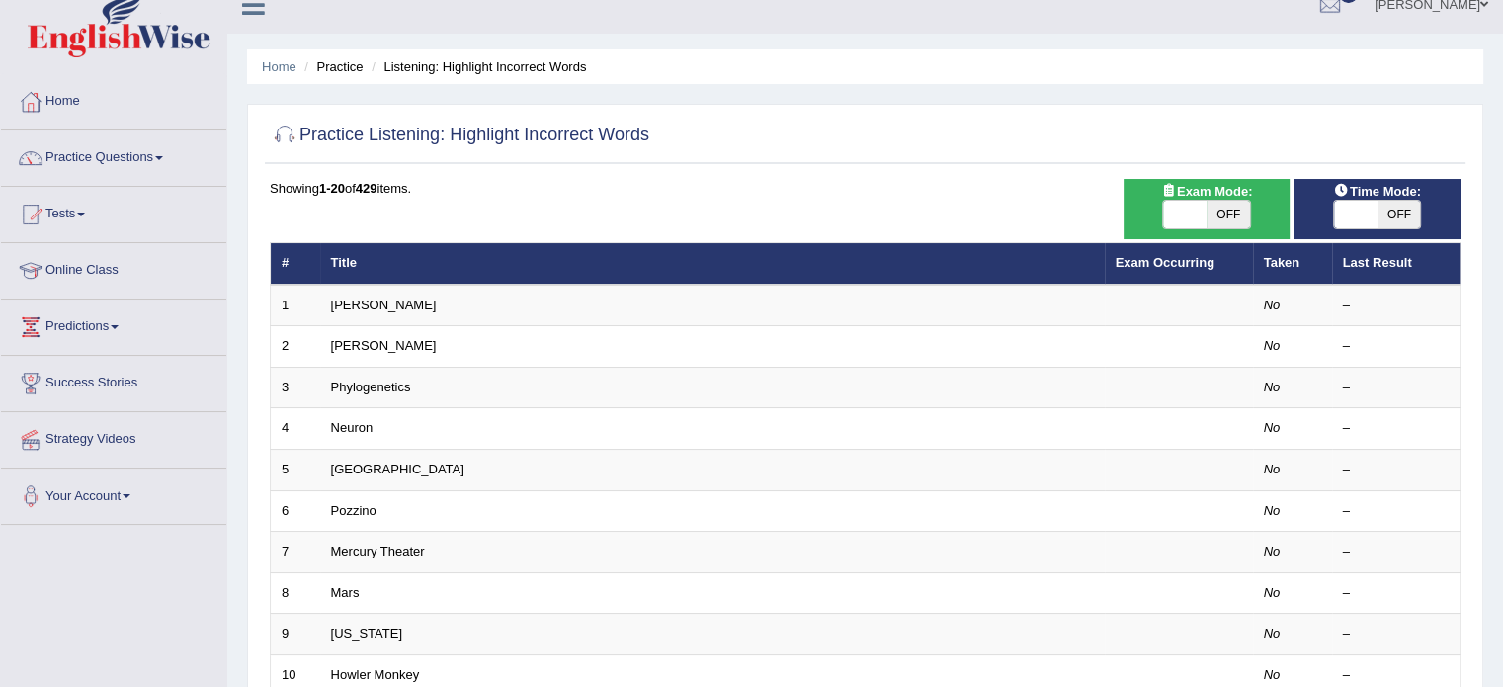
scroll to position [23, 0]
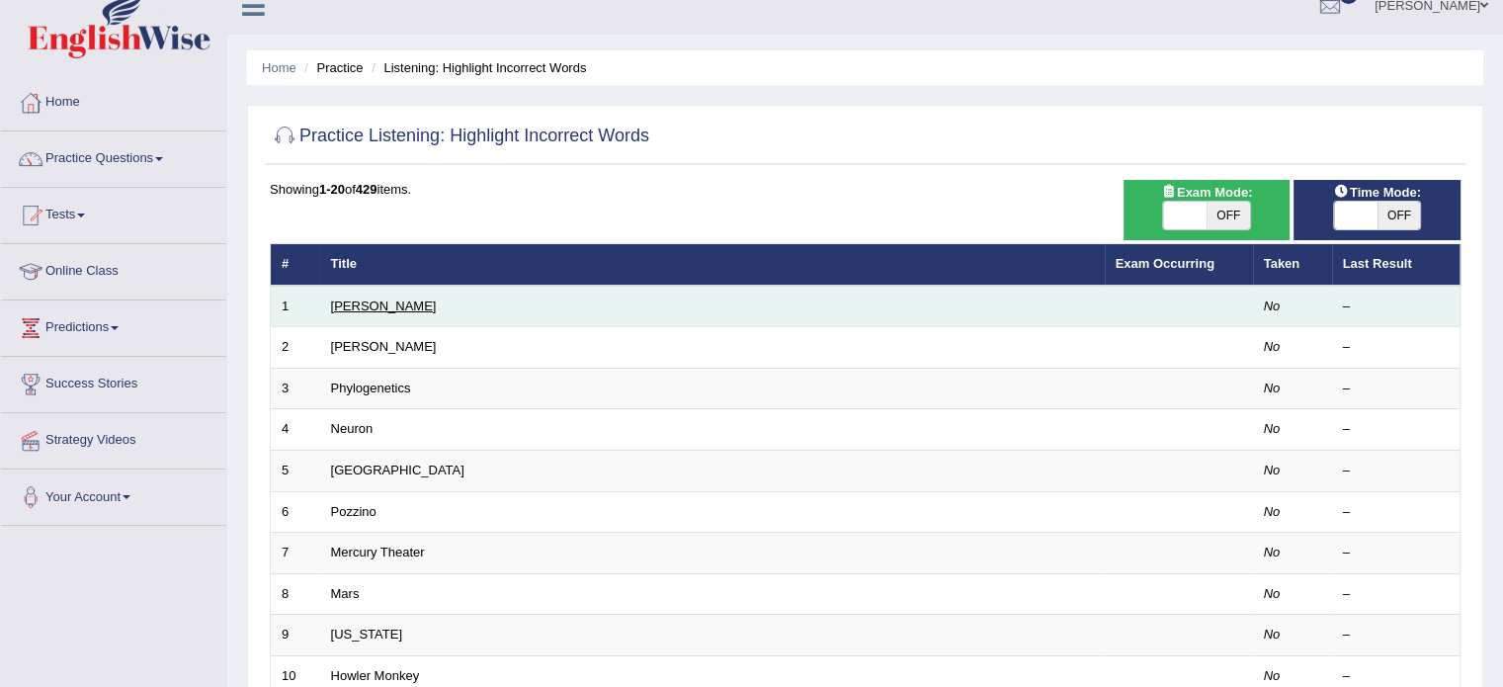
click at [348, 307] on link "[PERSON_NAME]" at bounding box center [384, 305] width 106 height 15
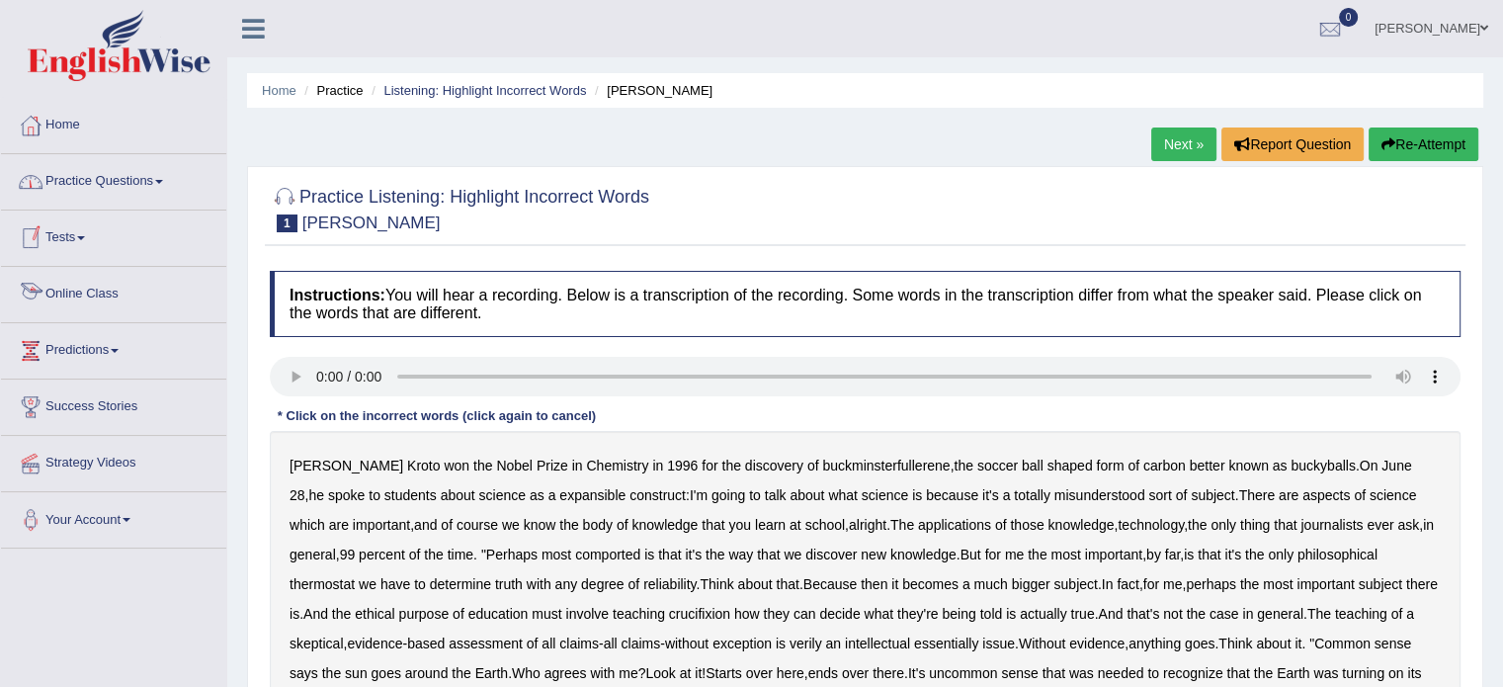
click at [105, 289] on link "Online Class" at bounding box center [113, 291] width 225 height 49
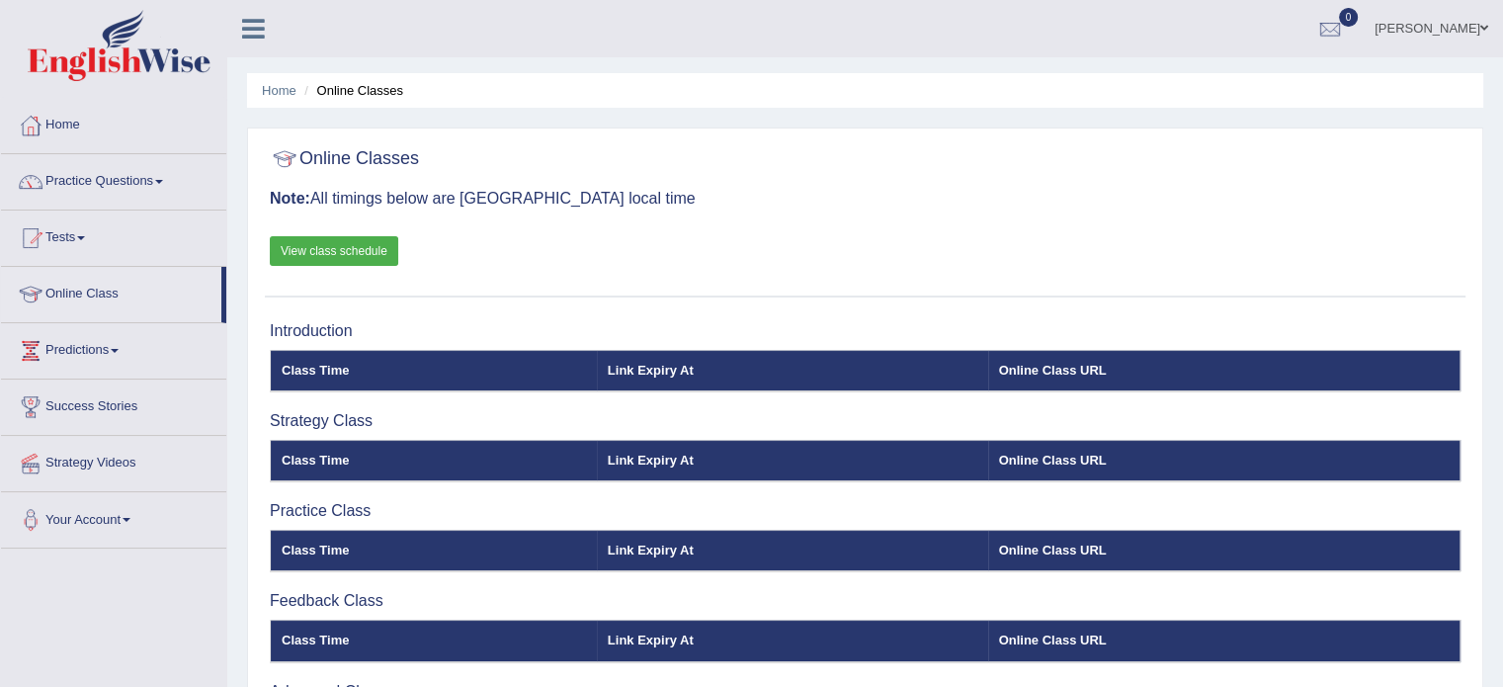
click at [318, 242] on link "View class schedule" at bounding box center [334, 251] width 128 height 30
click at [154, 185] on link "Practice Questions" at bounding box center [113, 178] width 225 height 49
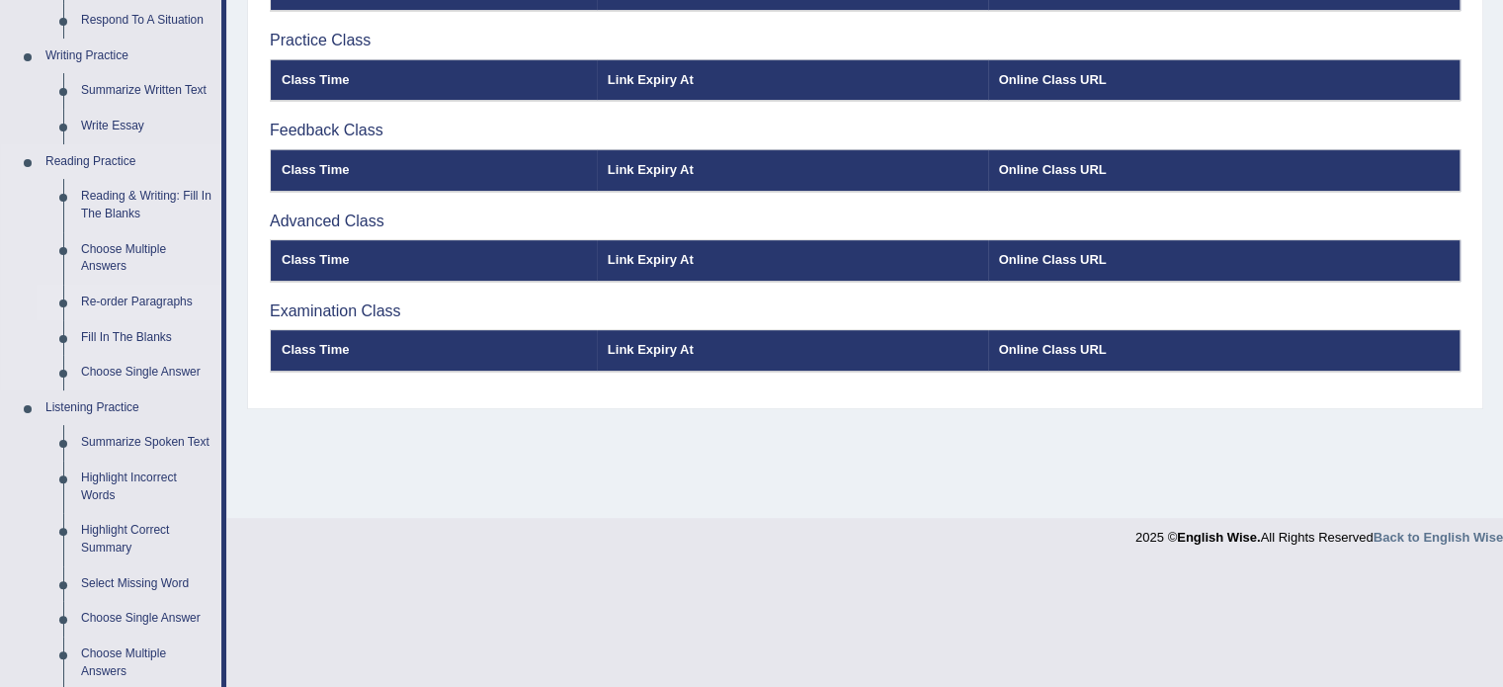
scroll to position [593, 0]
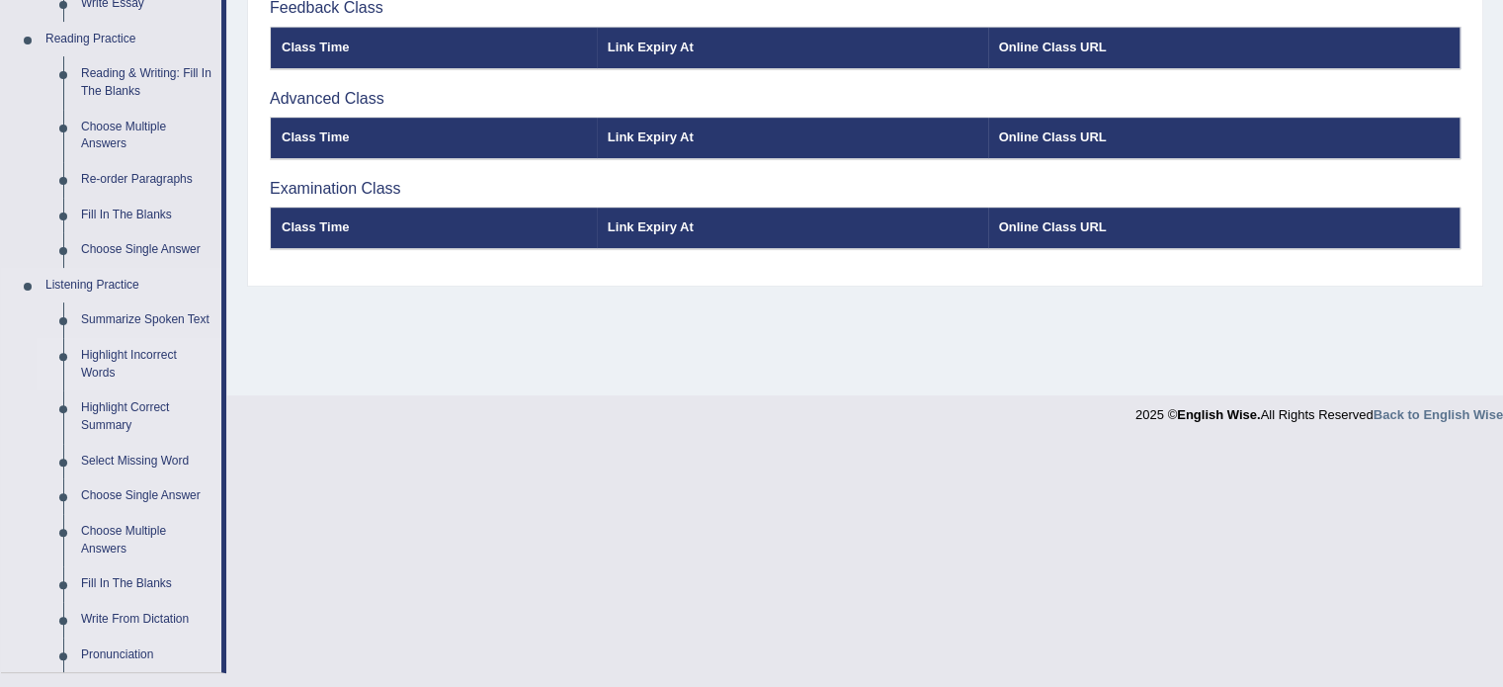
click at [117, 361] on link "Highlight Incorrect Words" at bounding box center [146, 364] width 149 height 52
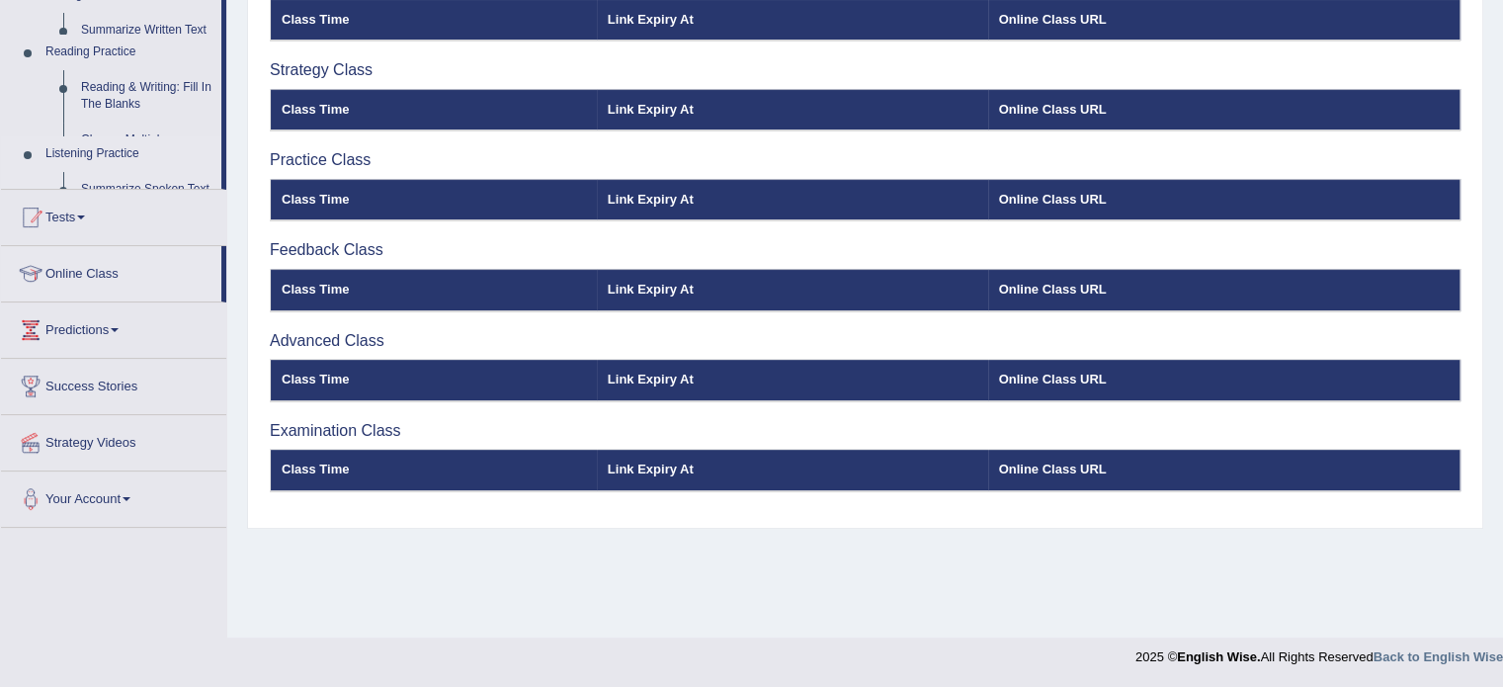
scroll to position [351, 0]
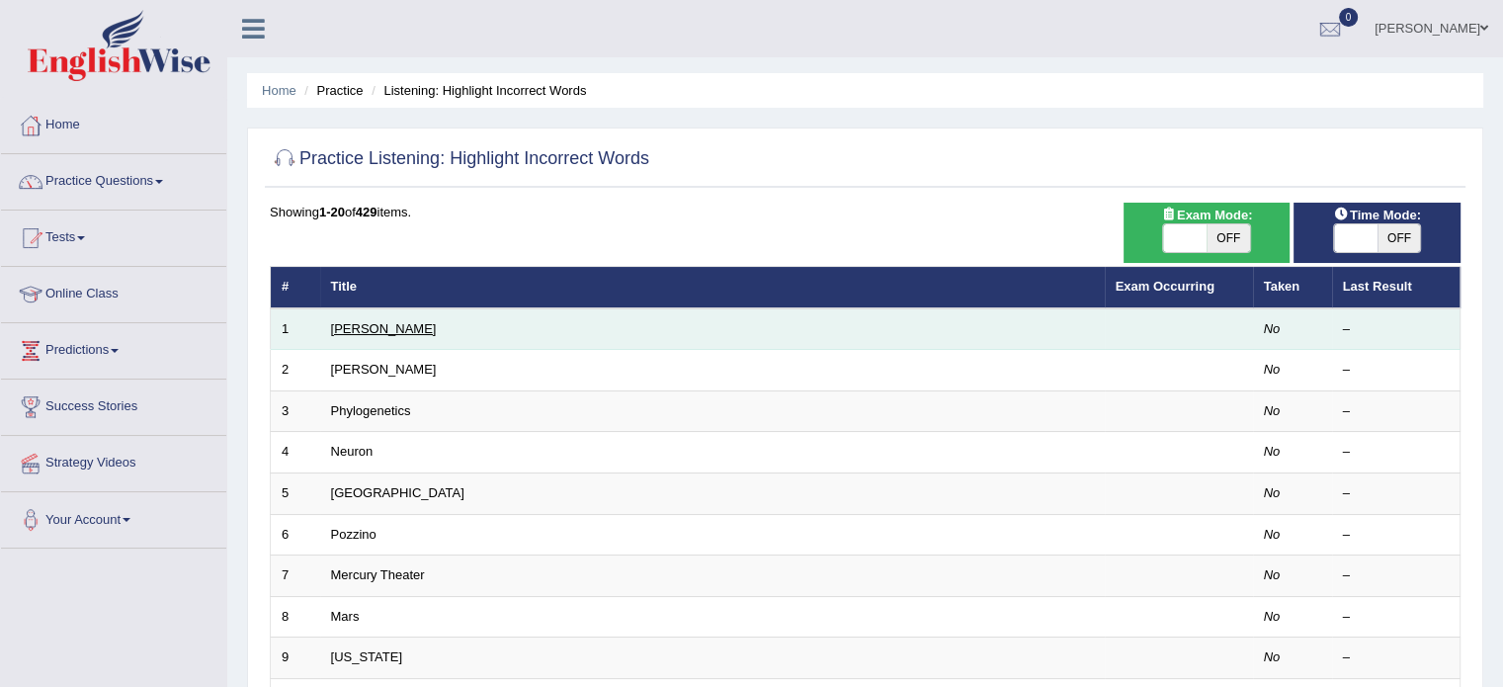
click at [359, 327] on link "[PERSON_NAME]" at bounding box center [384, 328] width 106 height 15
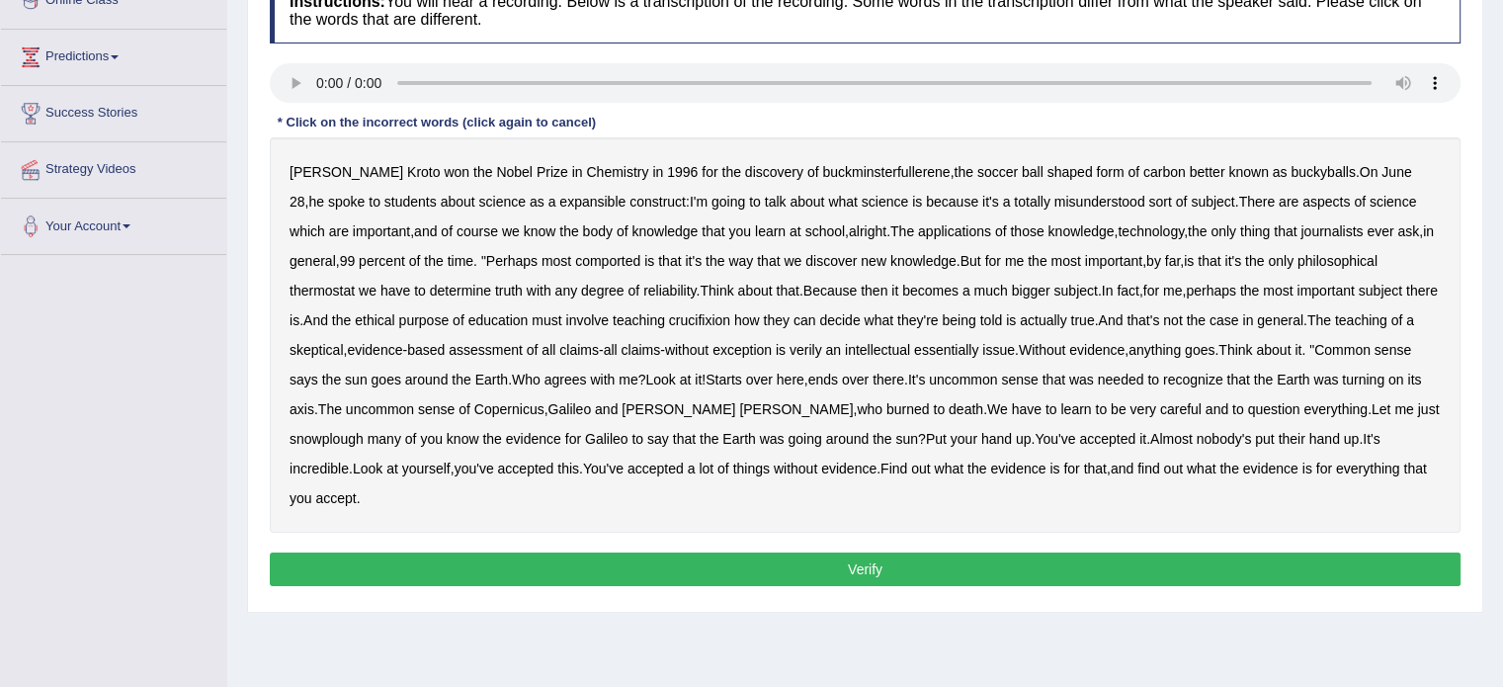
scroll to position [296, 0]
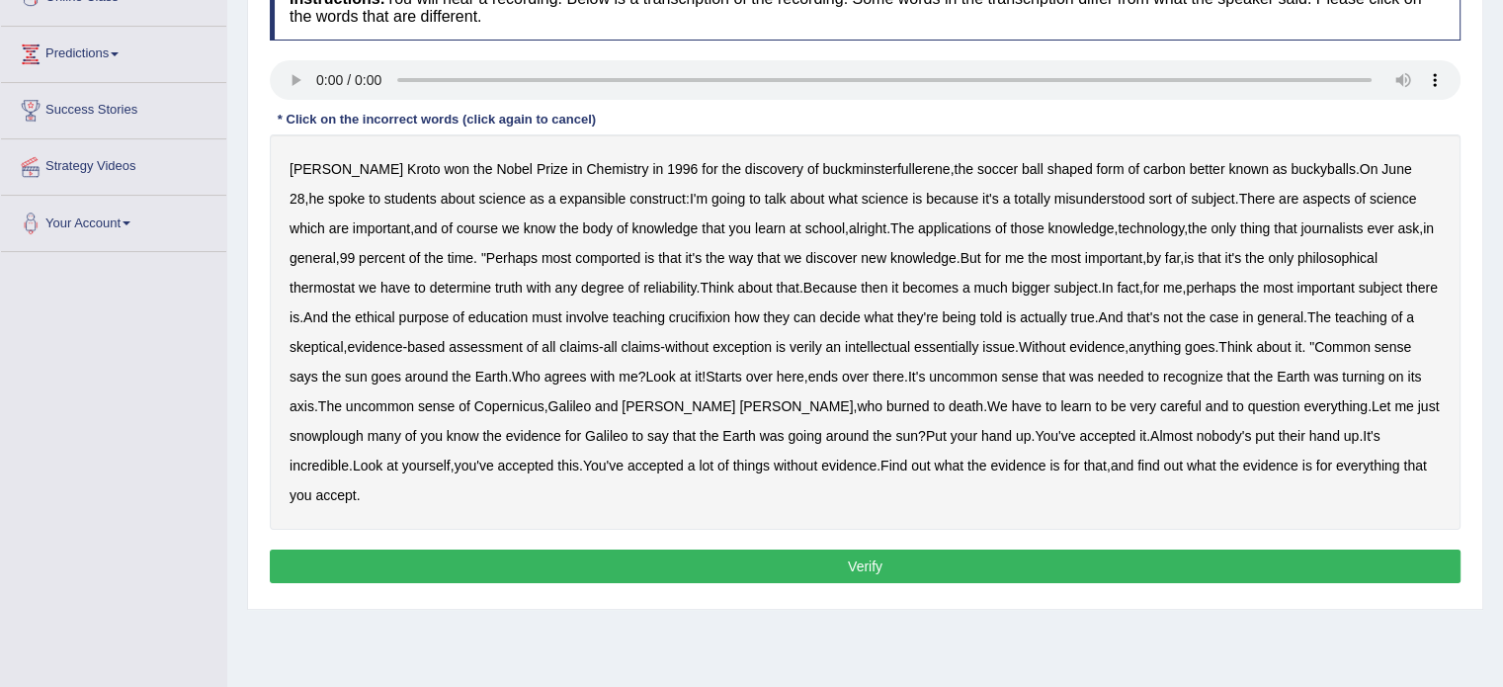
click at [559, 197] on b "expansible" at bounding box center [592, 199] width 66 height 16
click at [1148, 199] on b "sort" at bounding box center [1159, 199] width 23 height 16
click at [849, 229] on b "alright" at bounding box center [868, 228] width 38 height 16
click at [320, 287] on b "thermostat" at bounding box center [322, 288] width 65 height 16
click at [335, 286] on b "thermostat" at bounding box center [322, 288] width 65 height 16
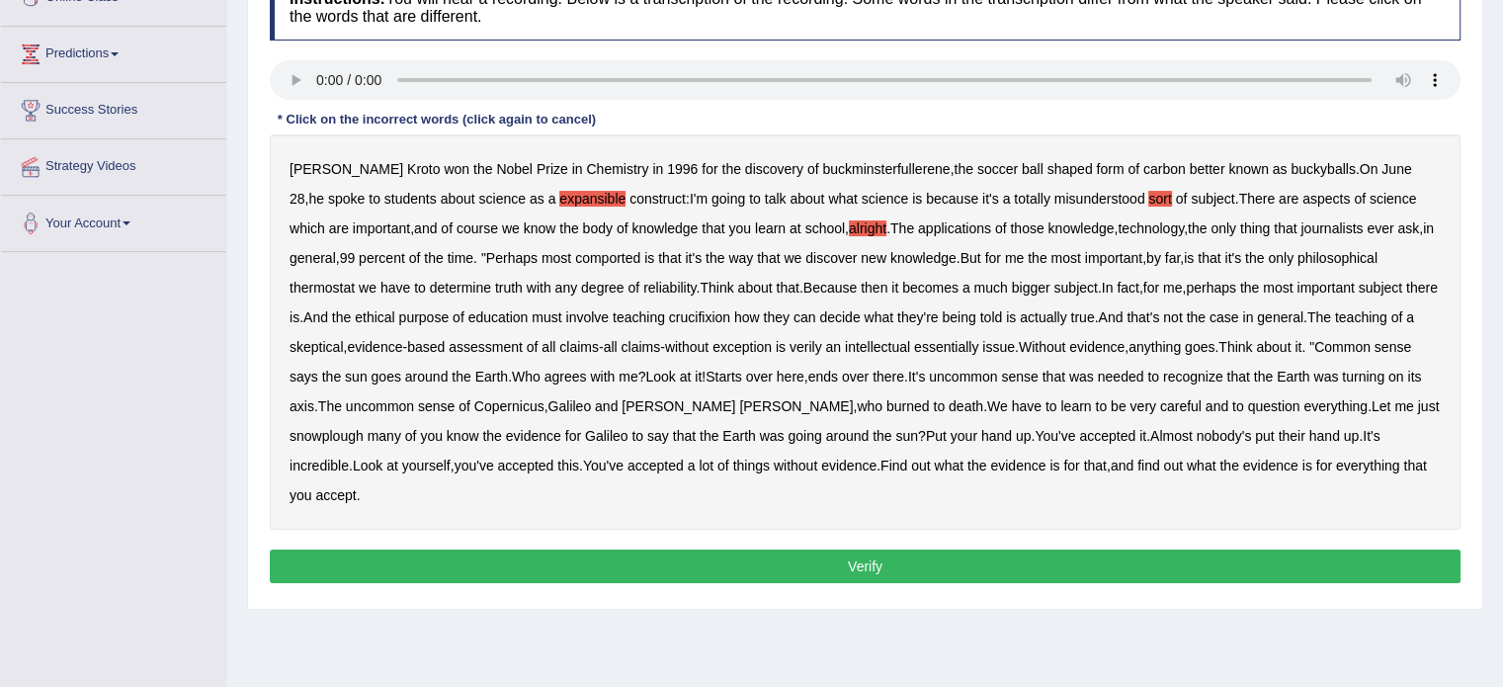
click at [335, 286] on b "thermostat" at bounding box center [322, 288] width 65 height 16
click at [730, 315] on b "crucifixion" at bounding box center [699, 317] width 61 height 16
click at [822, 347] on b "verily" at bounding box center [806, 347] width 33 height 16
click at [324, 434] on b "snowplough" at bounding box center [327, 436] width 74 height 16
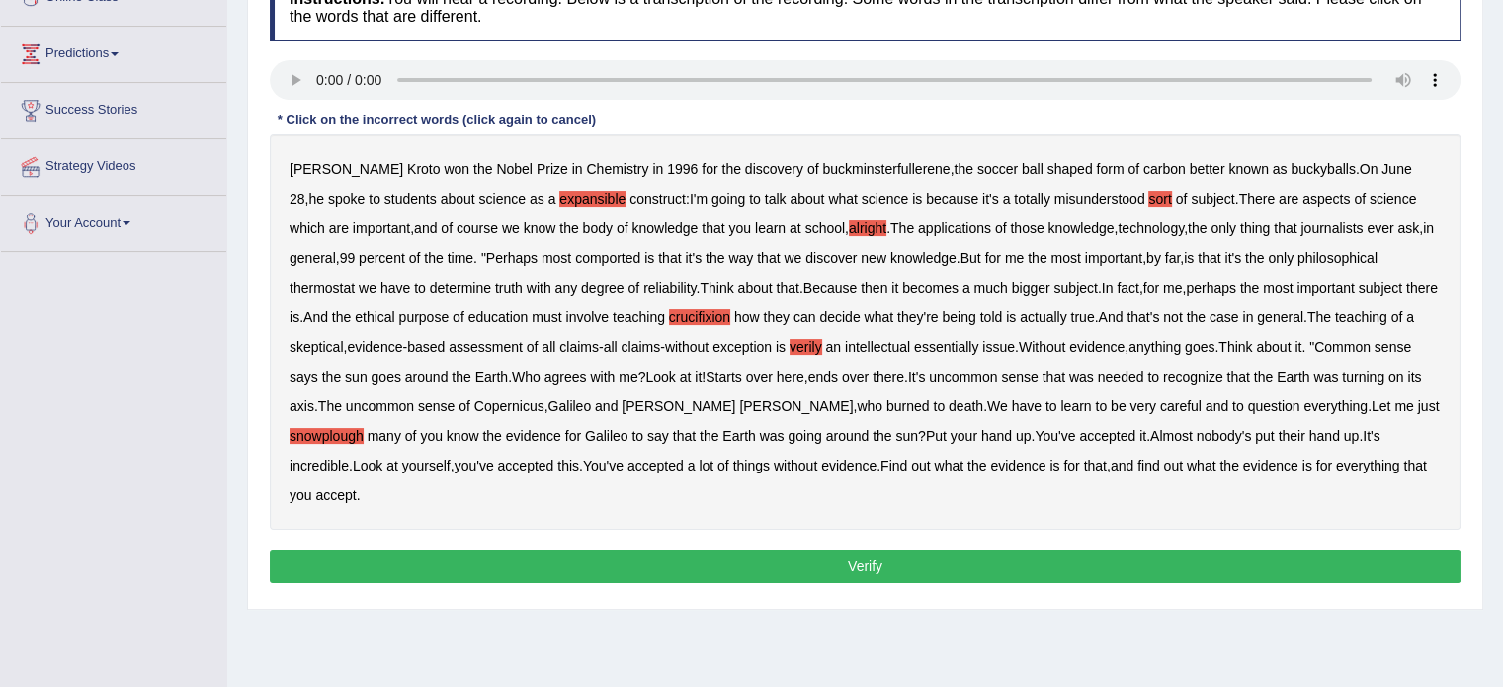
click at [869, 564] on button "Verify" at bounding box center [865, 566] width 1191 height 34
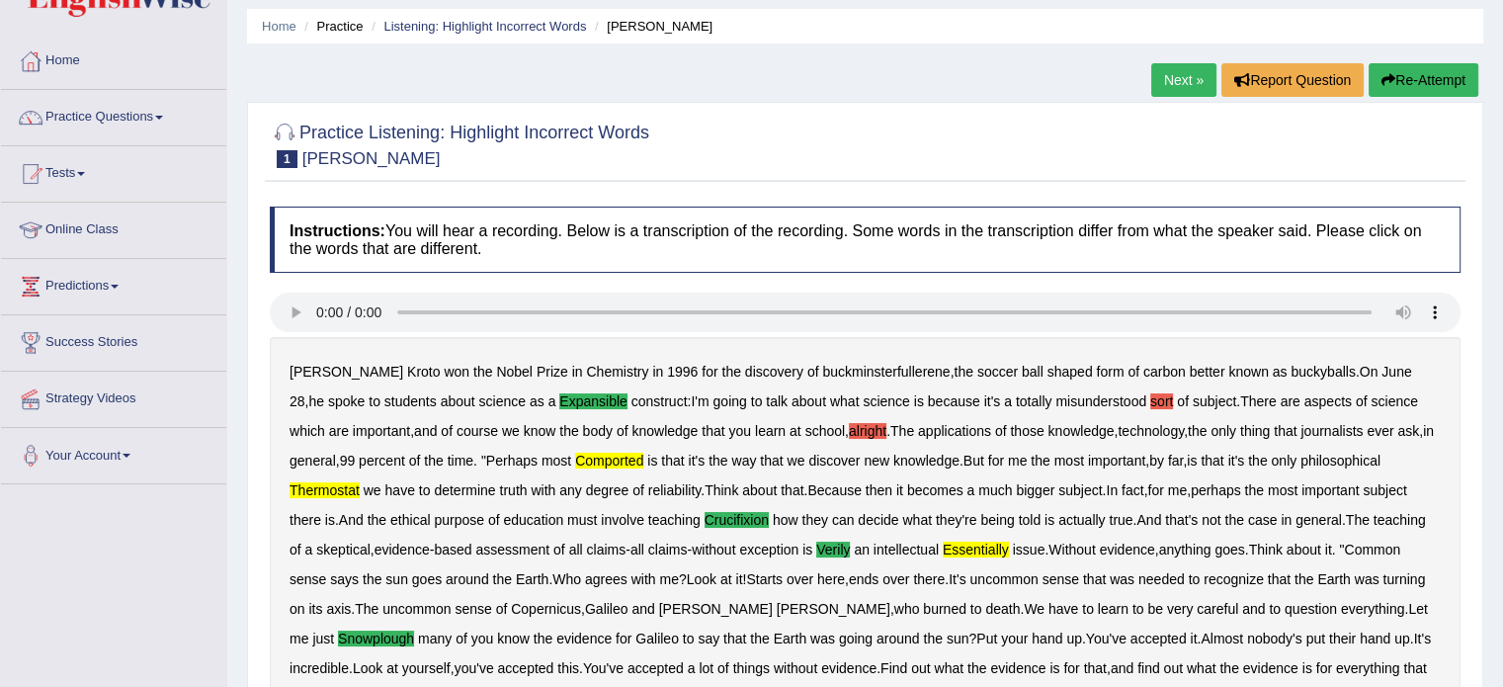
scroll to position [99, 0]
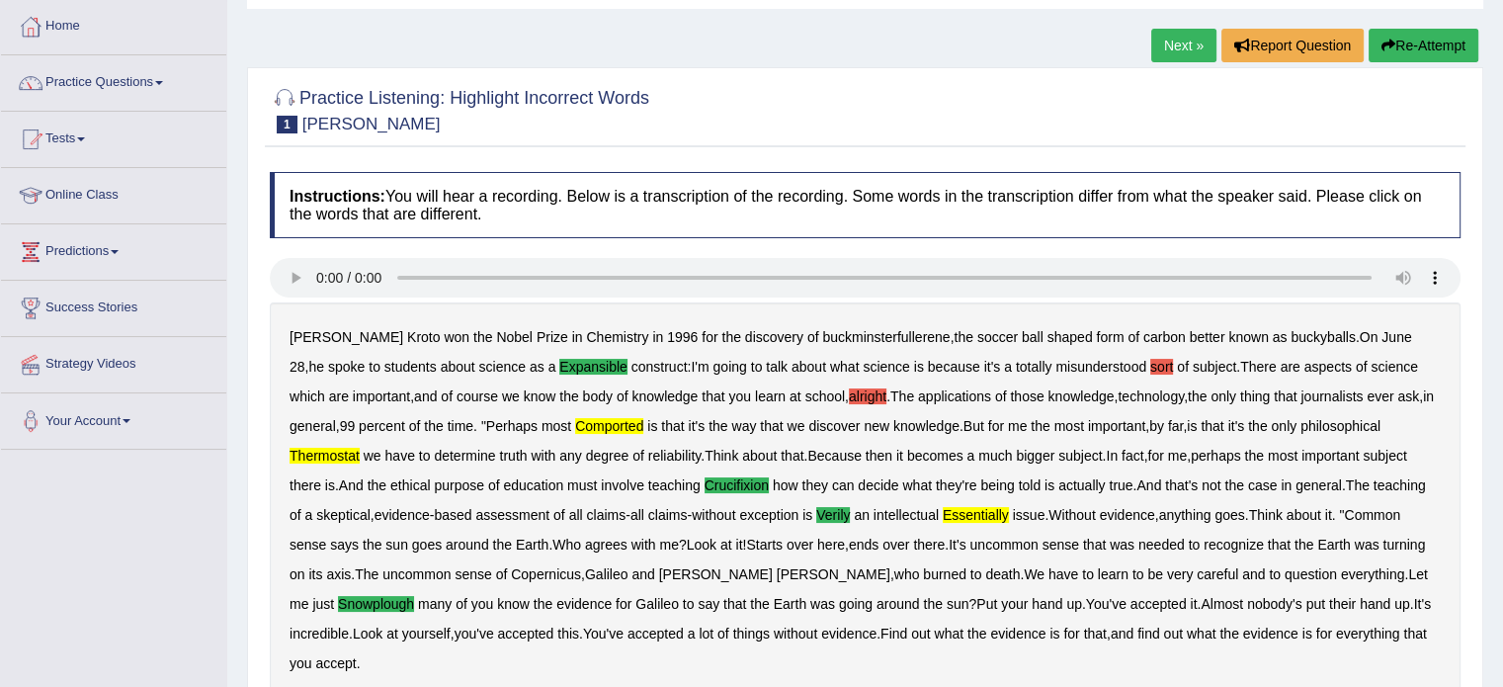
click at [1182, 47] on link "Next »" at bounding box center [1183, 46] width 65 height 34
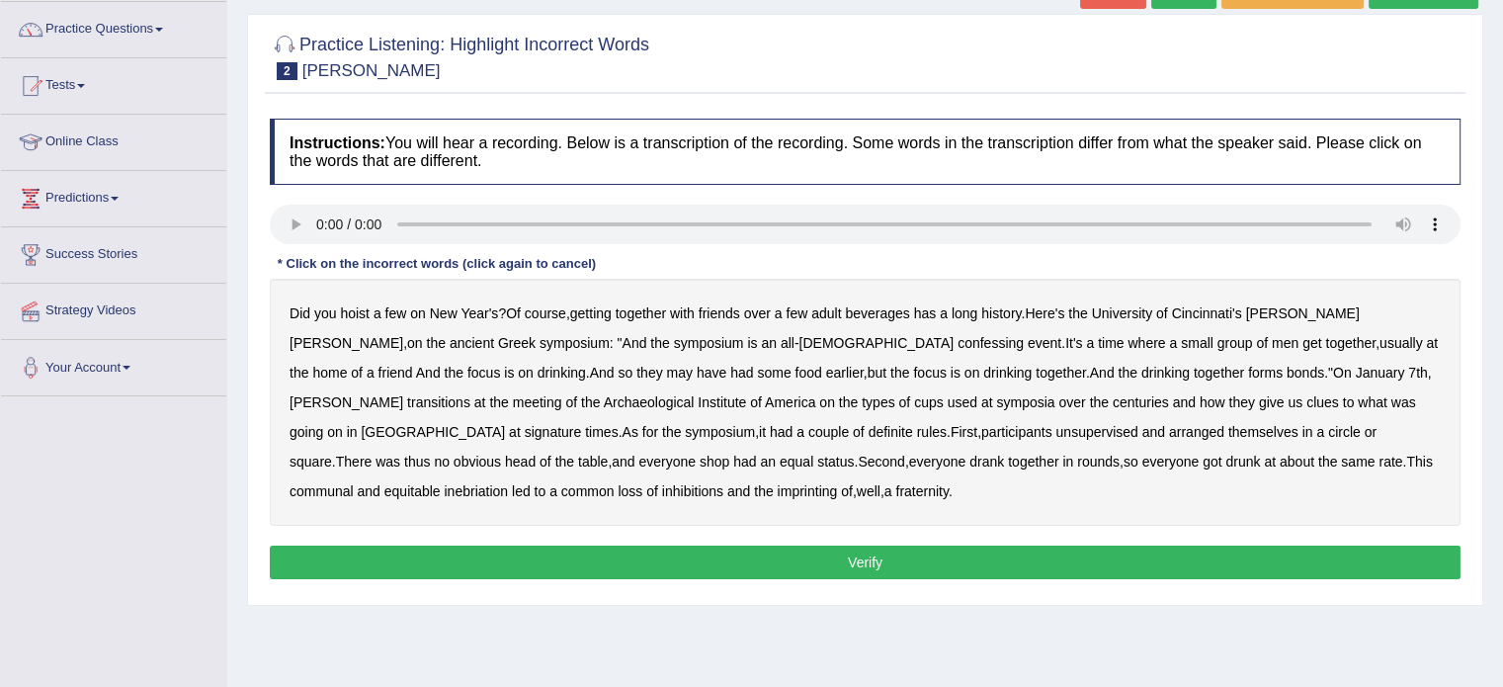
scroll to position [198, 0]
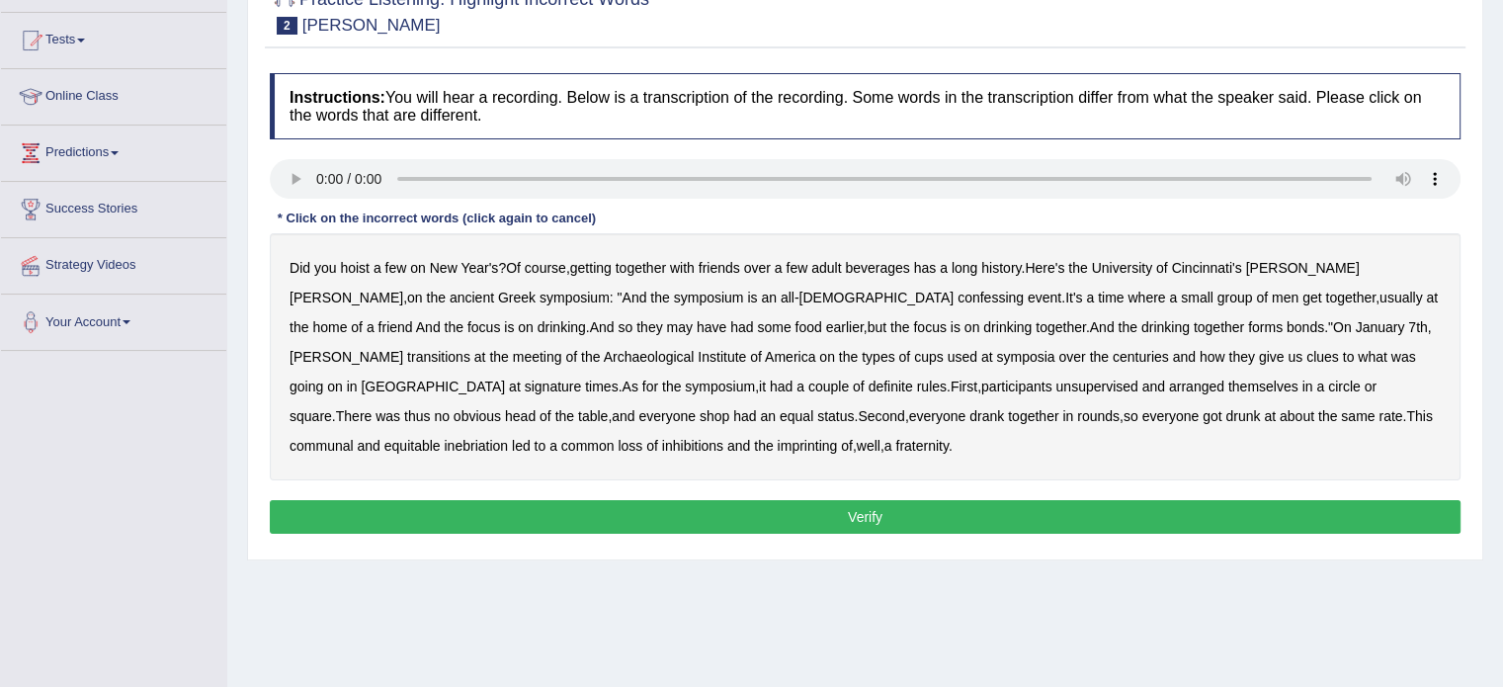
click at [1061, 268] on b "Here's" at bounding box center [1045, 268] width 40 height 16
click at [958, 291] on b "confessing" at bounding box center [991, 298] width 66 height 16
click at [618, 378] on b "times" at bounding box center [601, 386] width 33 height 16
drag, startPoint x: 720, startPoint y: 385, endPoint x: 745, endPoint y: 390, distance: 25.2
click at [1055, 384] on b "unsupervised" at bounding box center [1096, 386] width 82 height 16
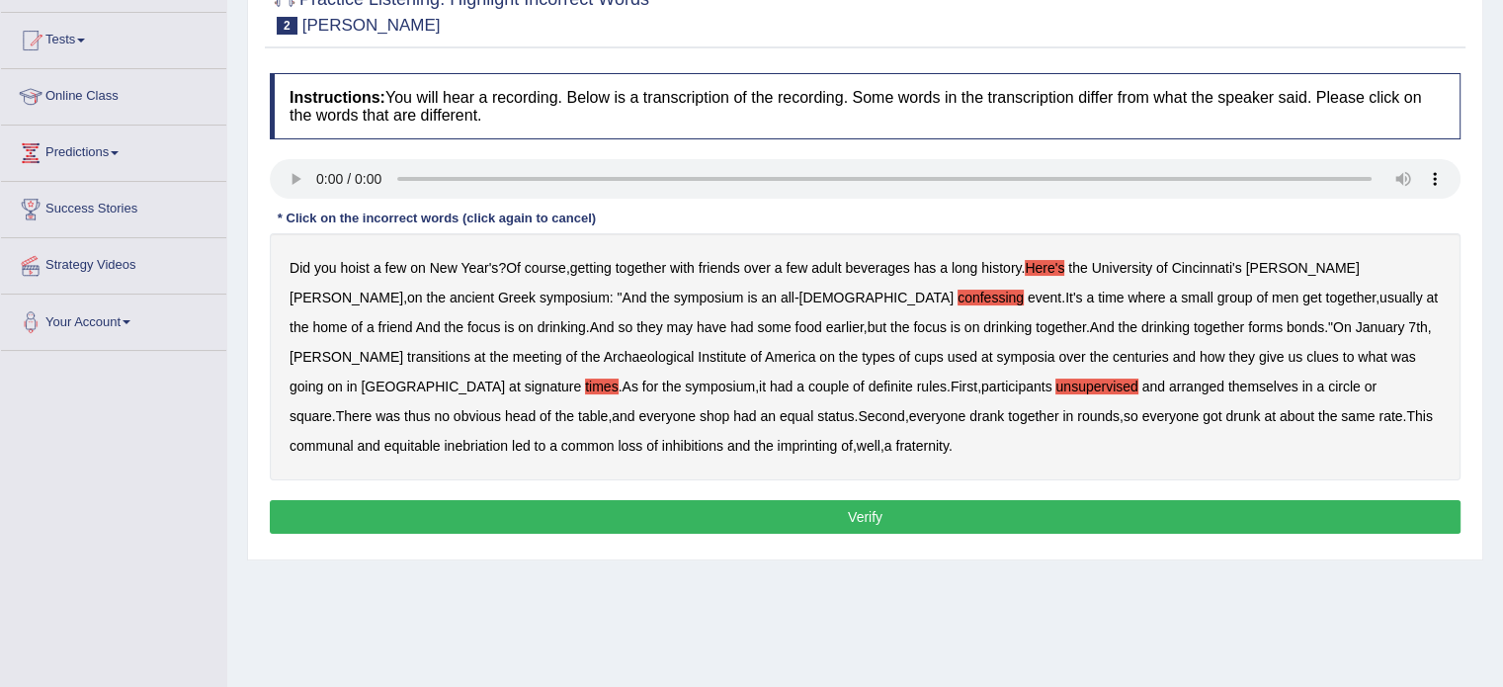
click at [817, 414] on b "status" at bounding box center [835, 416] width 37 height 16
click at [780, 409] on b "equal" at bounding box center [797, 416] width 34 height 16
click at [778, 443] on b "imprinting" at bounding box center [808, 446] width 60 height 16
click at [817, 414] on b "status" at bounding box center [835, 416] width 37 height 16
click at [825, 500] on button "Verify" at bounding box center [865, 517] width 1191 height 34
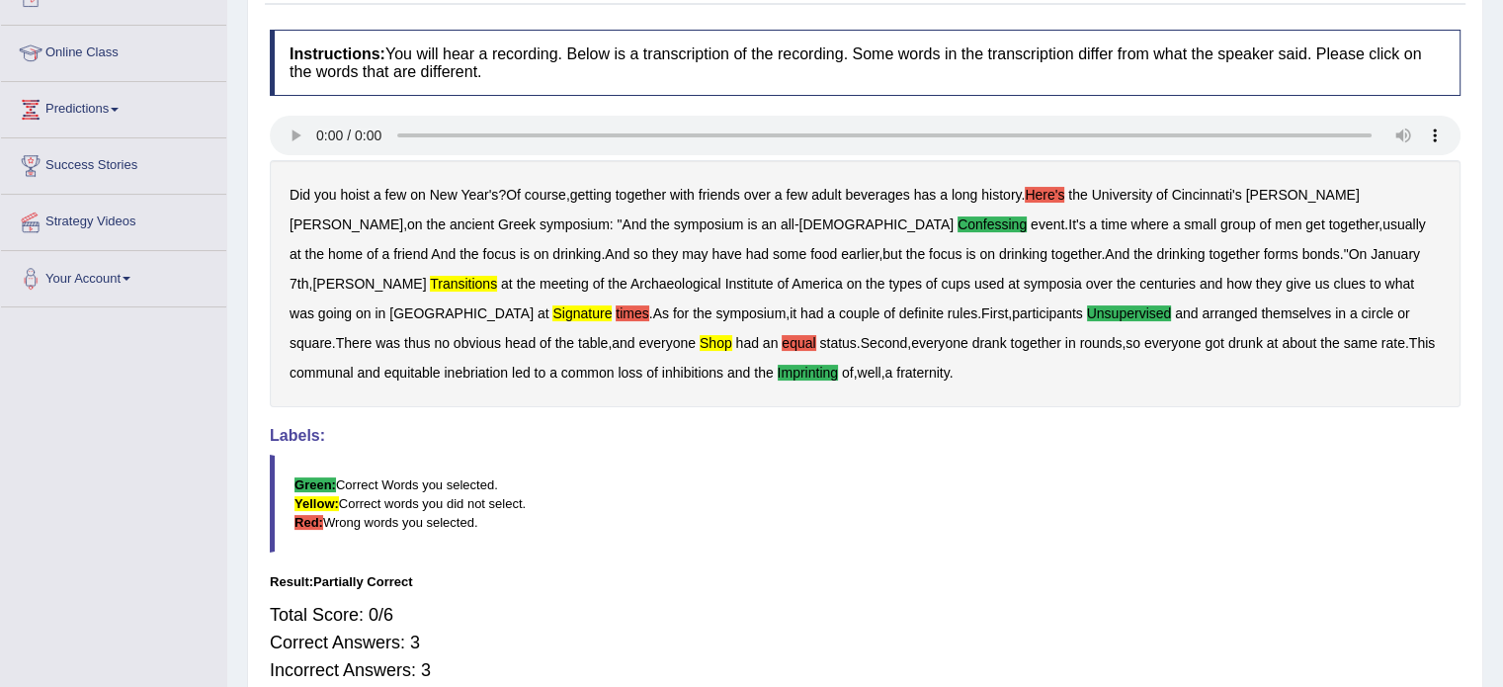
scroll to position [99, 0]
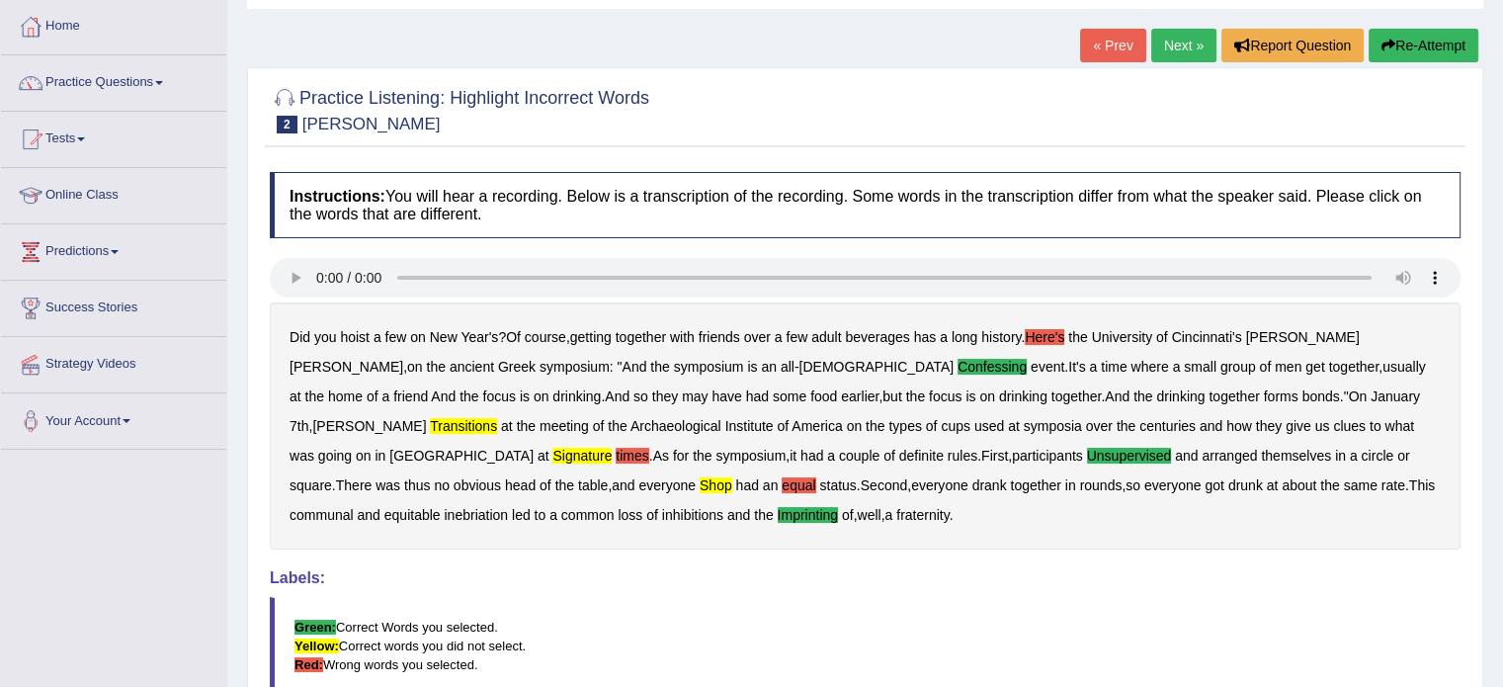
click at [1173, 46] on link "Next »" at bounding box center [1183, 46] width 65 height 34
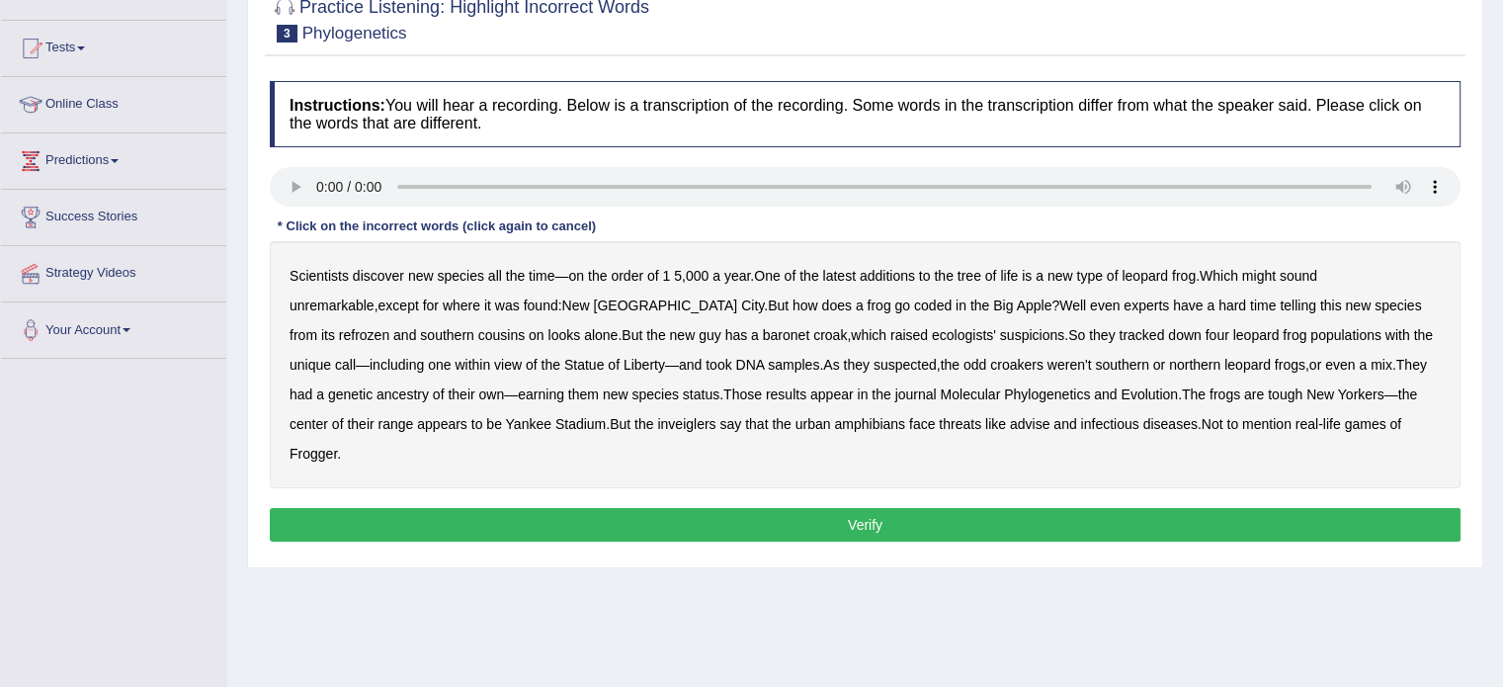
scroll to position [198, 0]
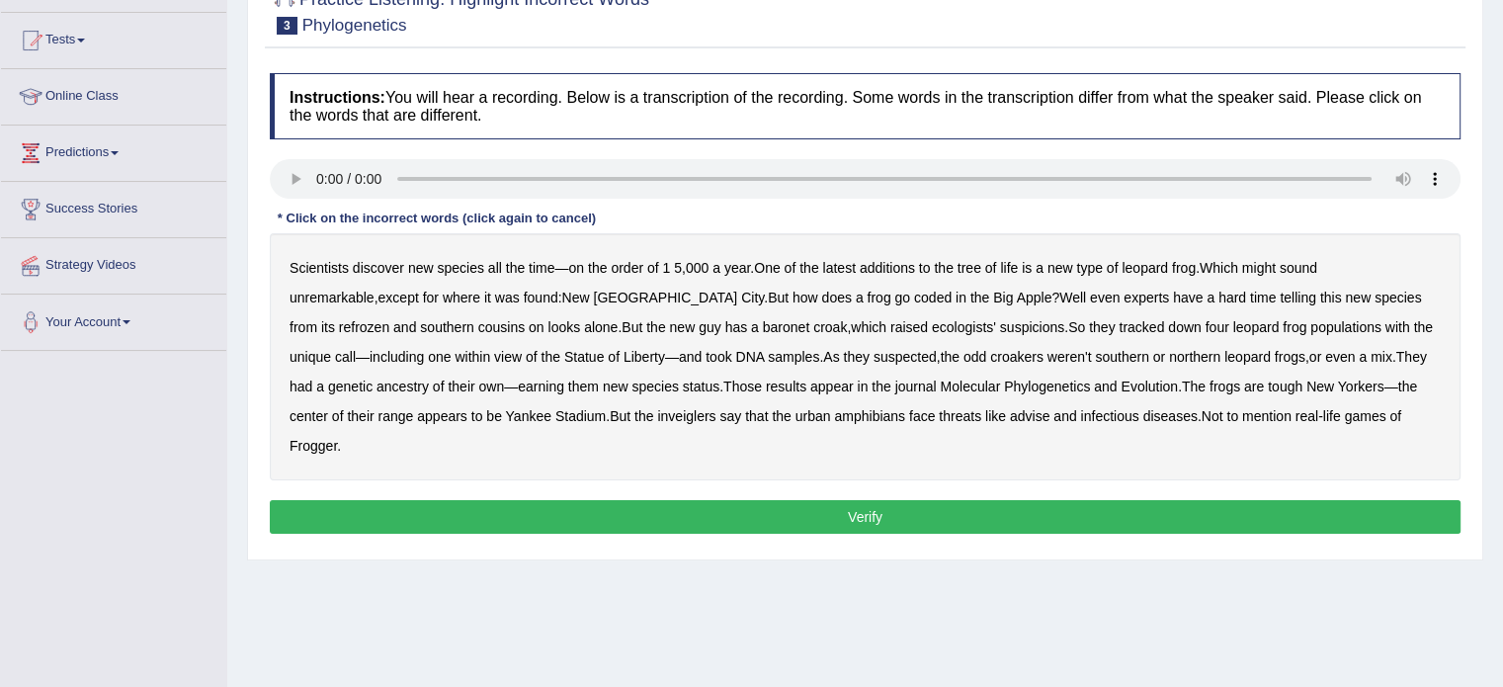
click at [914, 297] on b "coded" at bounding box center [933, 298] width 38 height 16
click at [1283, 325] on b "frog" at bounding box center [1295, 327] width 24 height 16
click at [1283, 323] on b "frog" at bounding box center [1295, 327] width 24 height 16
click at [914, 295] on b "coded" at bounding box center [933, 298] width 38 height 16
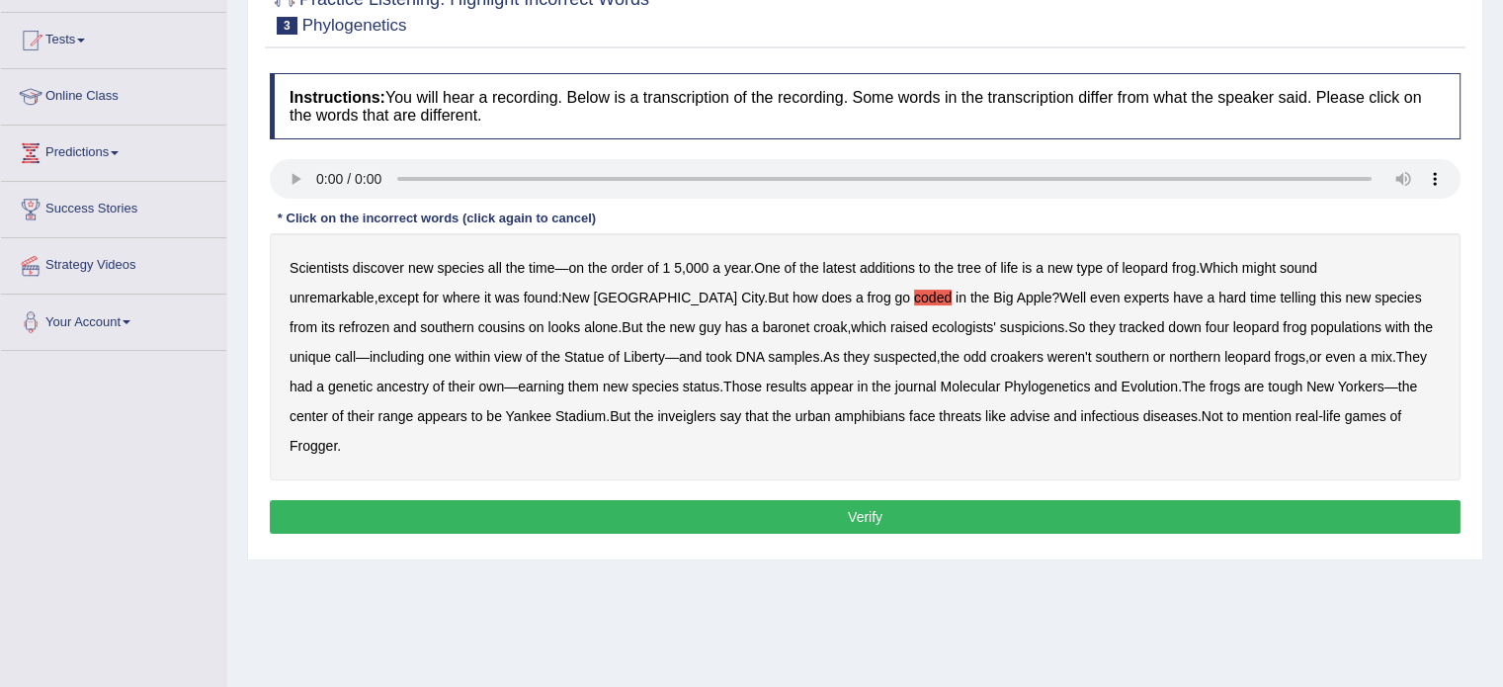
click at [1047, 355] on b "weren't" at bounding box center [1069, 357] width 44 height 16
click at [429, 378] on b "ancestry" at bounding box center [402, 386] width 52 height 16
click at [856, 500] on button "Verify" at bounding box center [865, 517] width 1191 height 34
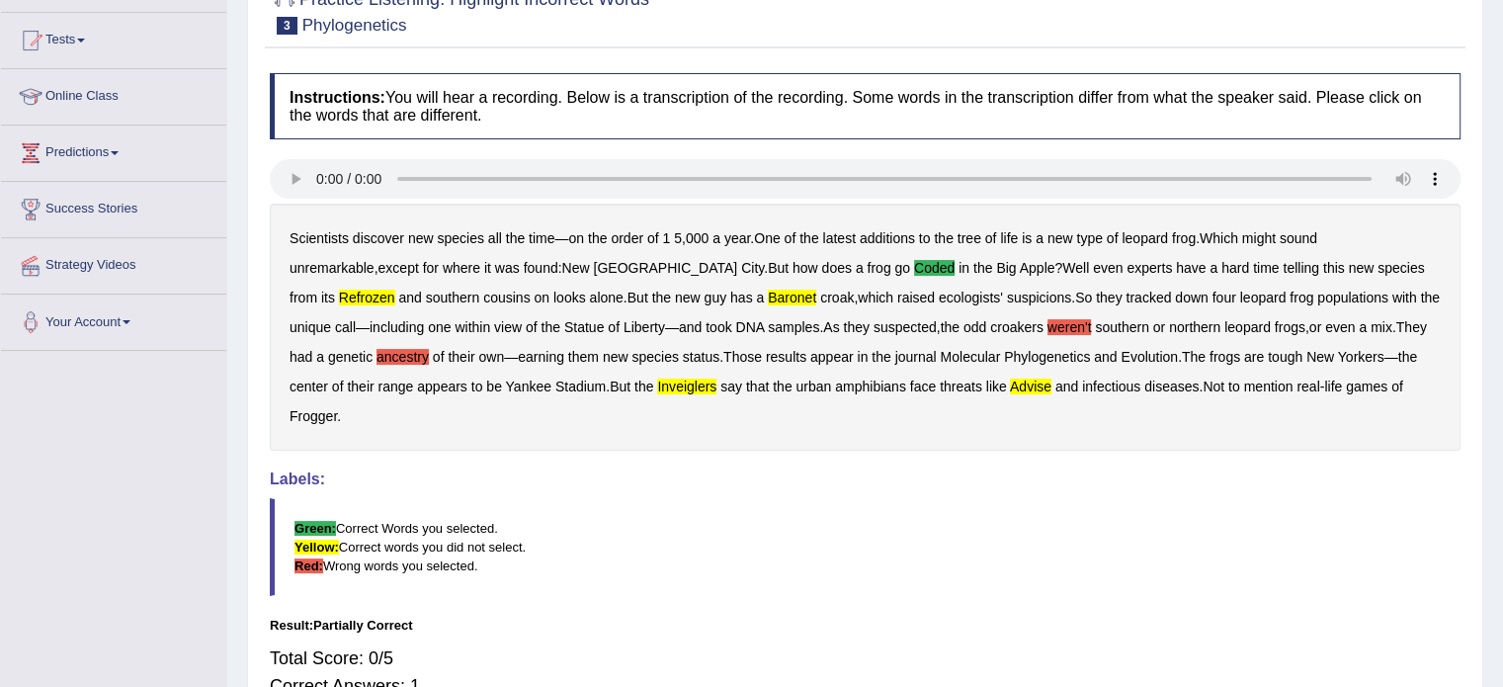
scroll to position [296, 0]
